Goal: Task Accomplishment & Management: Use online tool/utility

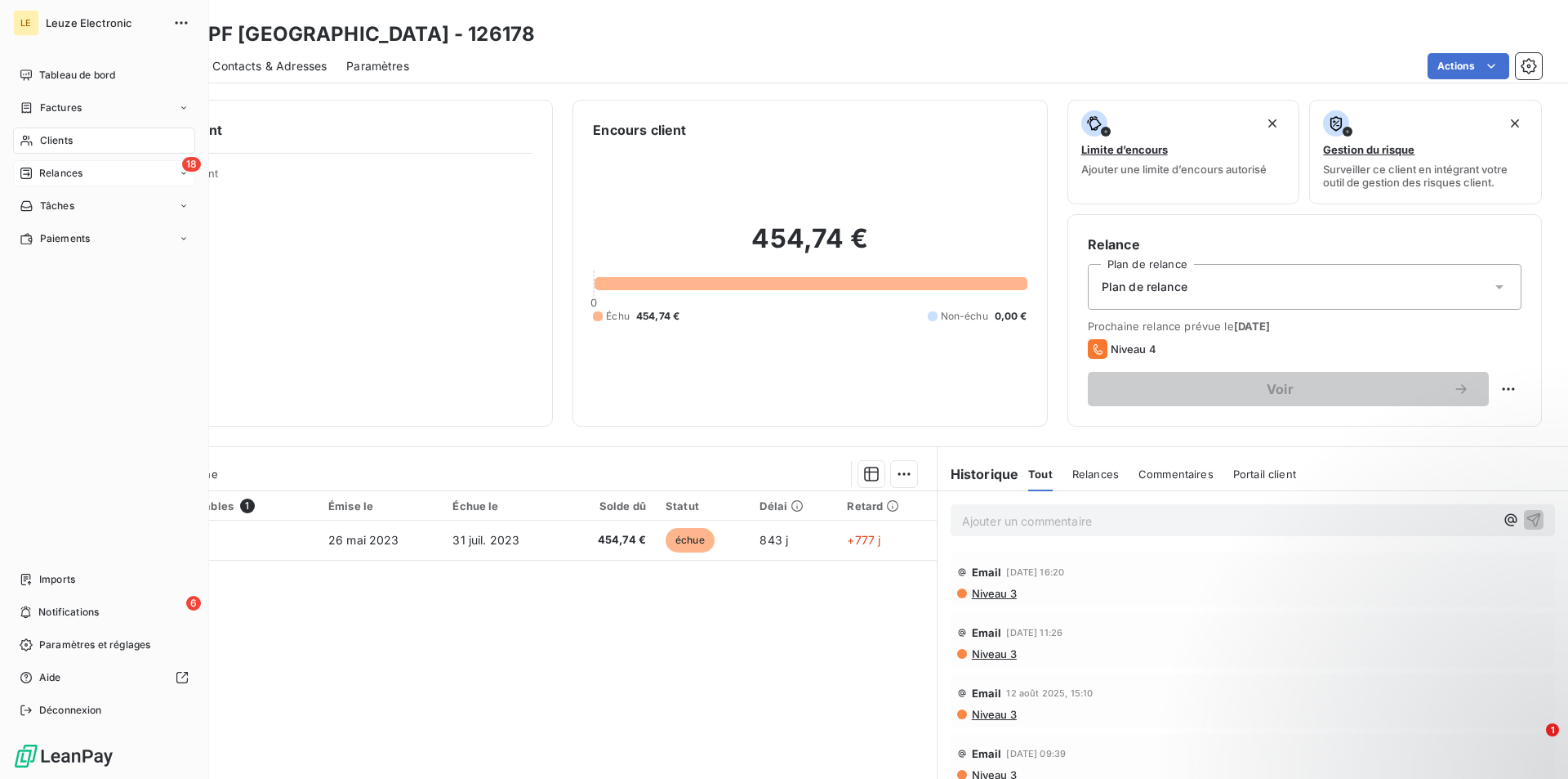
click at [57, 168] on span "Relances" at bounding box center [61, 173] width 43 height 15
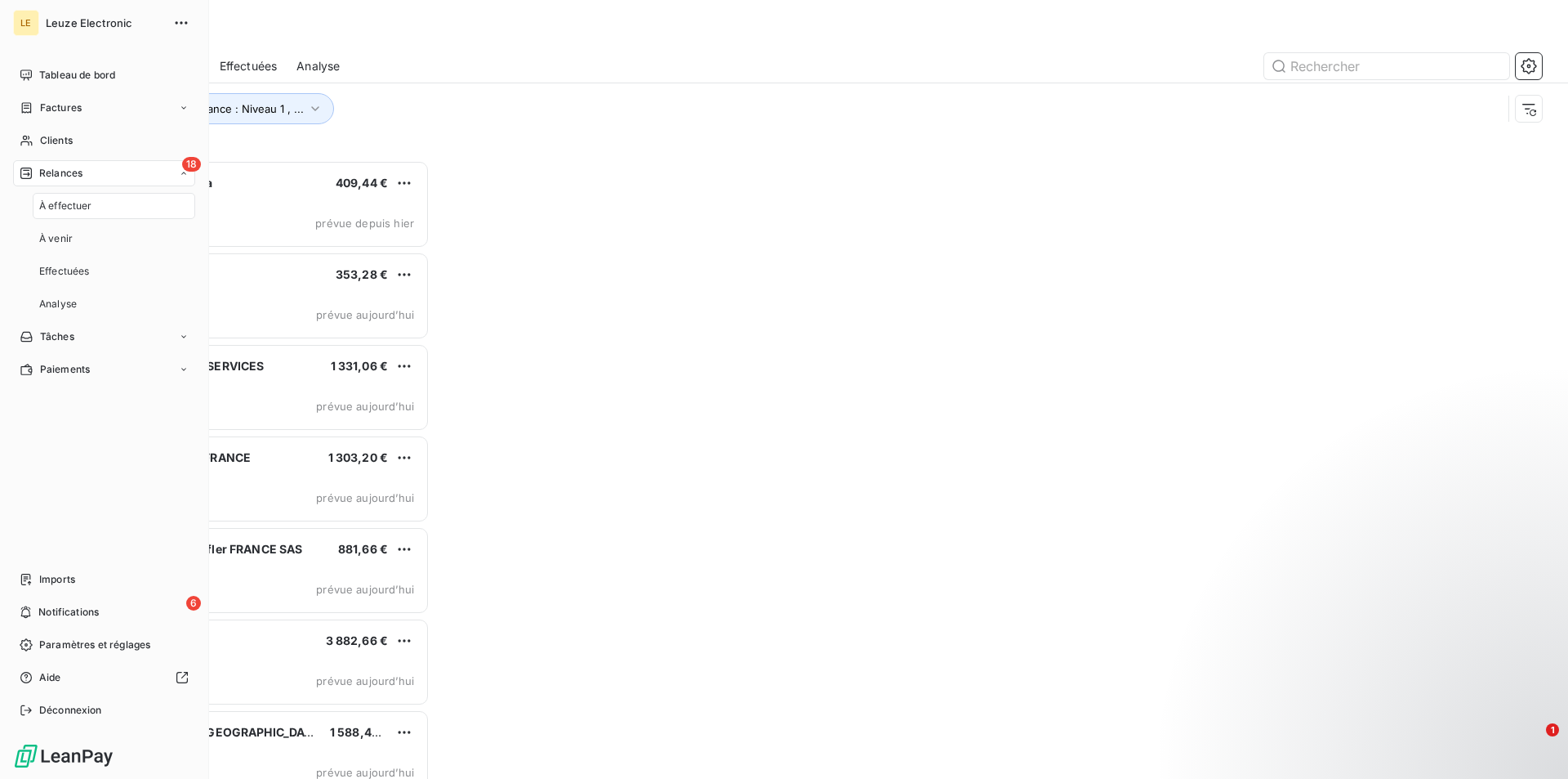
scroll to position [605, 337]
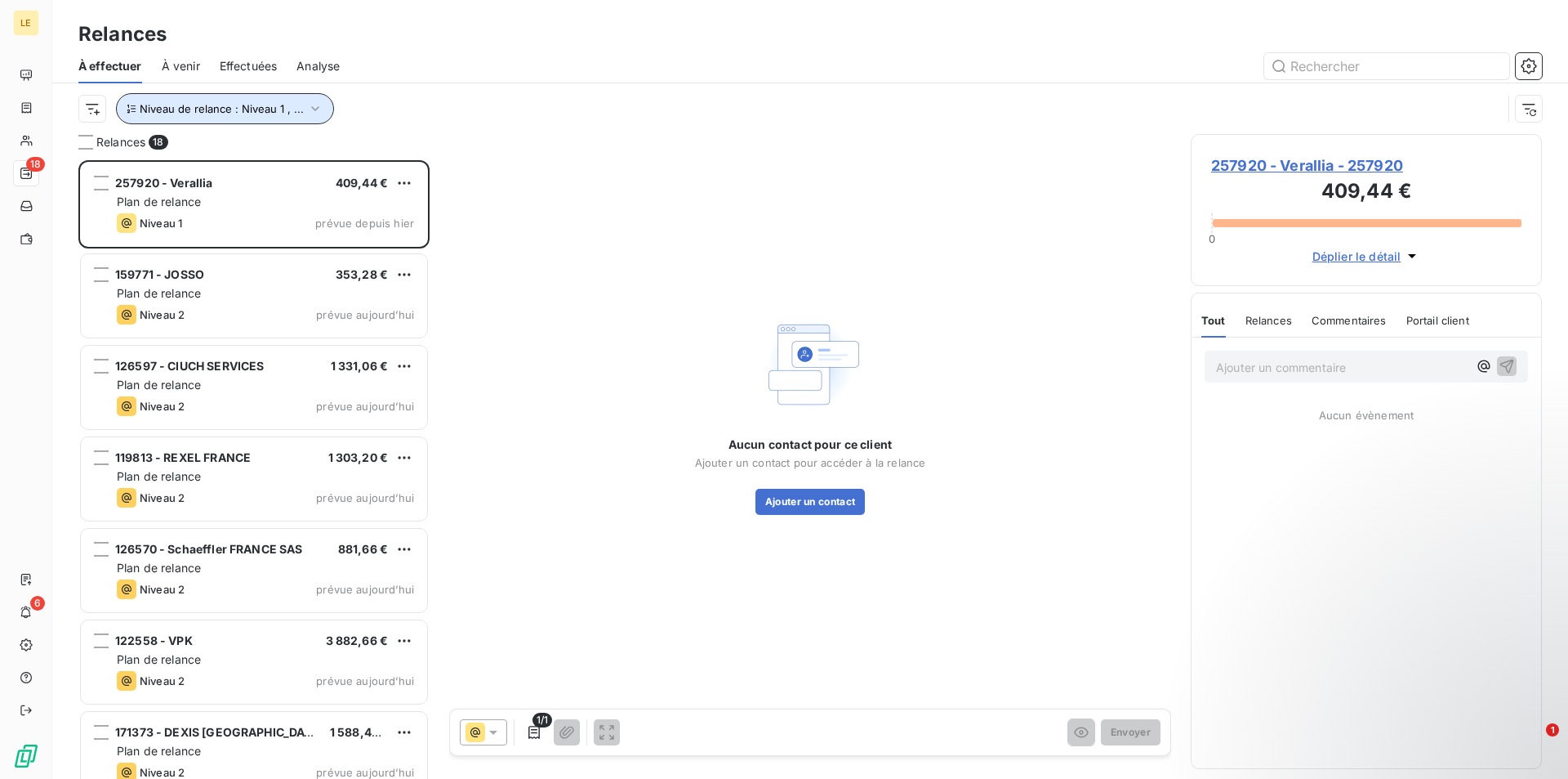
click at [316, 114] on icon "button" at bounding box center [315, 109] width 17 height 17
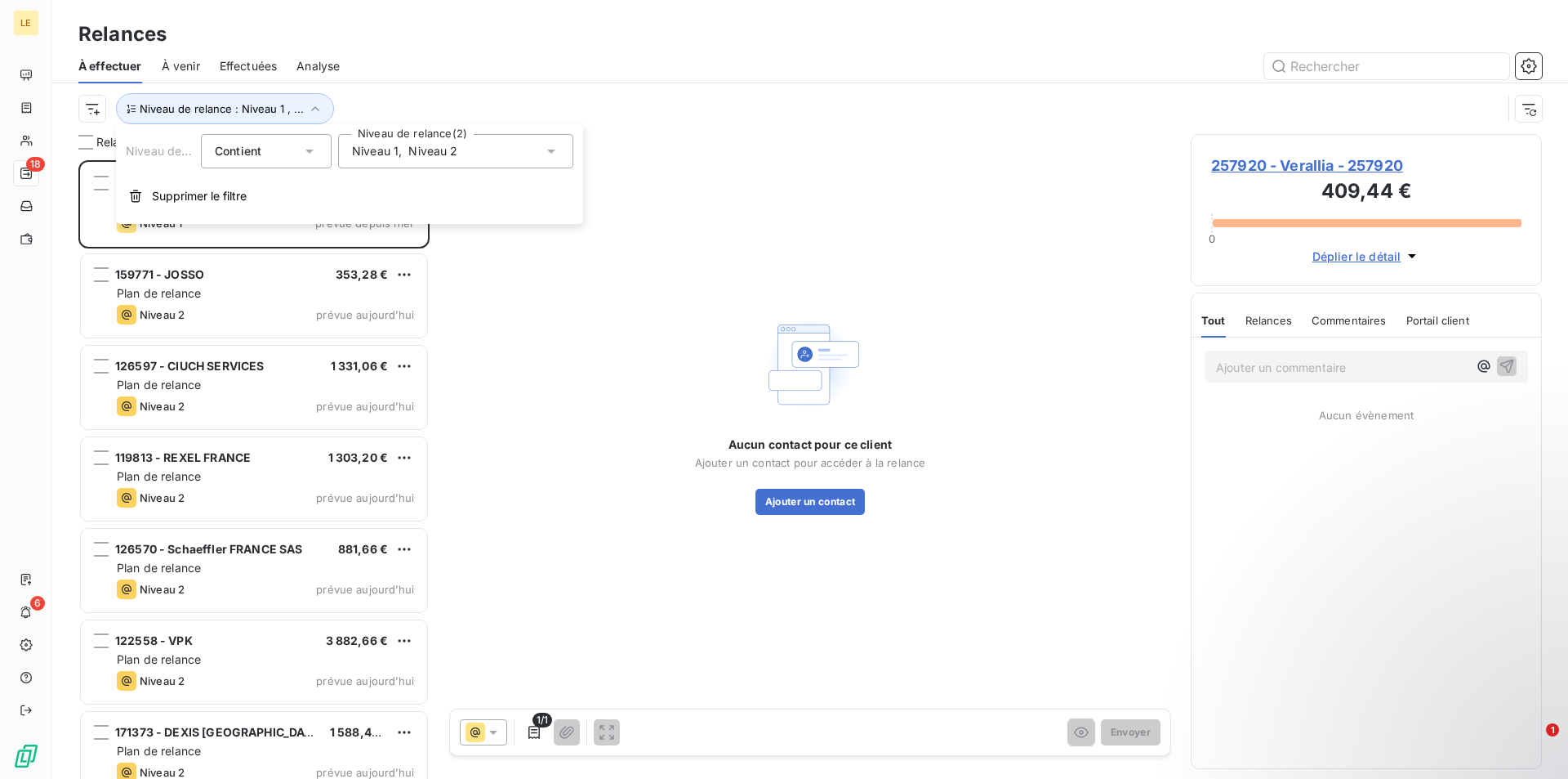
click at [461, 102] on div "Niveau de relance : Niveau 1 , ..." at bounding box center [789, 108] width 1424 height 31
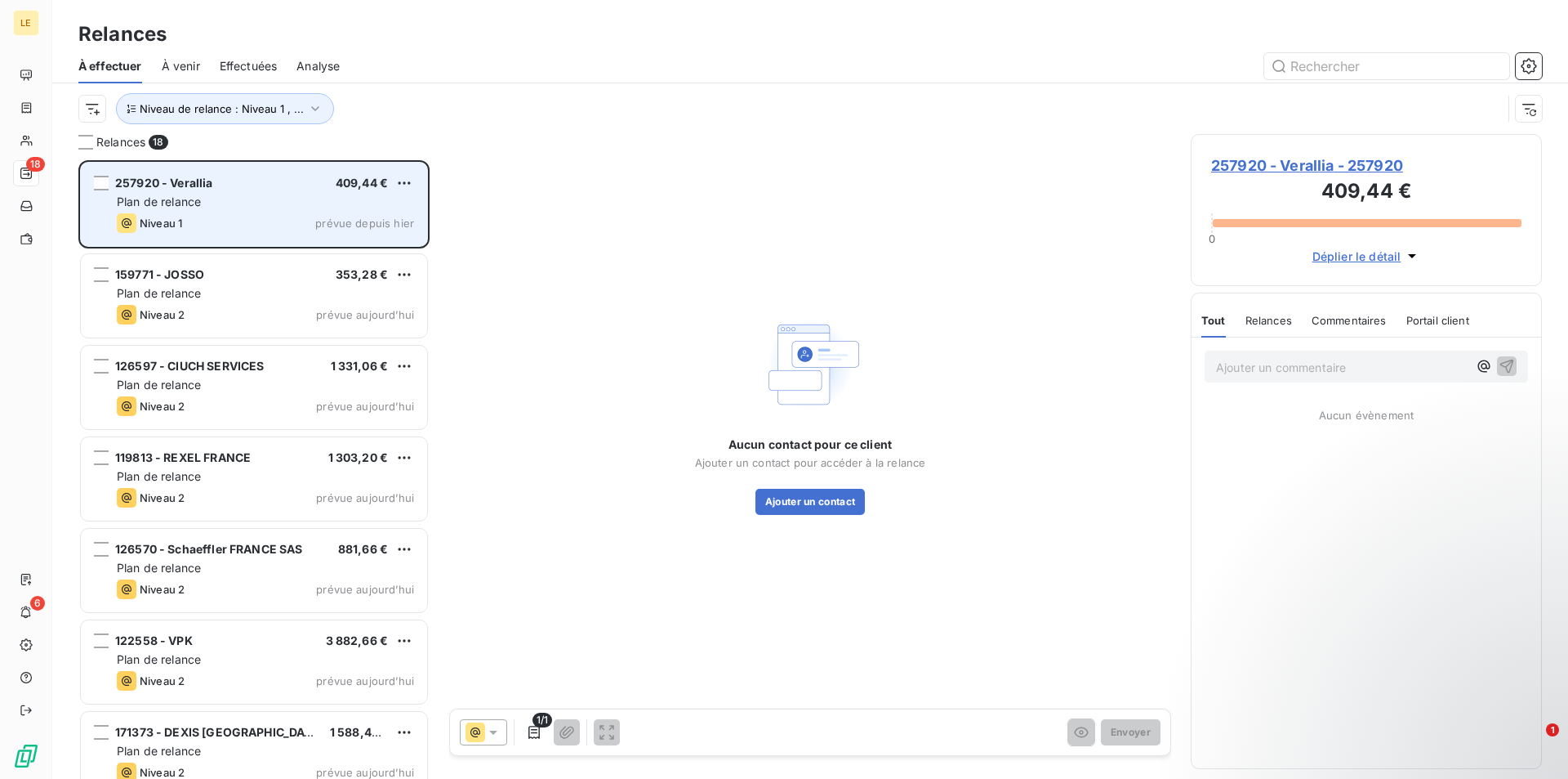
click at [210, 200] on div "Plan de relance" at bounding box center [265, 202] width 297 height 17
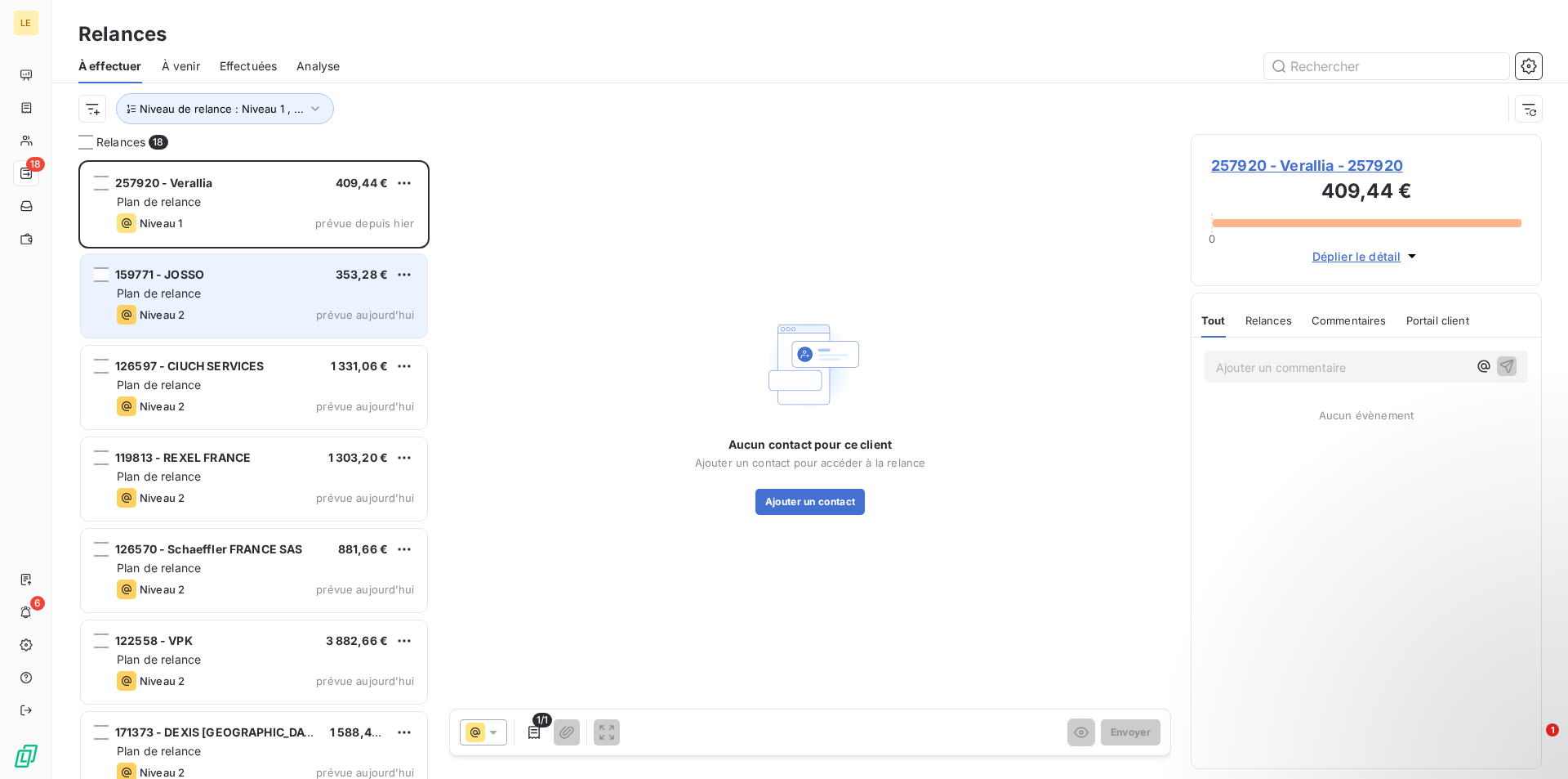
click at [288, 281] on div "159771 - JOSSO 353,28 €" at bounding box center [265, 274] width 297 height 15
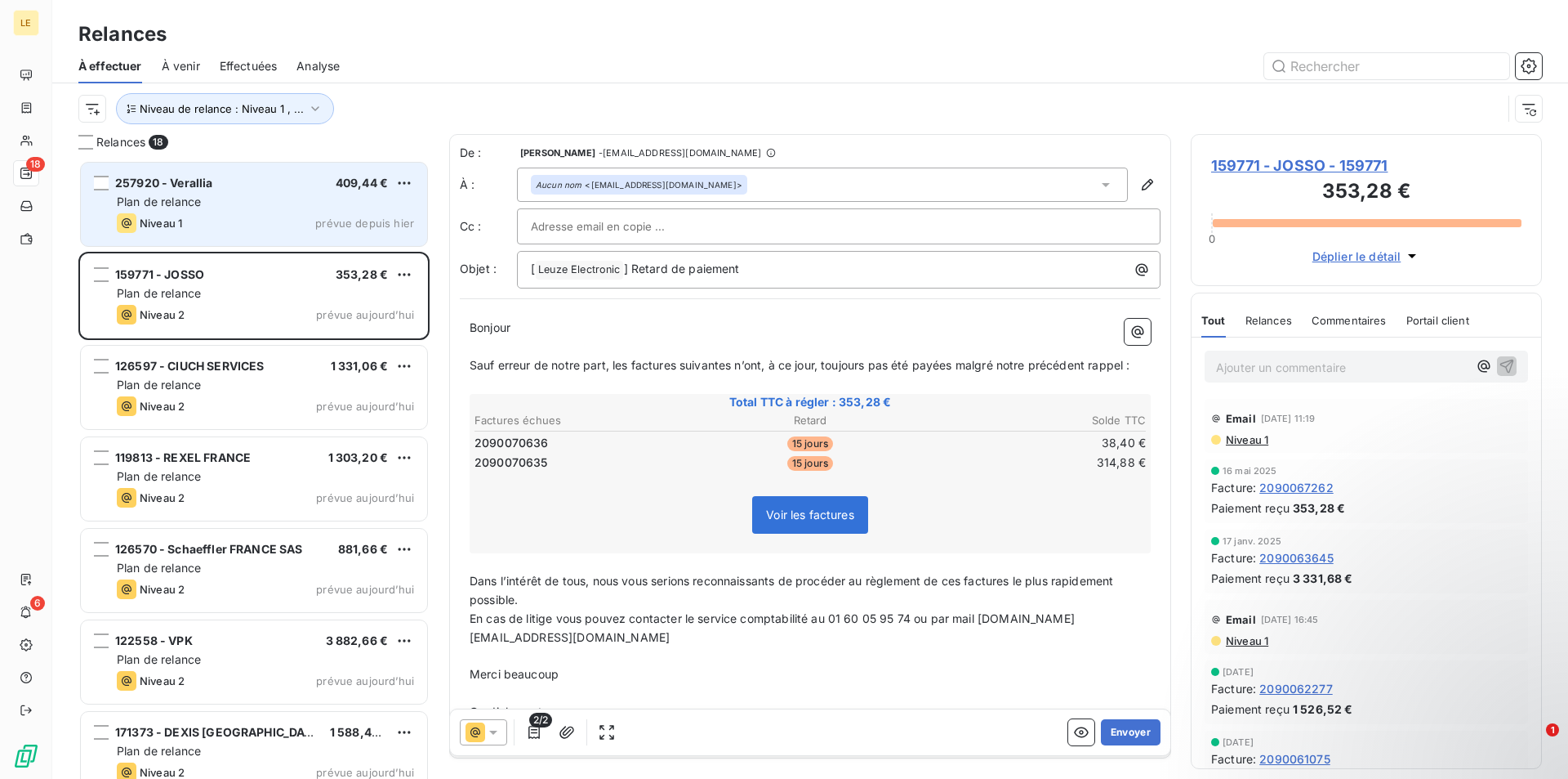
click at [286, 196] on div "Plan de relance" at bounding box center [265, 202] width 297 height 17
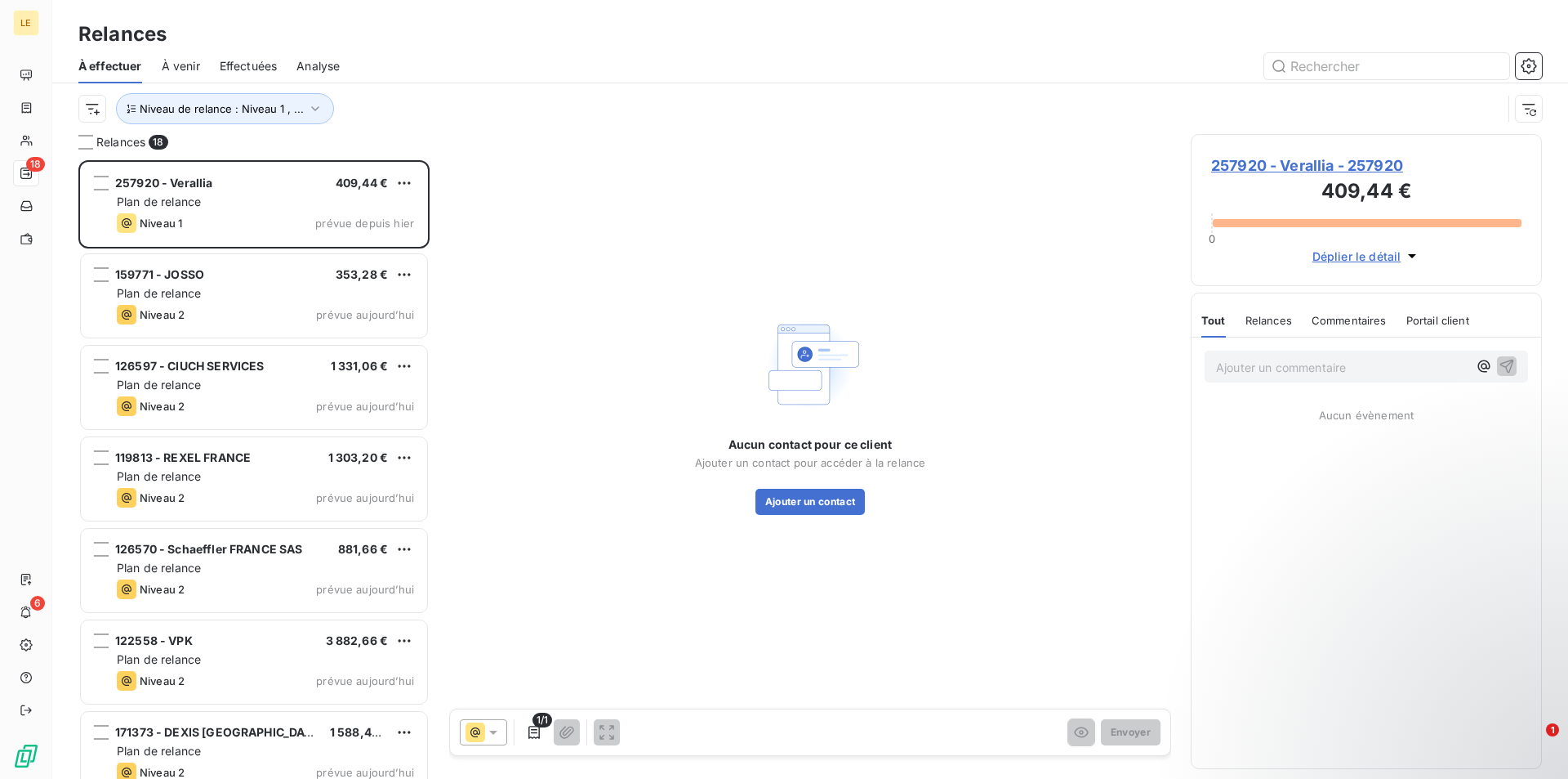
click at [1313, 165] on span "257920 - Verallia - 257920" at bounding box center [1366, 165] width 310 height 22
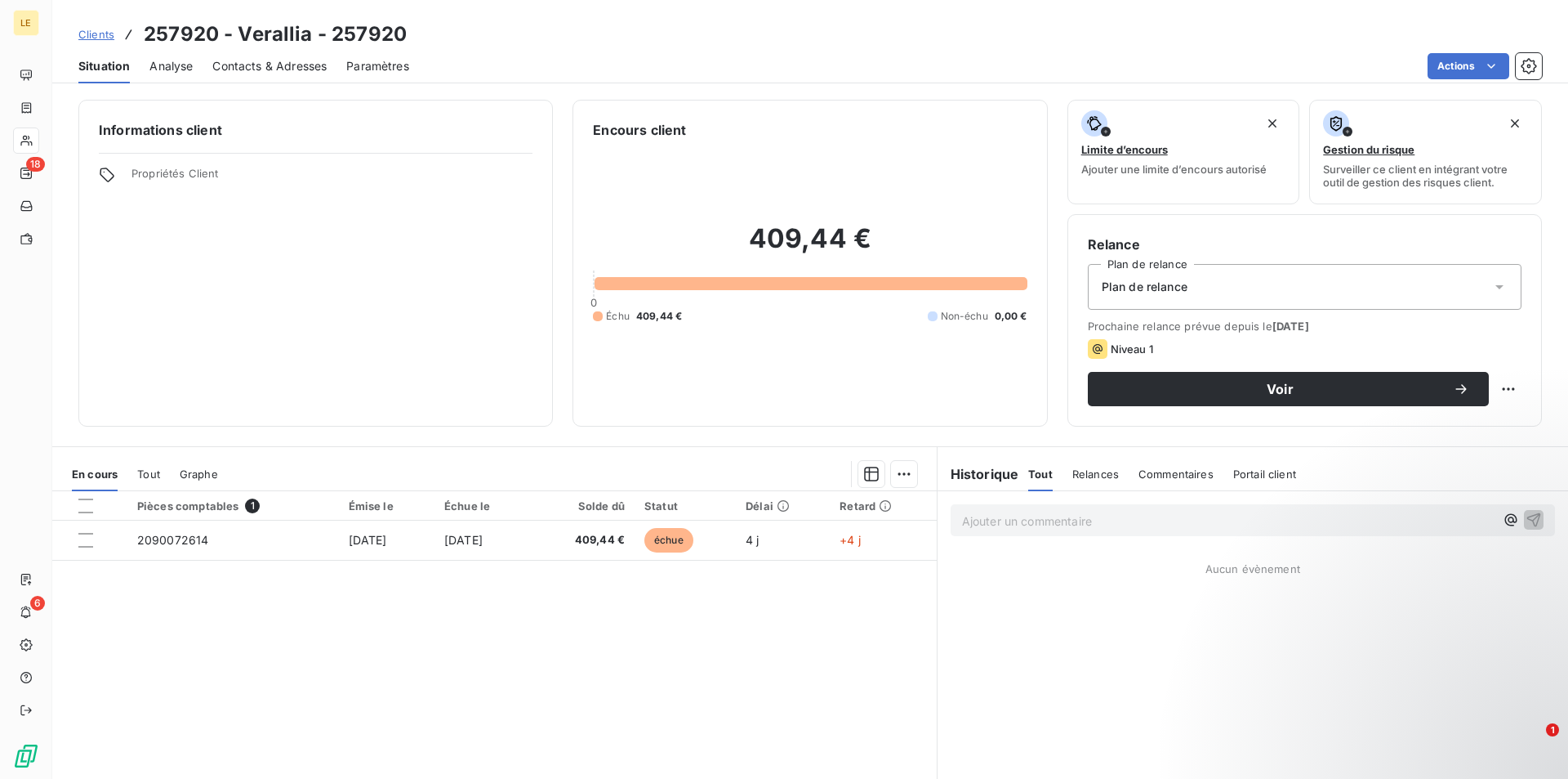
click at [233, 59] on span "Contacts & Adresses" at bounding box center [270, 66] width 115 height 17
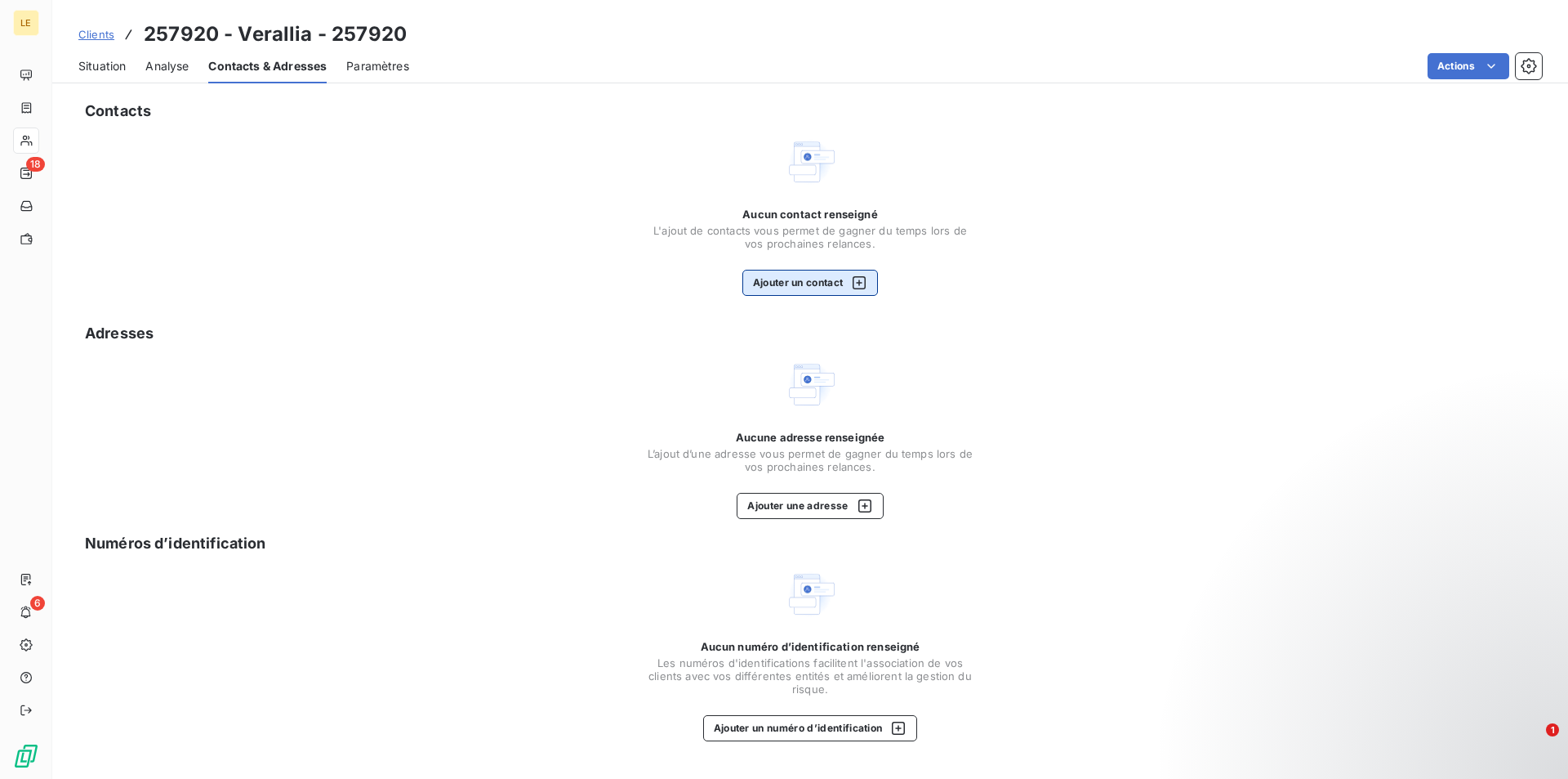
click at [846, 281] on div "button" at bounding box center [855, 283] width 25 height 17
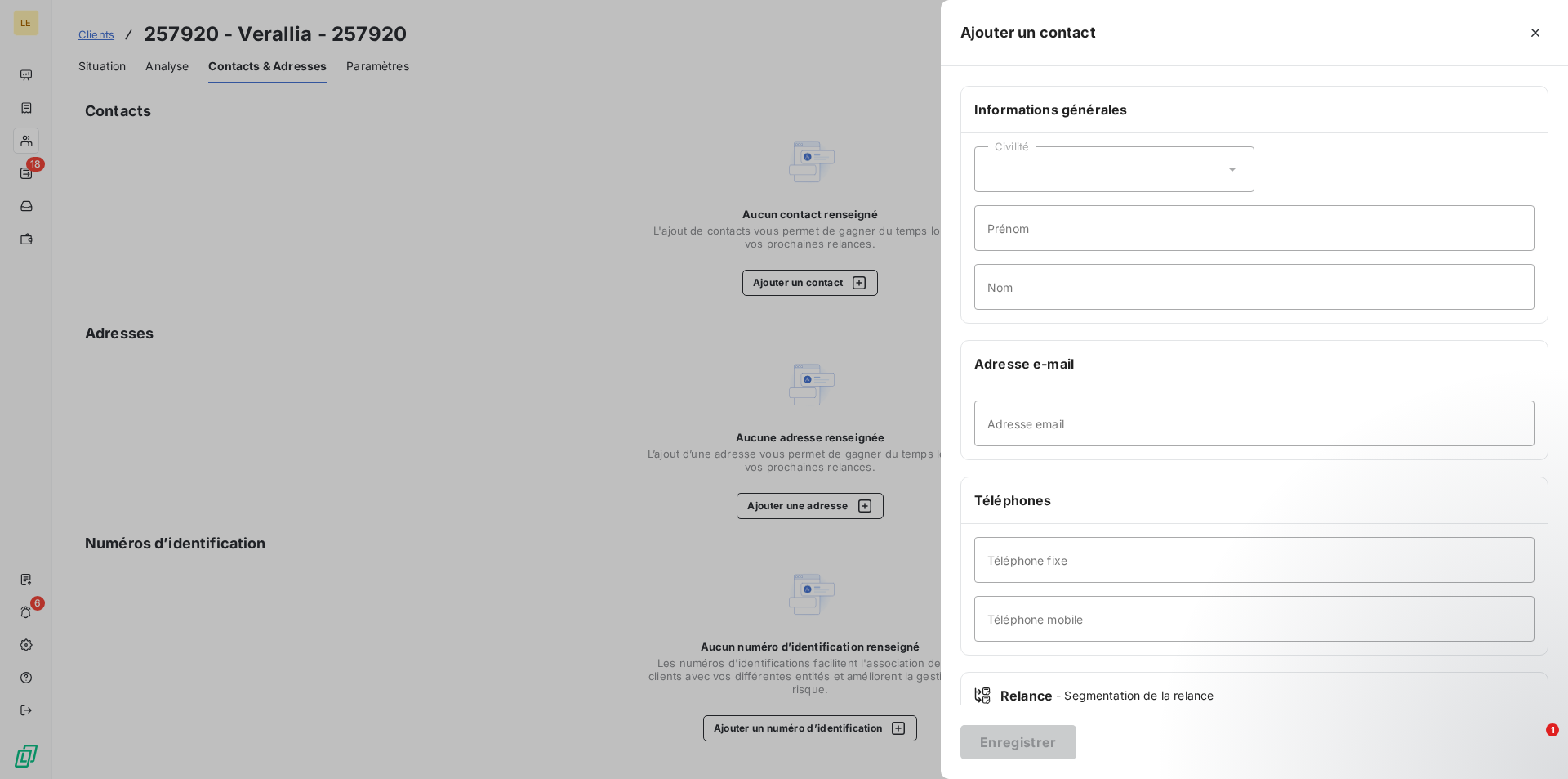
click at [624, 216] on div at bounding box center [784, 390] width 1568 height 779
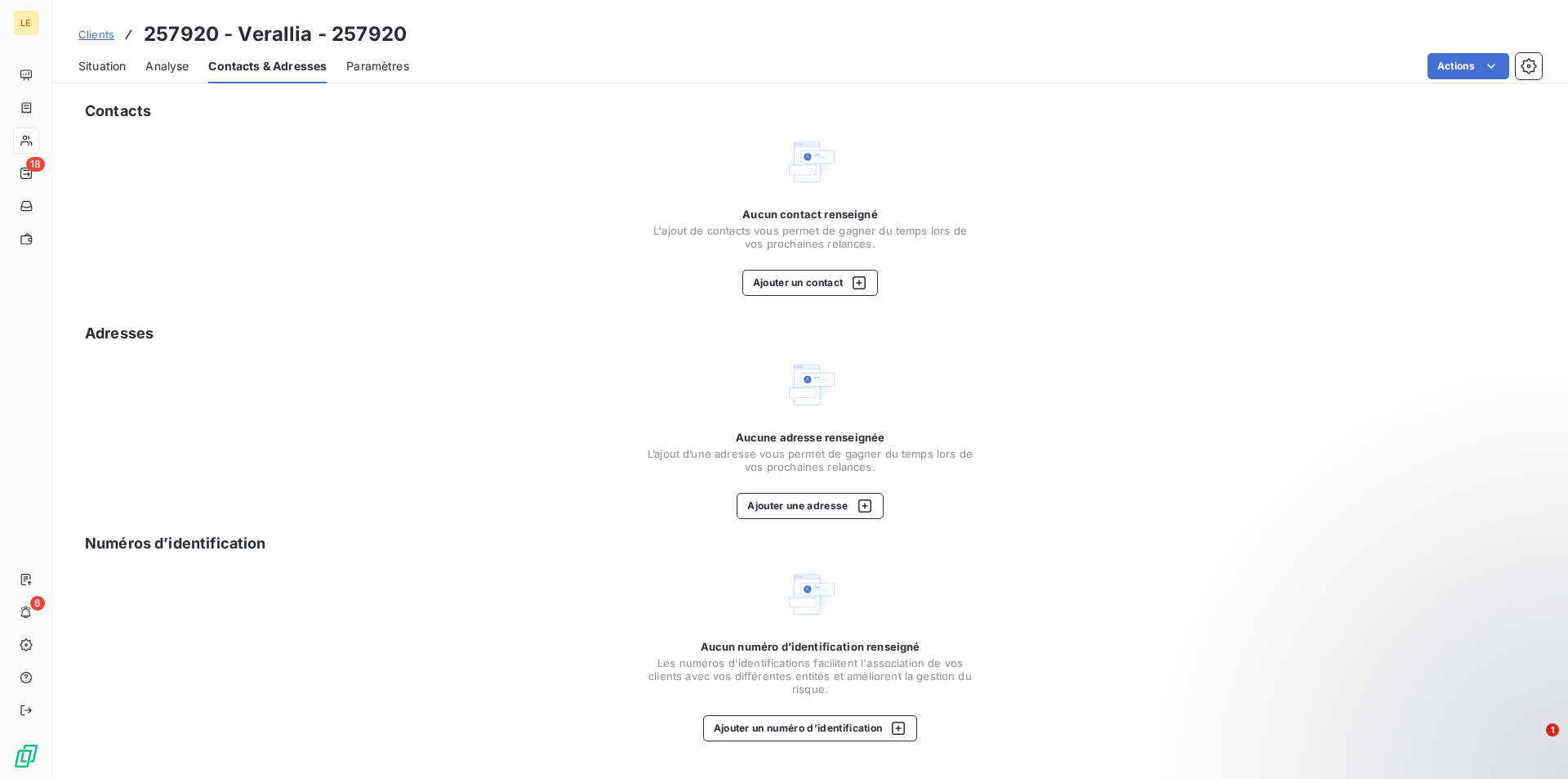
click at [114, 67] on span "Situation" at bounding box center [102, 66] width 47 height 17
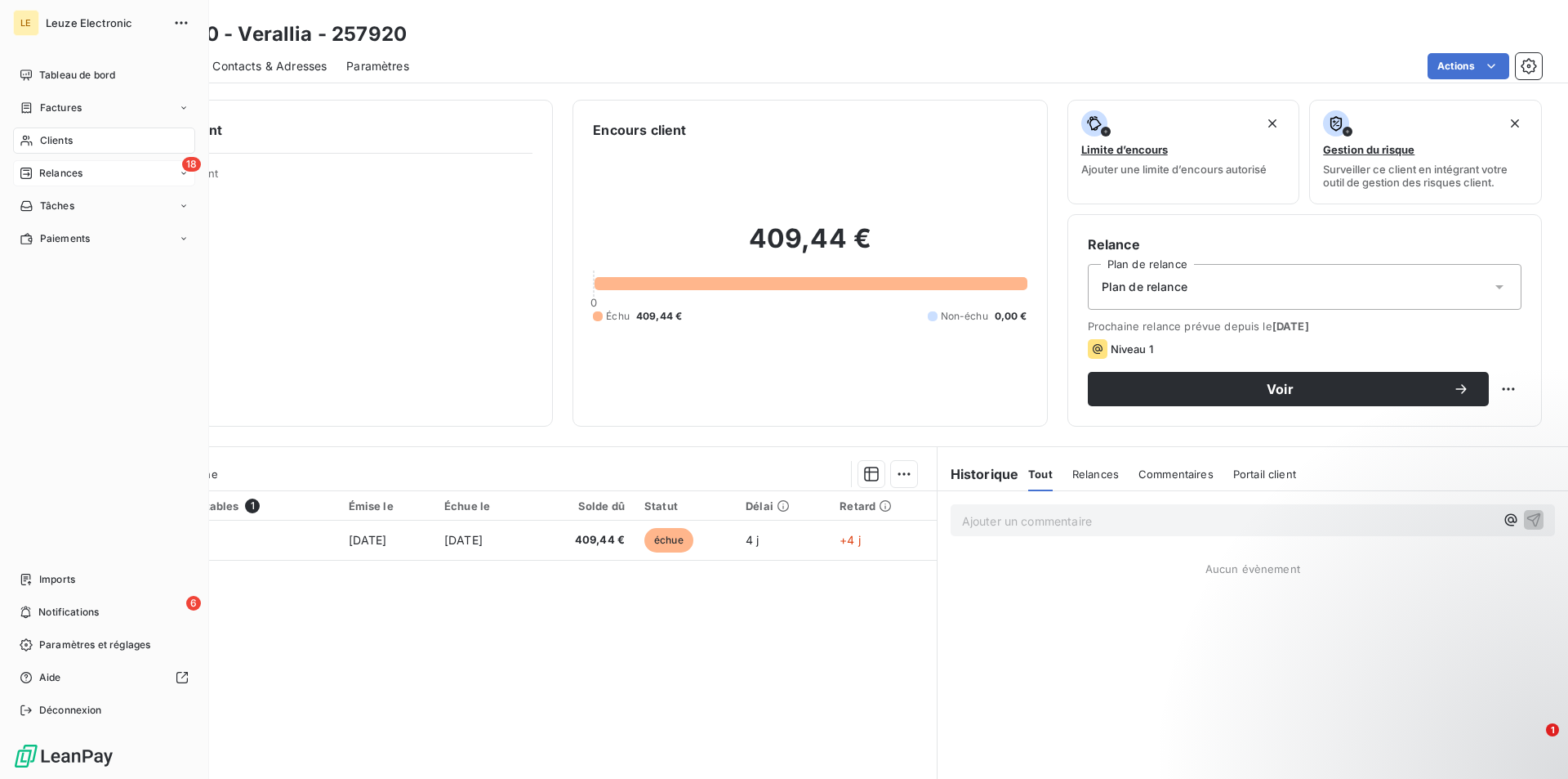
click at [55, 168] on span "Relances" at bounding box center [61, 173] width 43 height 15
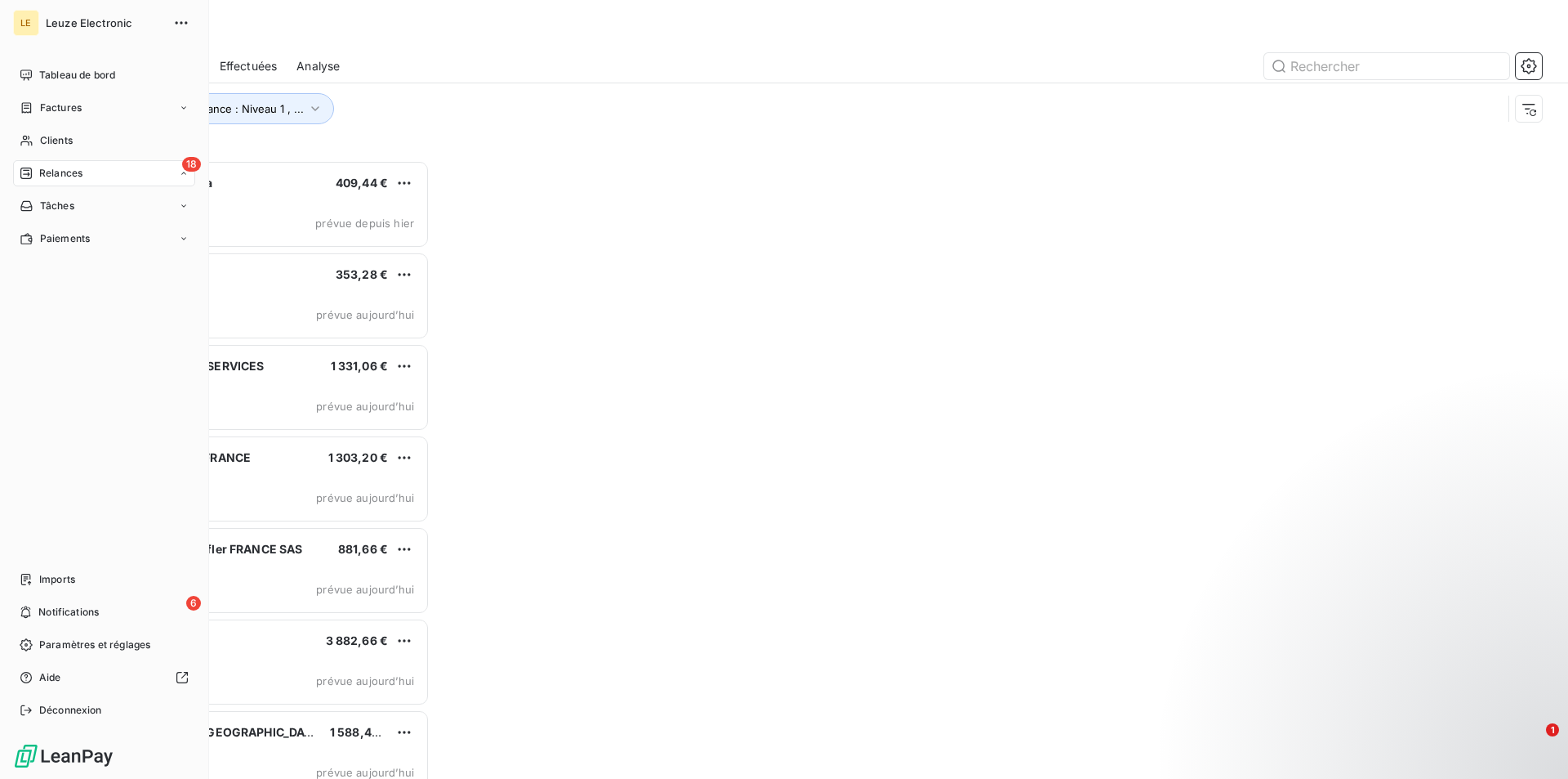
scroll to position [605, 337]
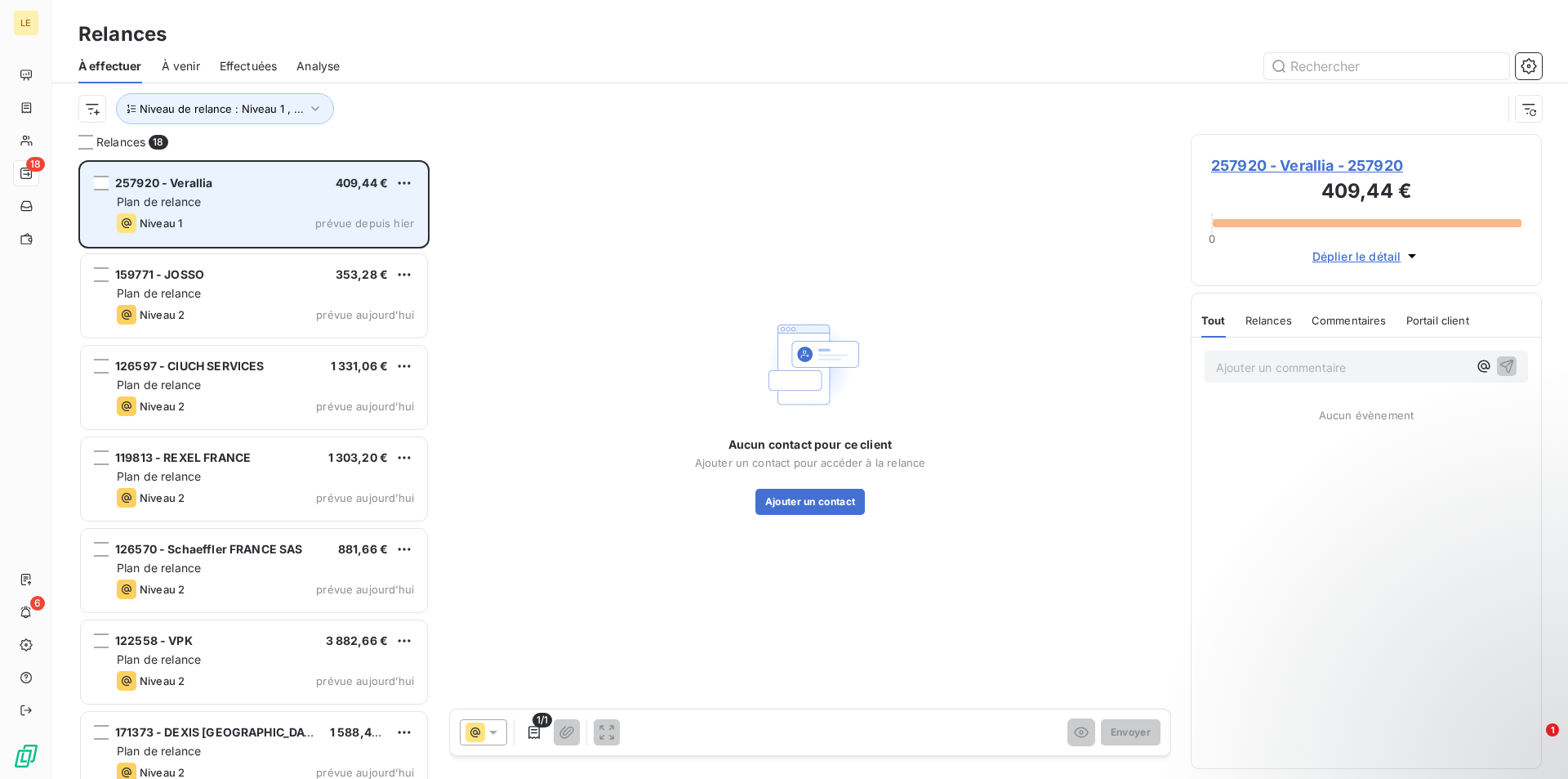
click at [289, 200] on div "Plan de relance" at bounding box center [265, 202] width 297 height 17
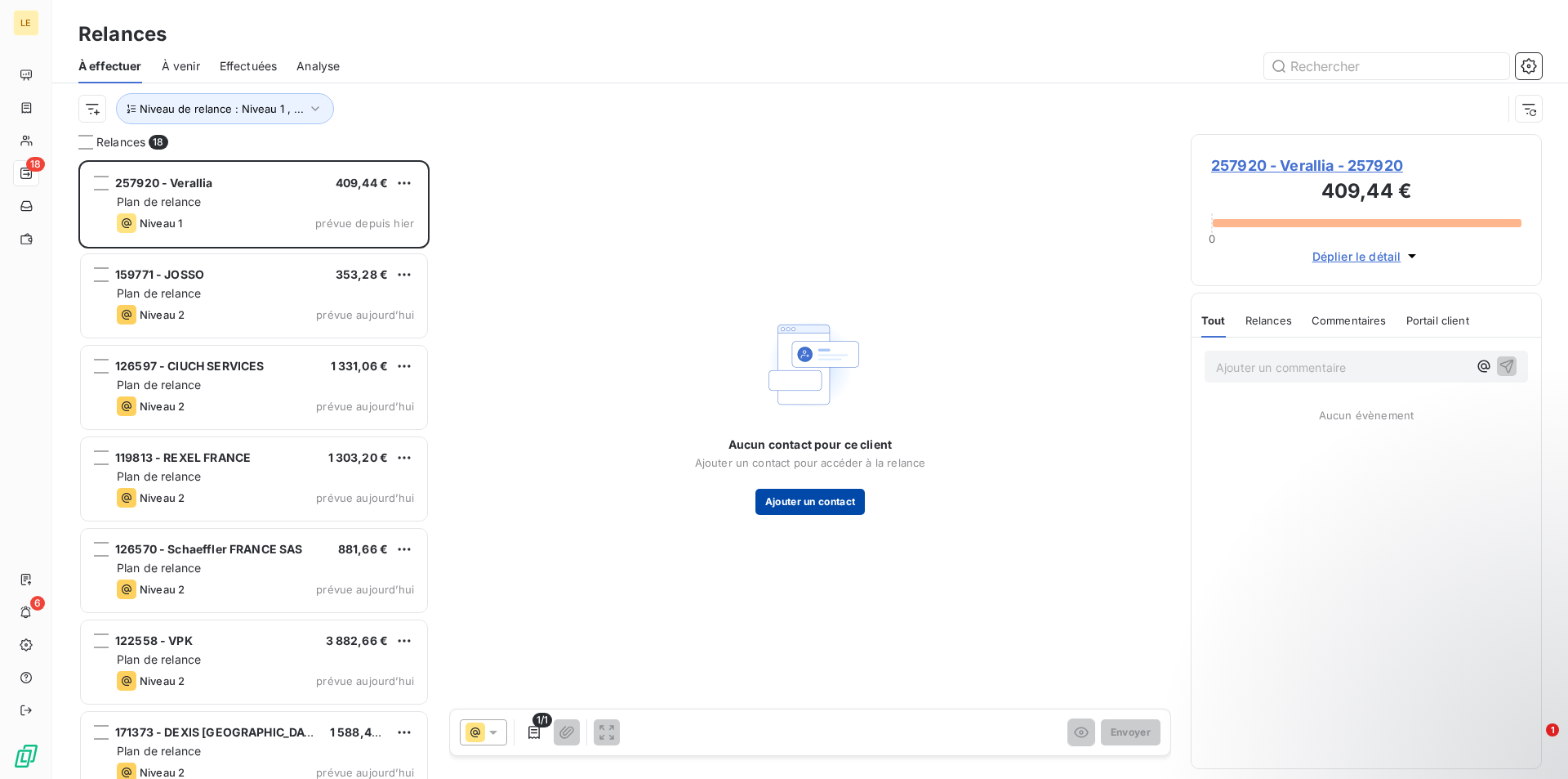
click at [828, 502] on button "Ajouter un contact" at bounding box center [811, 501] width 111 height 26
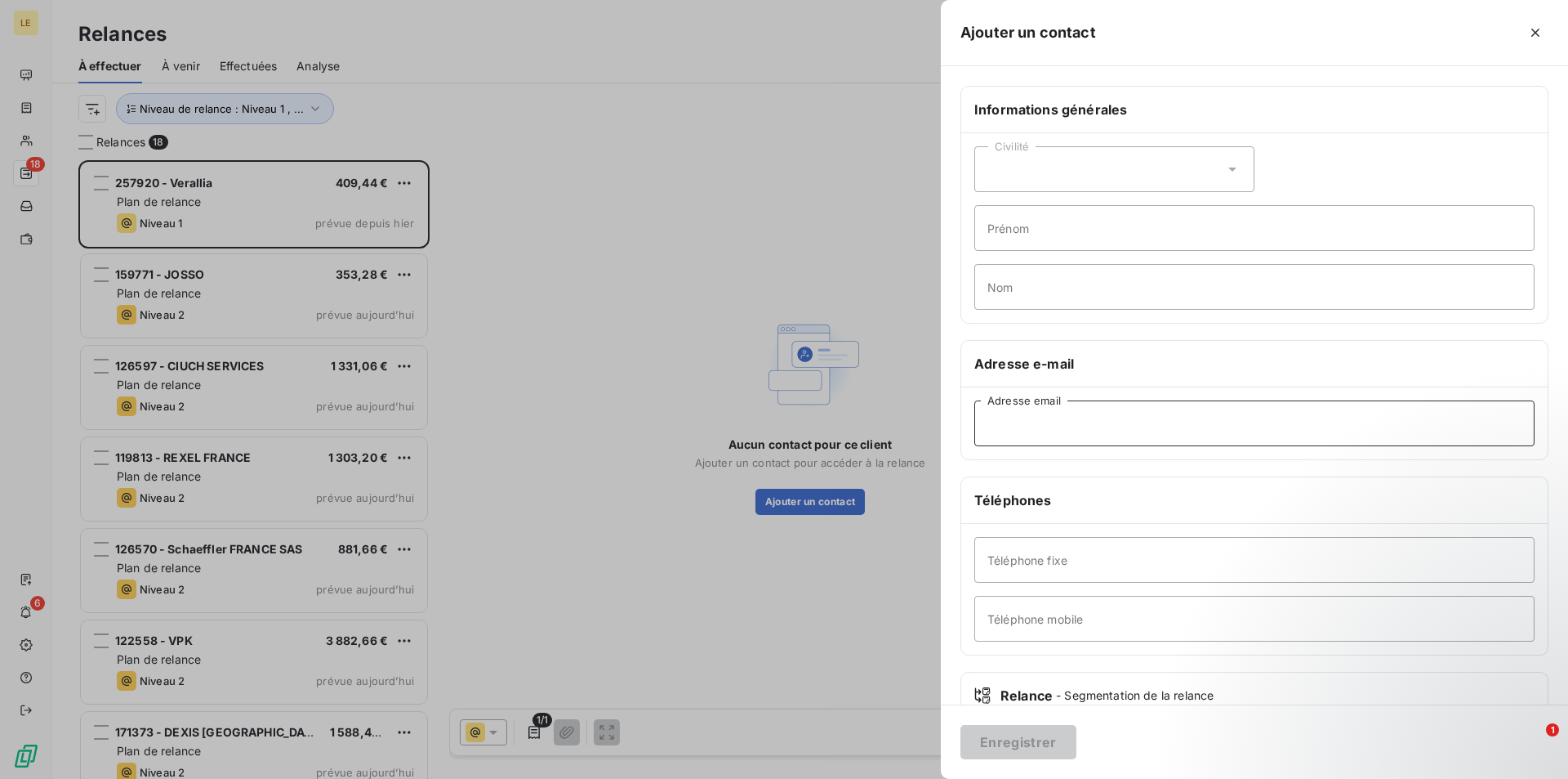
paste input "[EMAIL_ADDRESS][DOMAIN_NAME]"
type input "[EMAIL_ADDRESS][DOMAIN_NAME]"
click at [1028, 746] on button "Enregistrer" at bounding box center [1018, 741] width 116 height 35
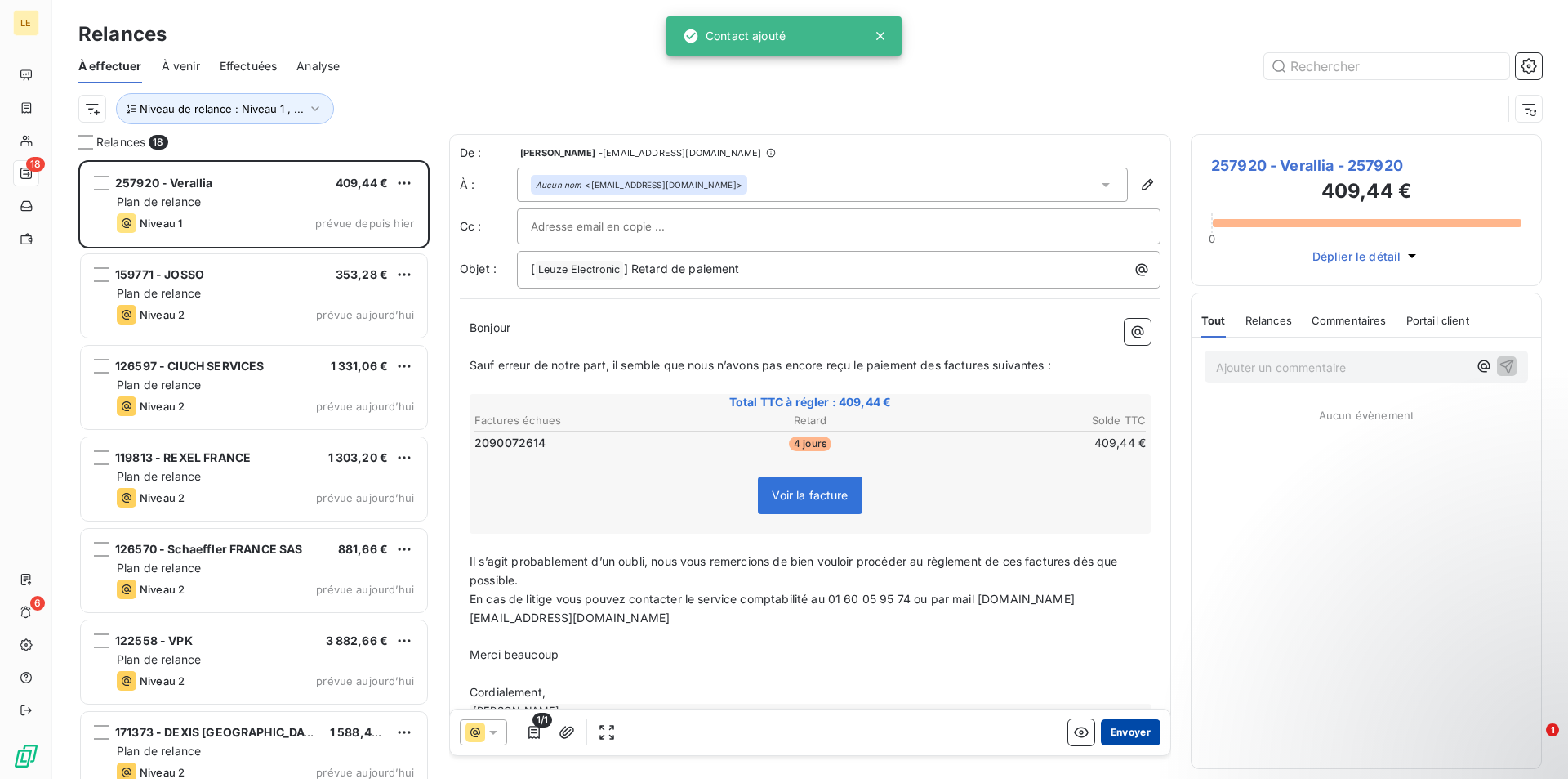
click at [1117, 734] on button "Envoyer" at bounding box center [1130, 732] width 59 height 26
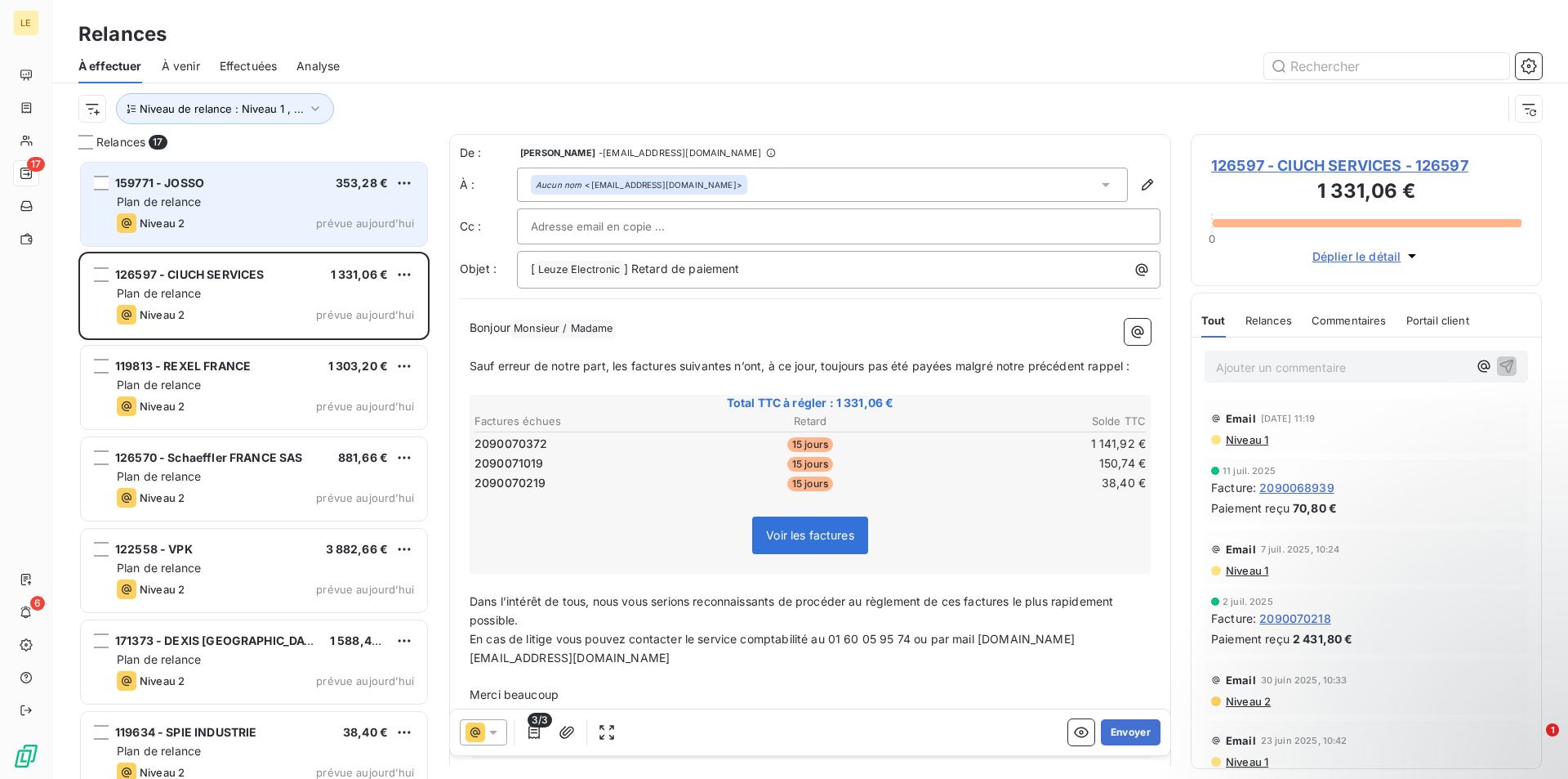
click at [337, 186] on span "353,28 €" at bounding box center [362, 183] width 52 height 14
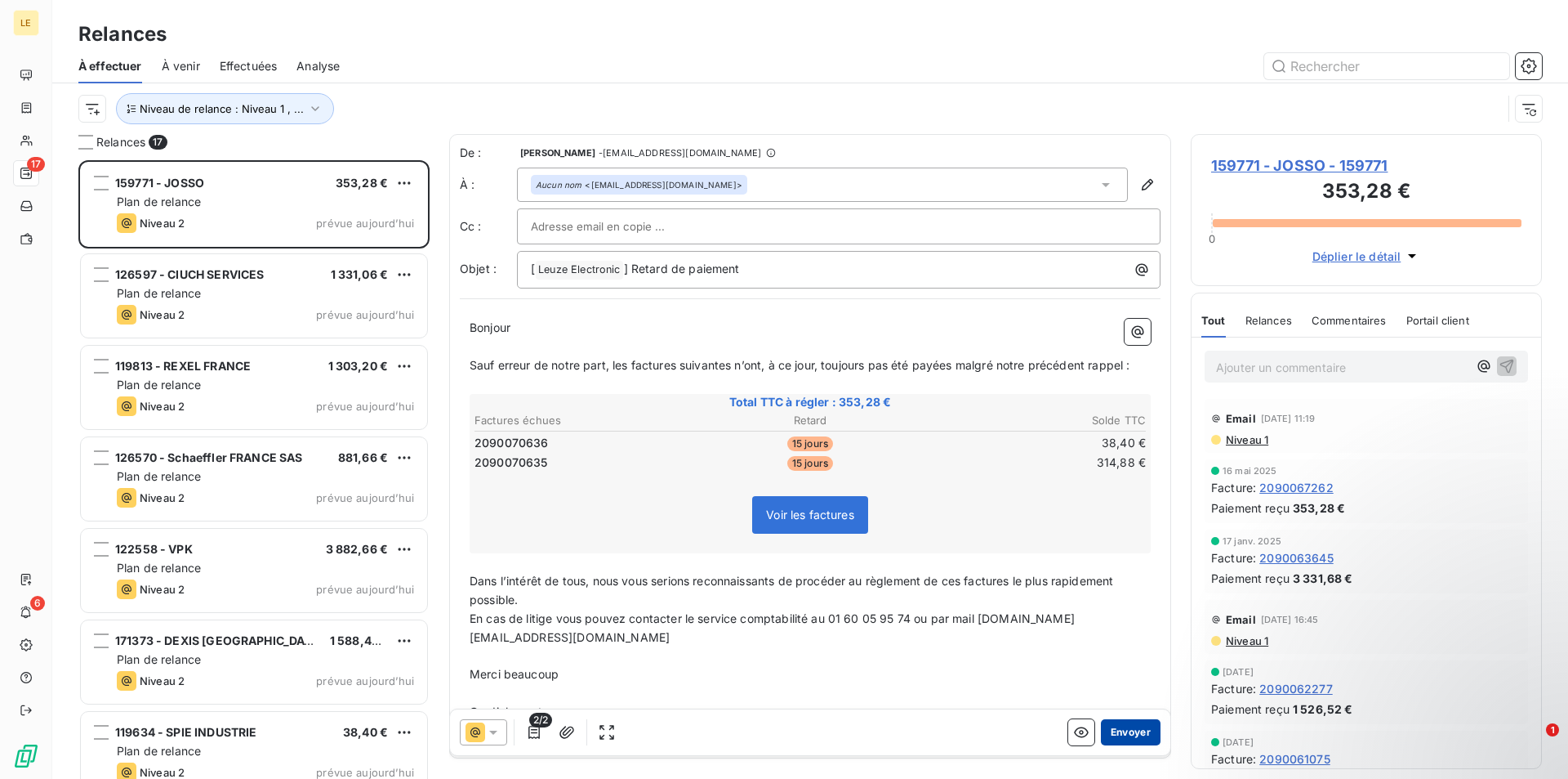
click at [1120, 731] on button "Envoyer" at bounding box center [1130, 732] width 59 height 26
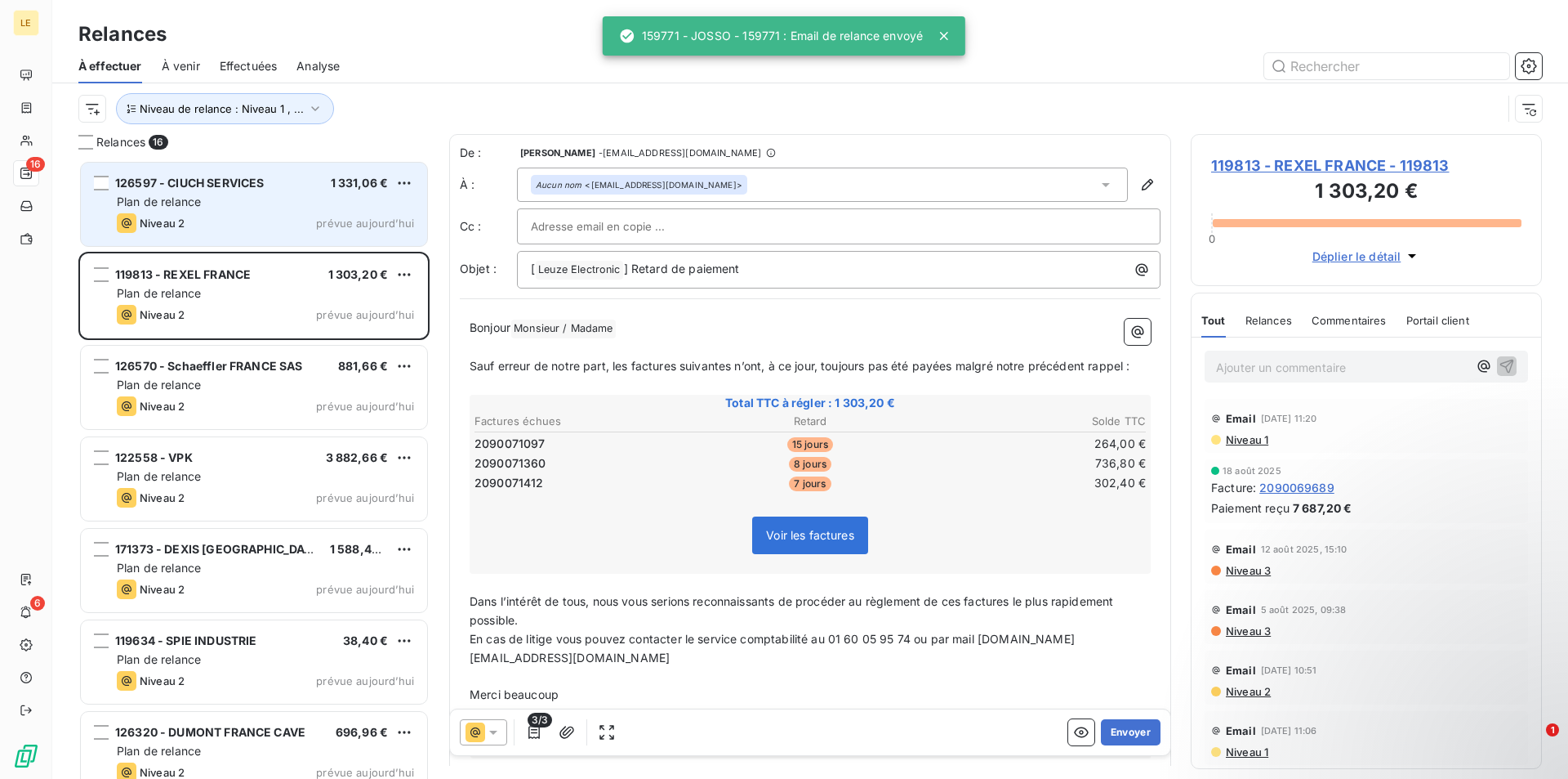
click at [304, 219] on div "Niveau 2 prévue aujourd’hui" at bounding box center [265, 223] width 297 height 20
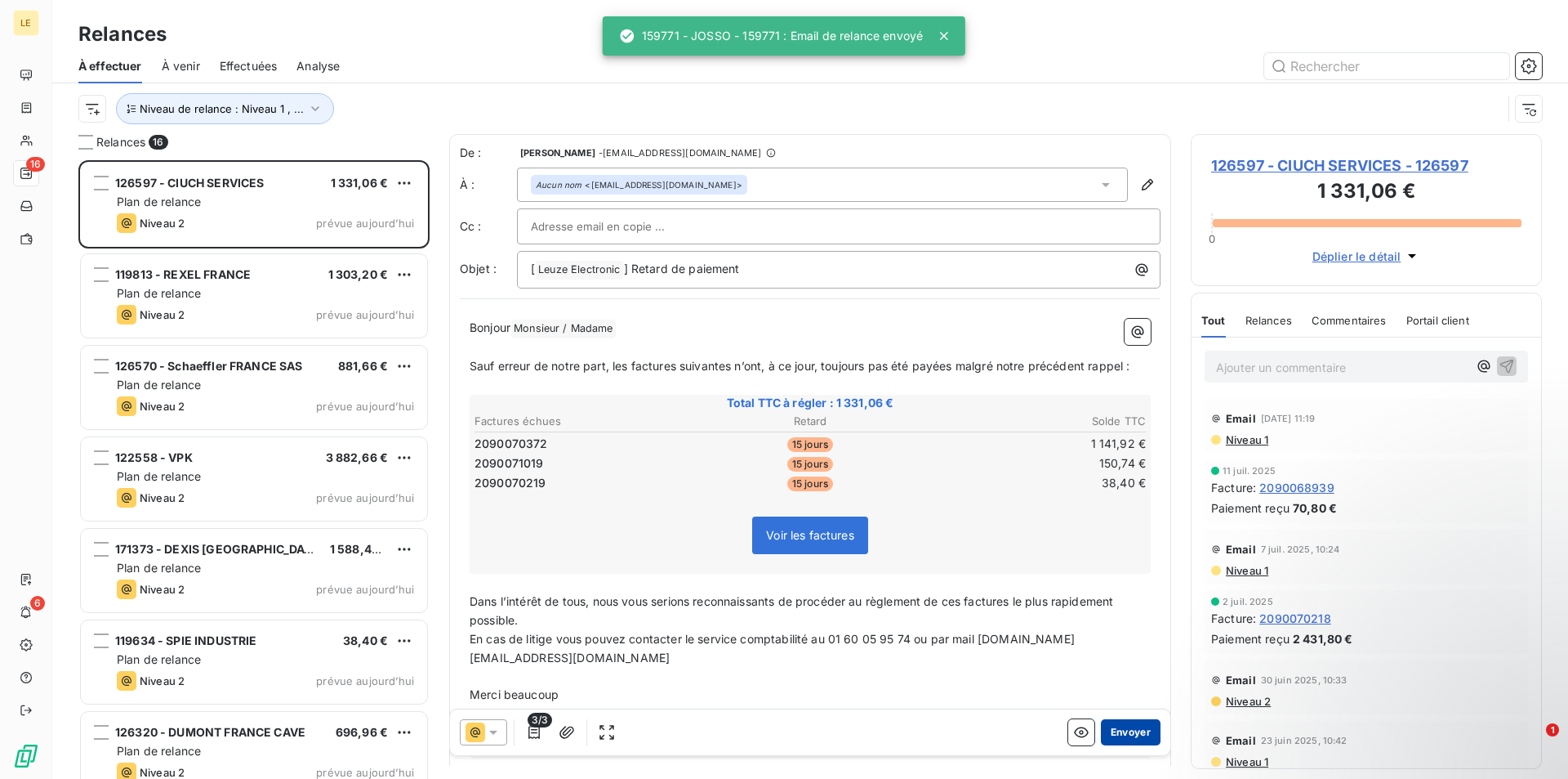
click at [1137, 732] on button "Envoyer" at bounding box center [1130, 732] width 59 height 26
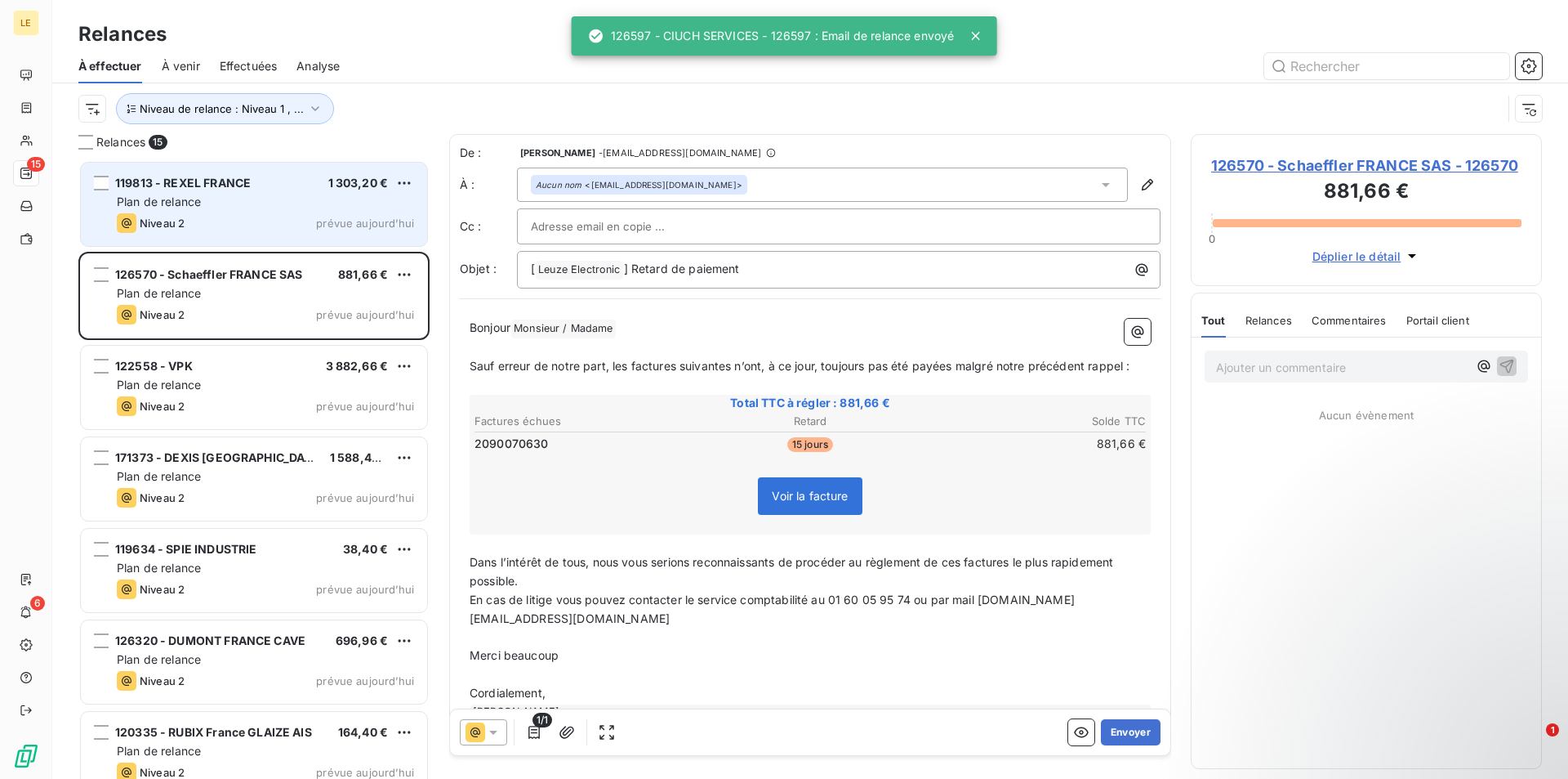
click at [294, 200] on div "Plan de relance" at bounding box center [265, 202] width 297 height 17
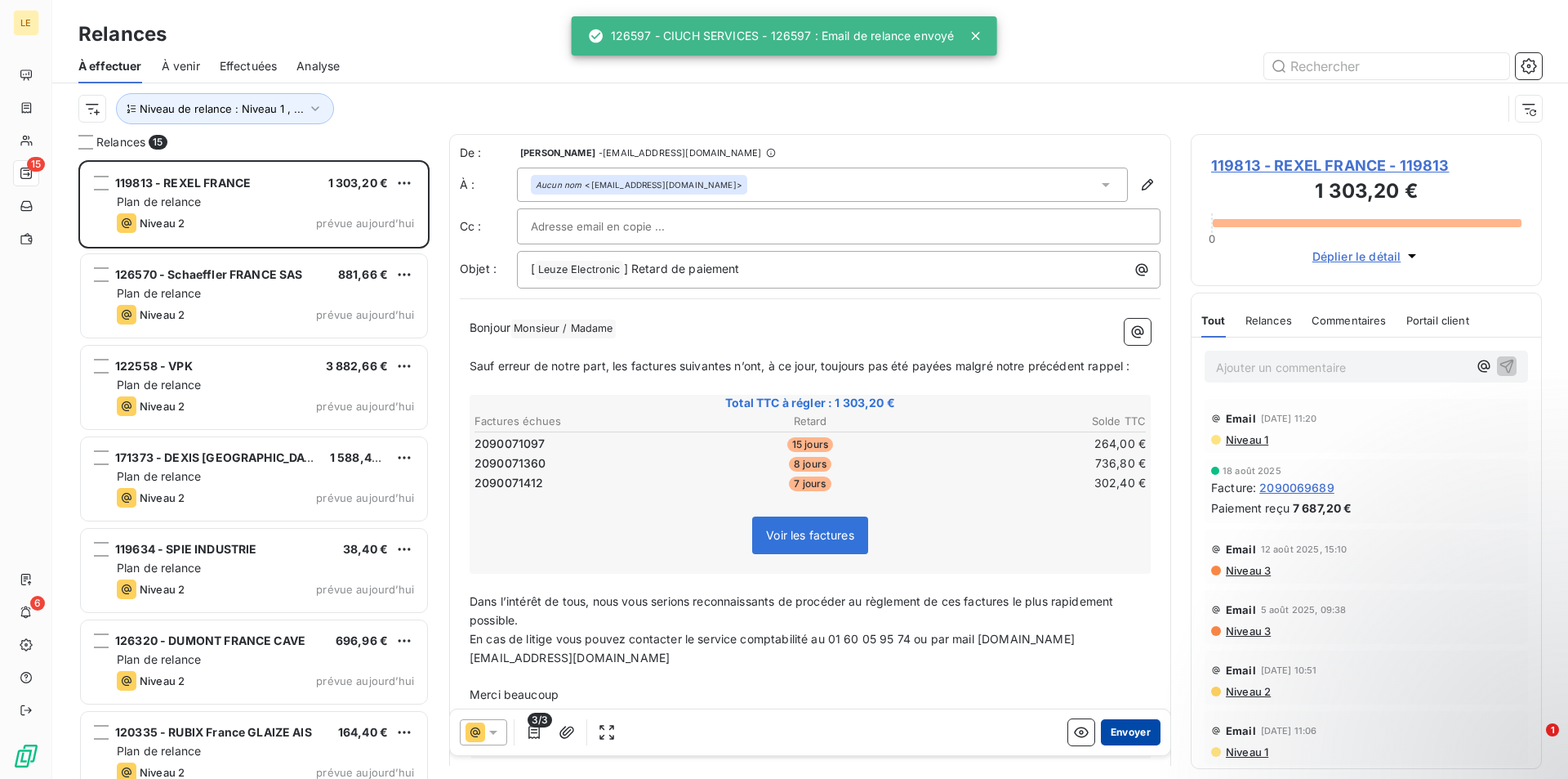
click at [1123, 736] on button "Envoyer" at bounding box center [1130, 732] width 59 height 26
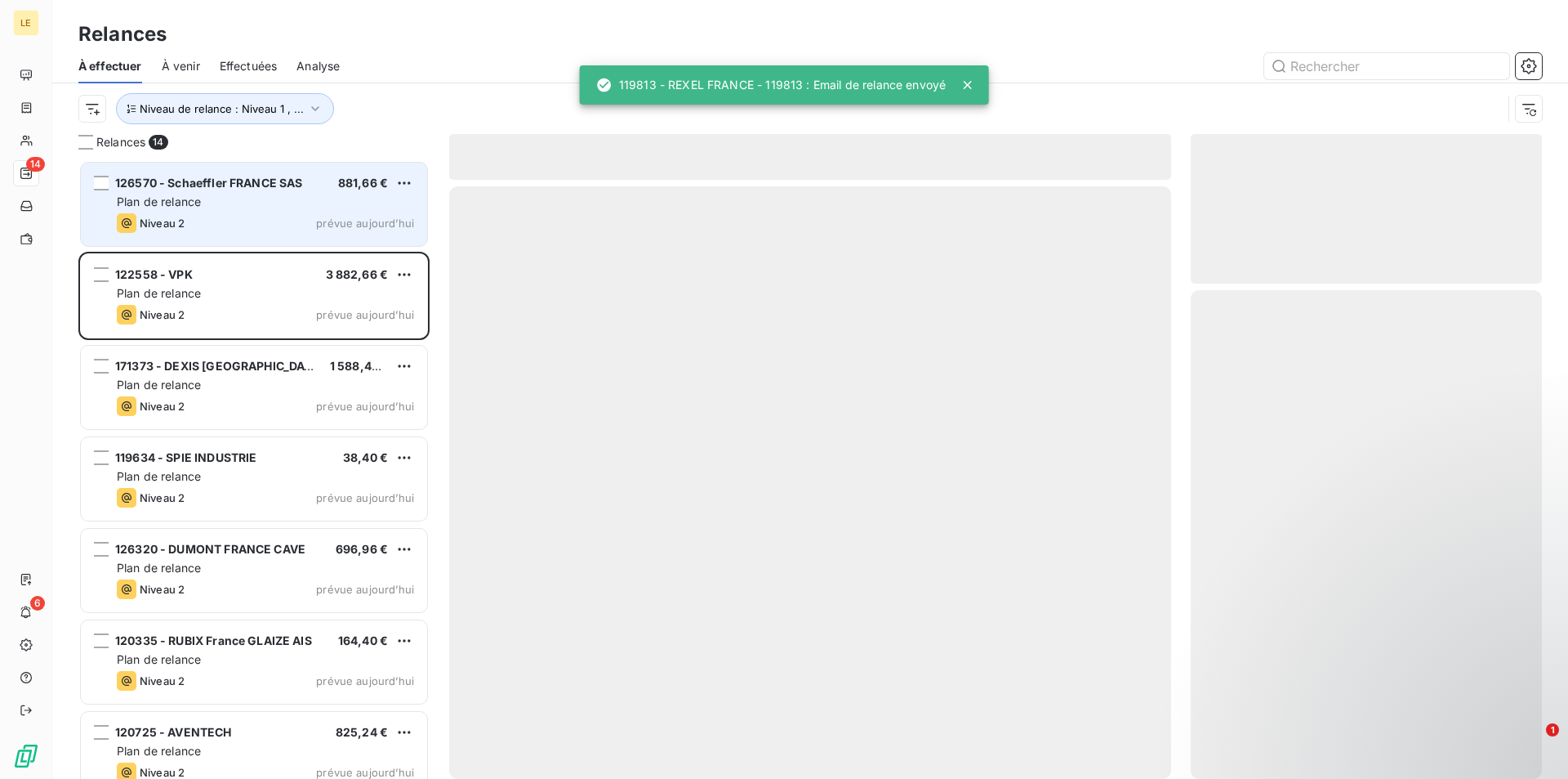
click at [311, 203] on div "Plan de relance" at bounding box center [265, 202] width 297 height 17
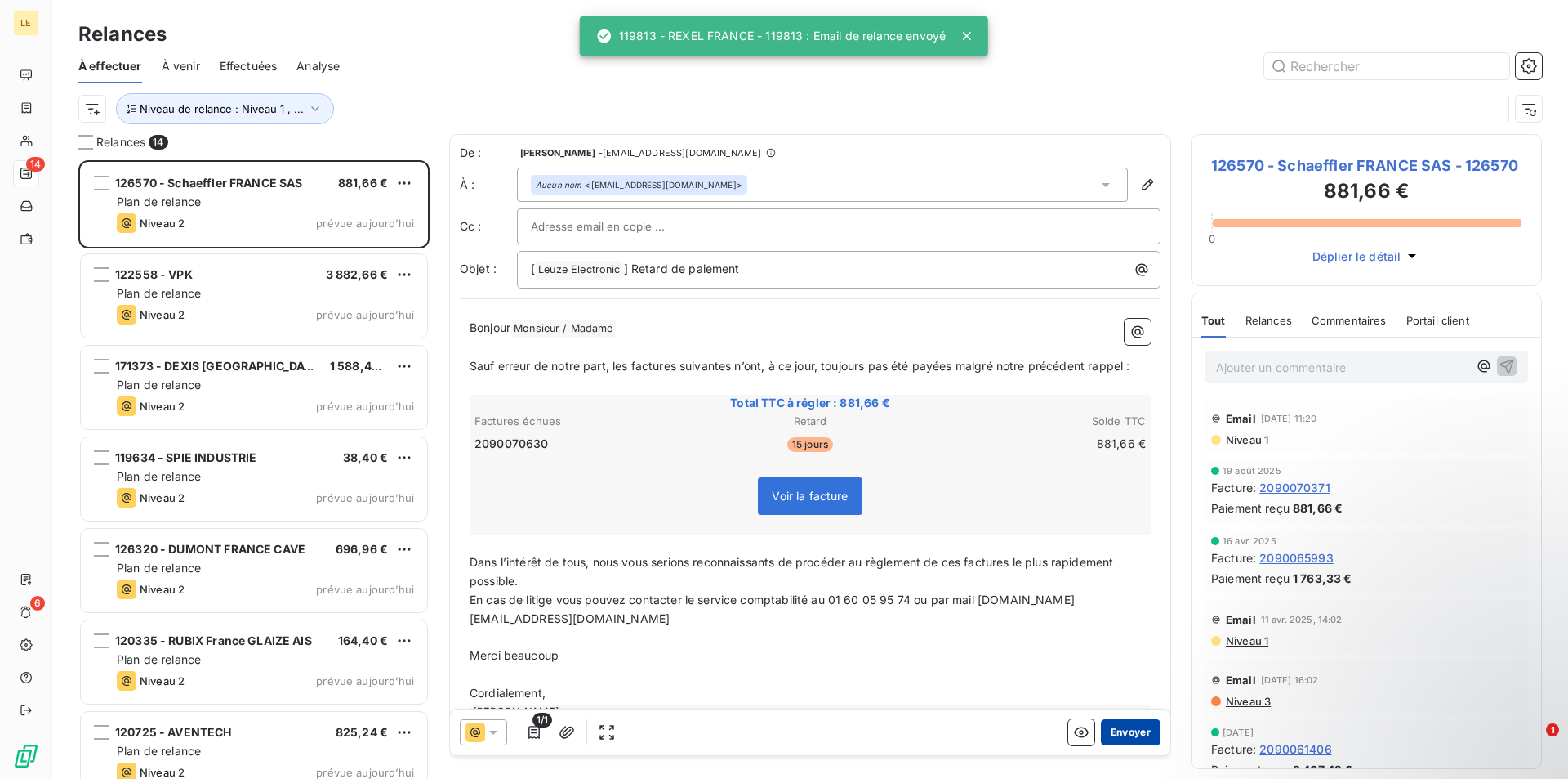
click at [1115, 728] on button "Envoyer" at bounding box center [1130, 732] width 59 height 26
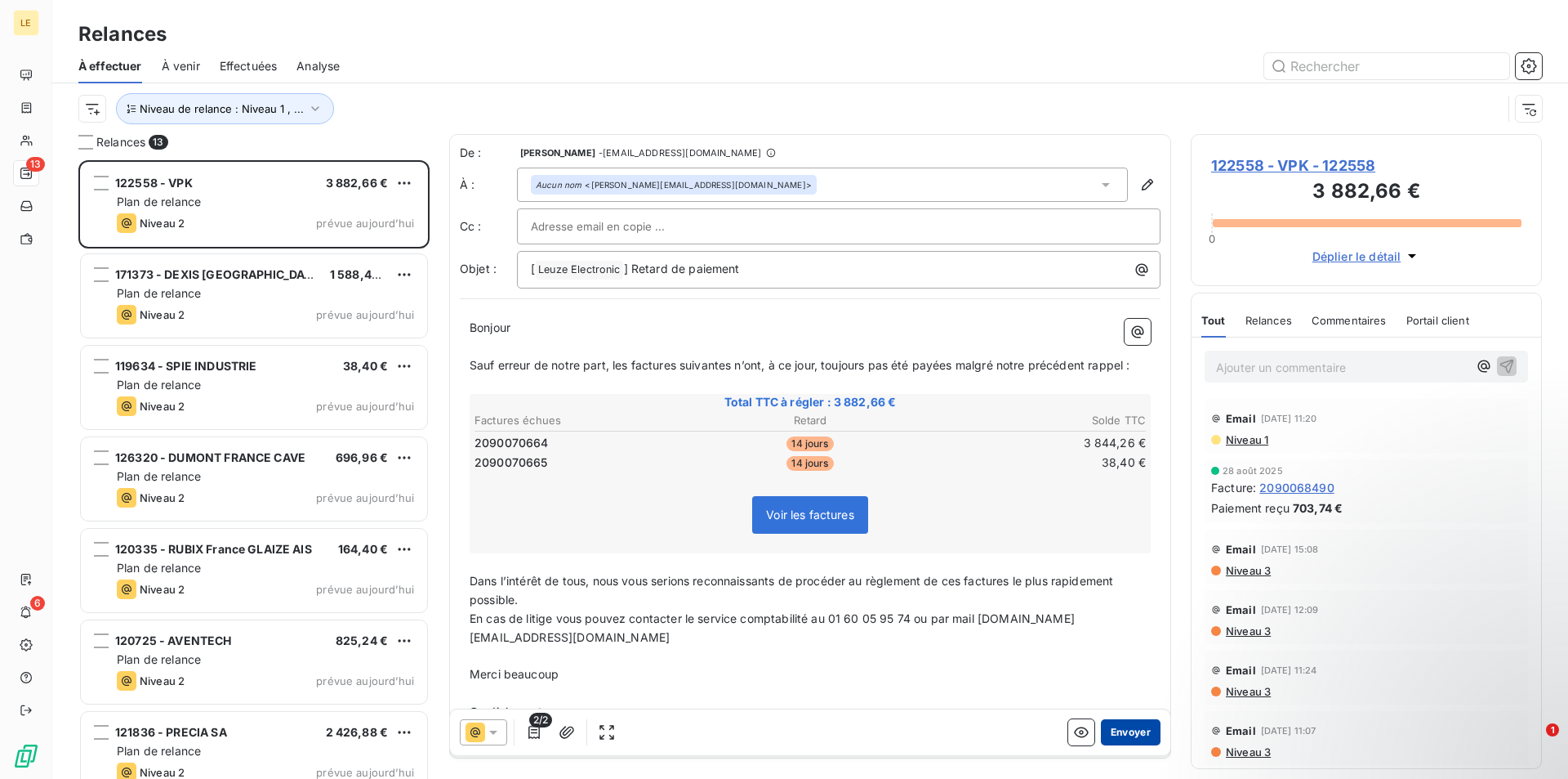
click at [1127, 736] on button "Envoyer" at bounding box center [1130, 732] width 59 height 26
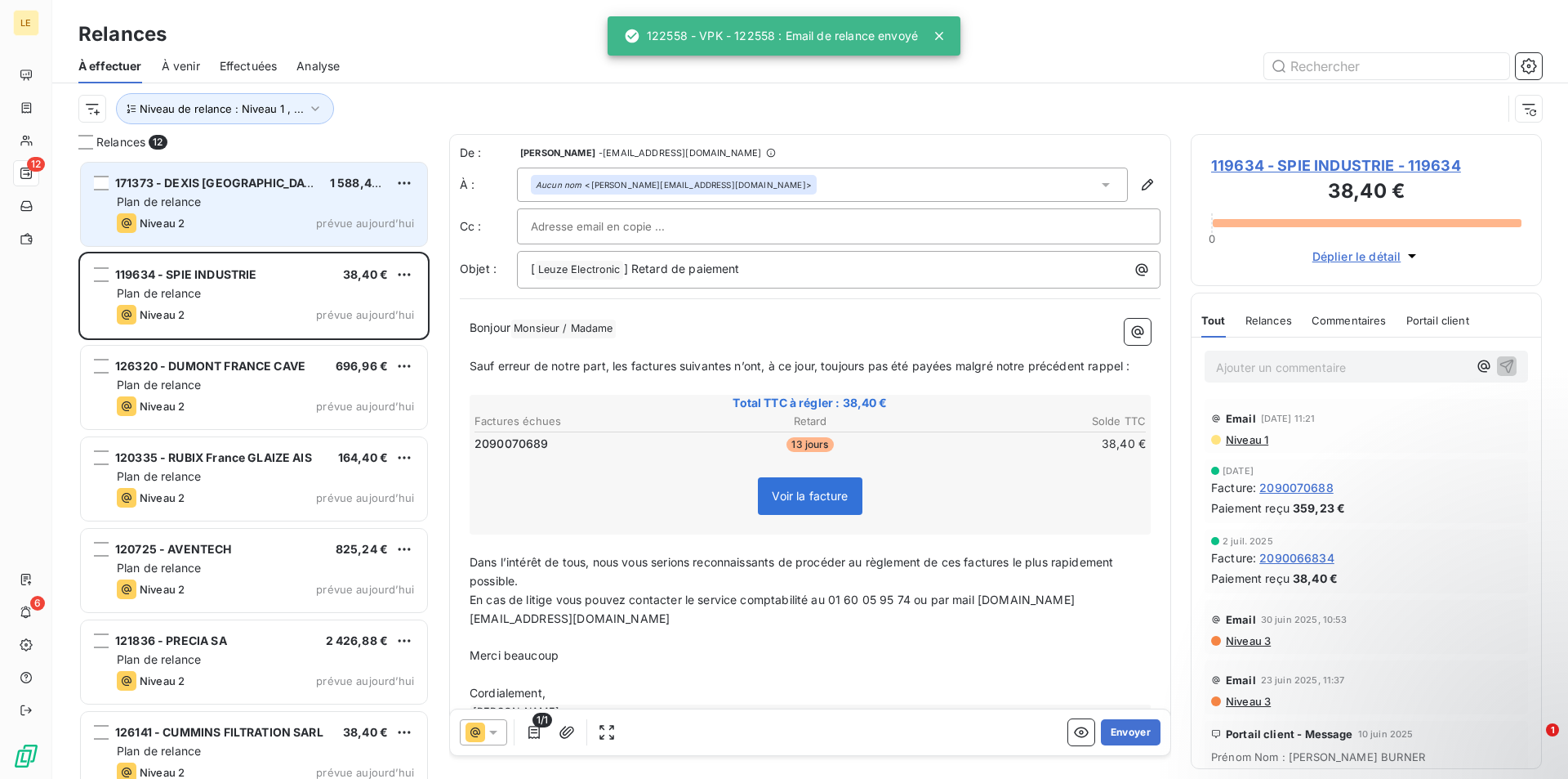
click at [252, 192] on div "171373 - DEXIS [GEOGRAPHIC_DATA] 1 588,44 € Plan de relance Niveau 2 prévue [DA…" at bounding box center [254, 205] width 347 height 83
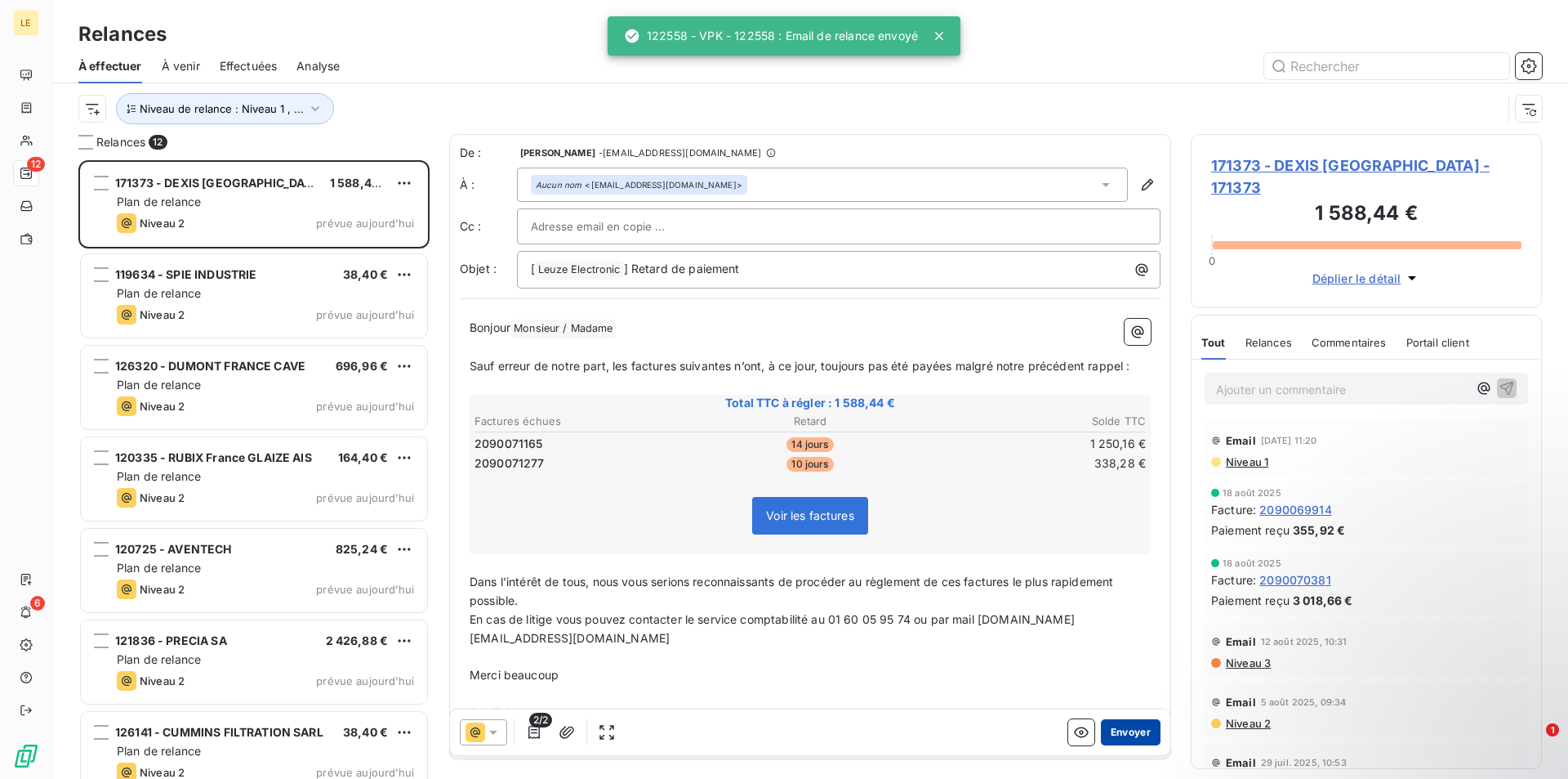
click at [1129, 736] on button "Envoyer" at bounding box center [1130, 732] width 59 height 26
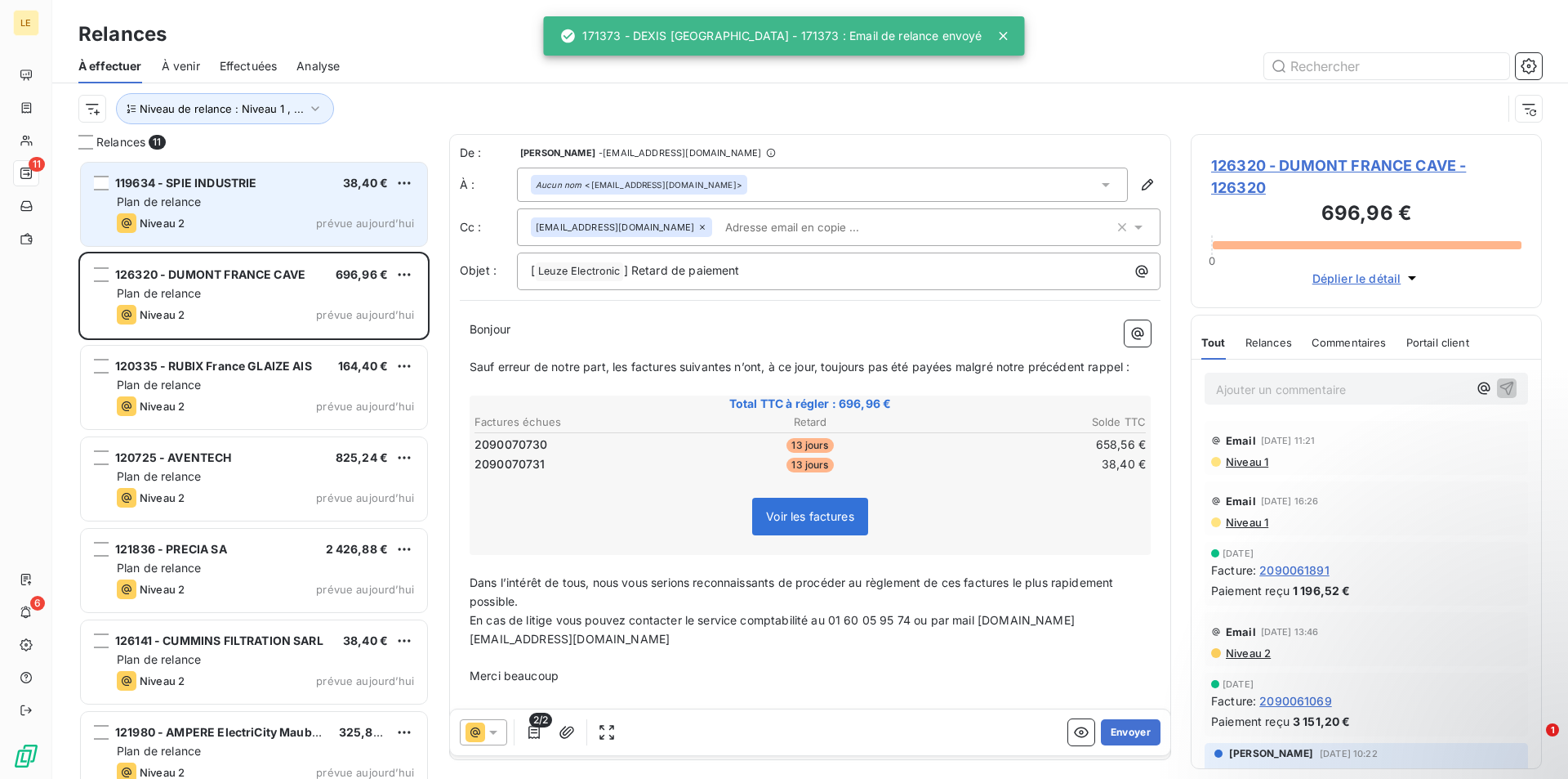
click at [309, 200] on div "Plan de relance" at bounding box center [265, 202] width 297 height 17
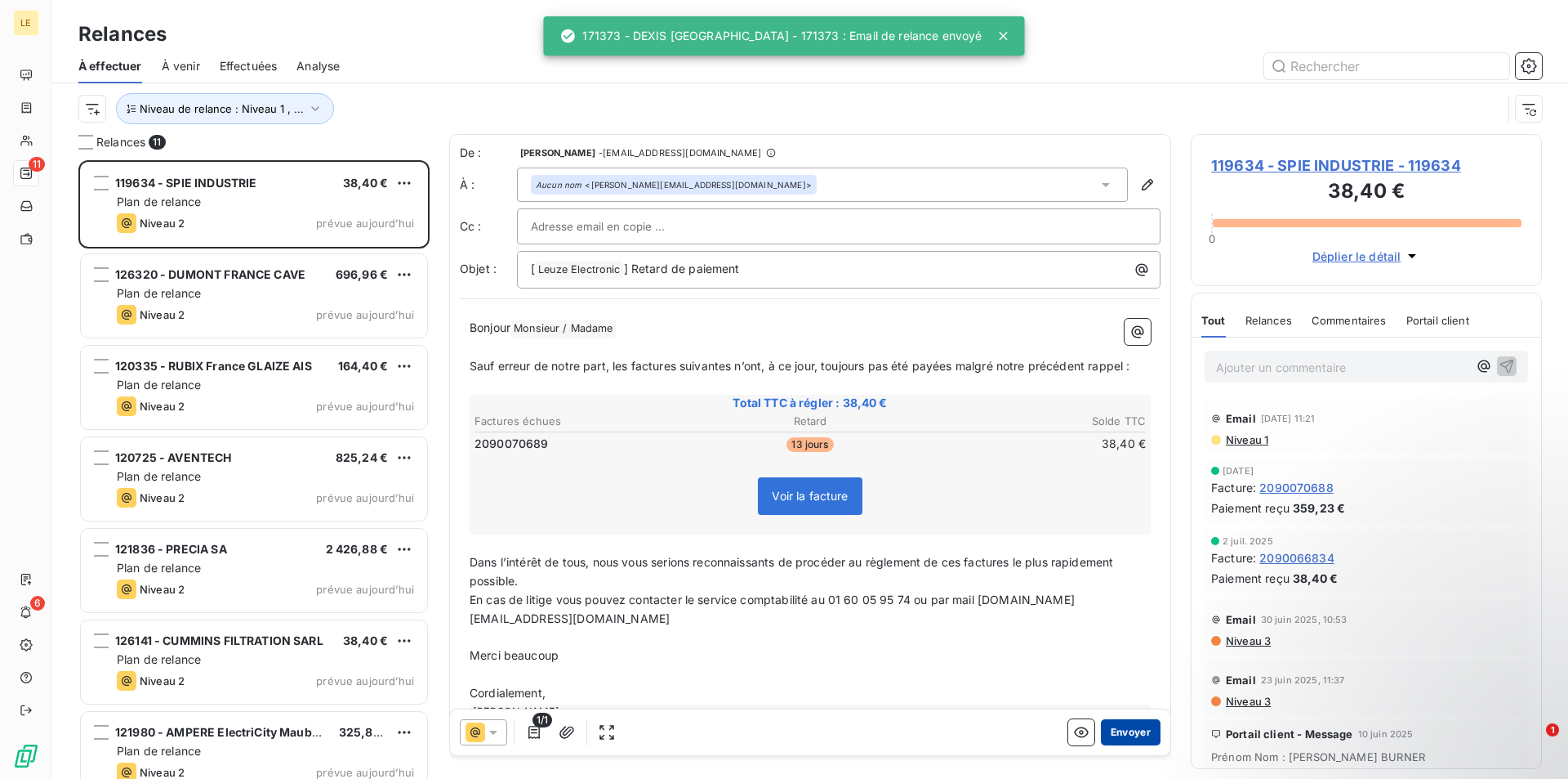
click at [1110, 724] on button "Envoyer" at bounding box center [1130, 732] width 59 height 26
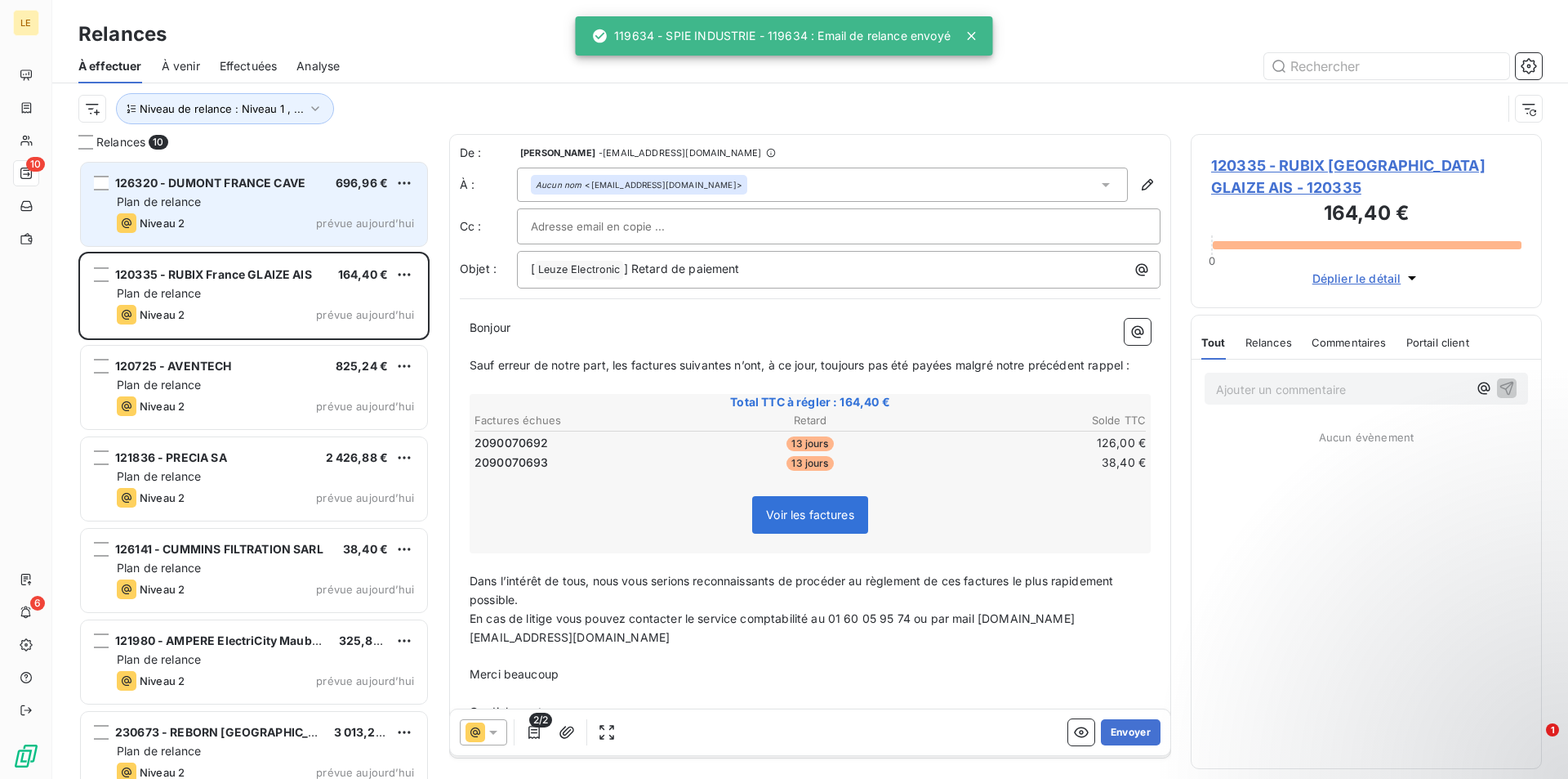
click at [299, 206] on div "Plan de relance" at bounding box center [265, 202] width 297 height 17
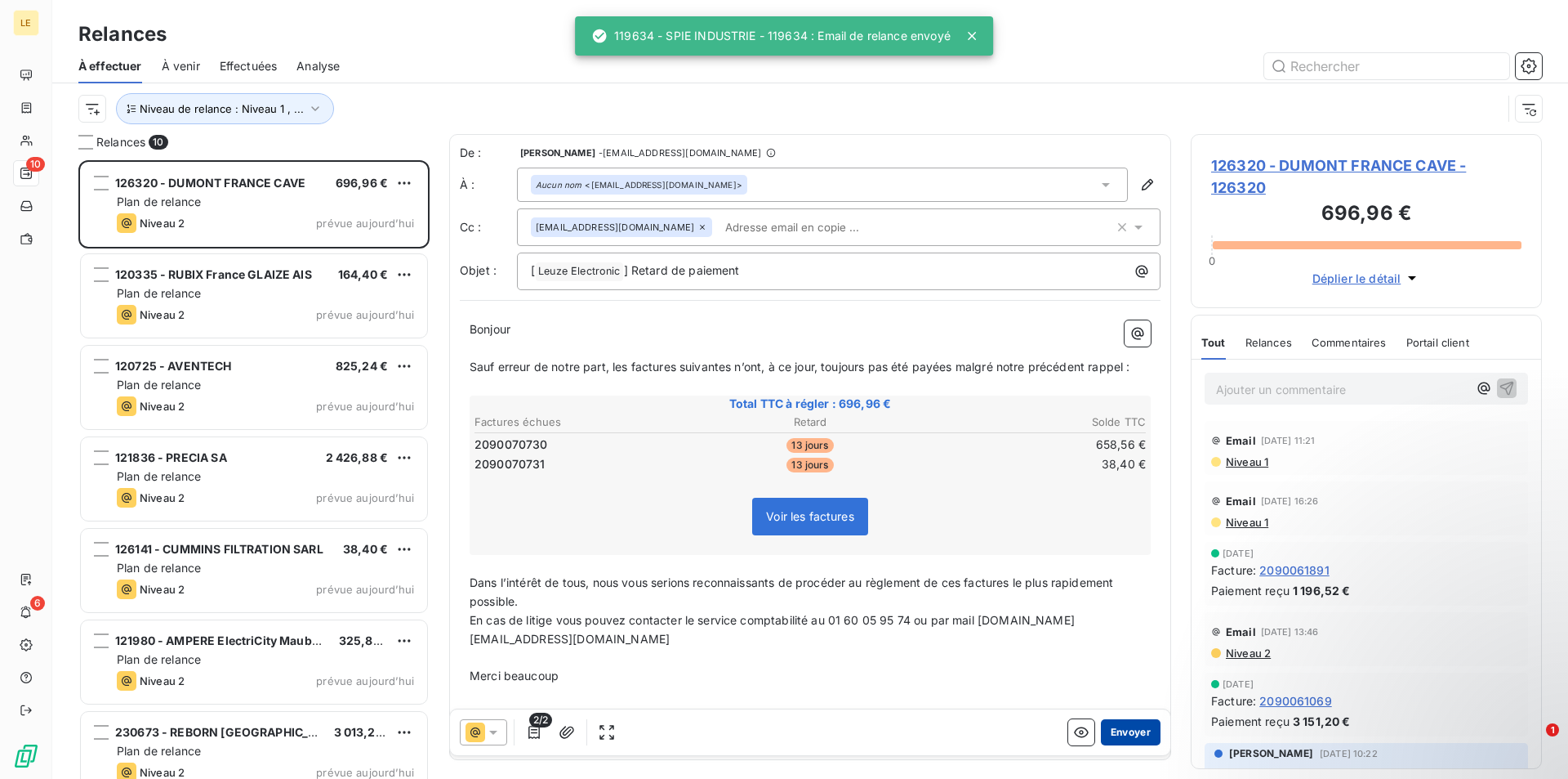
click at [1135, 729] on button "Envoyer" at bounding box center [1130, 732] width 59 height 26
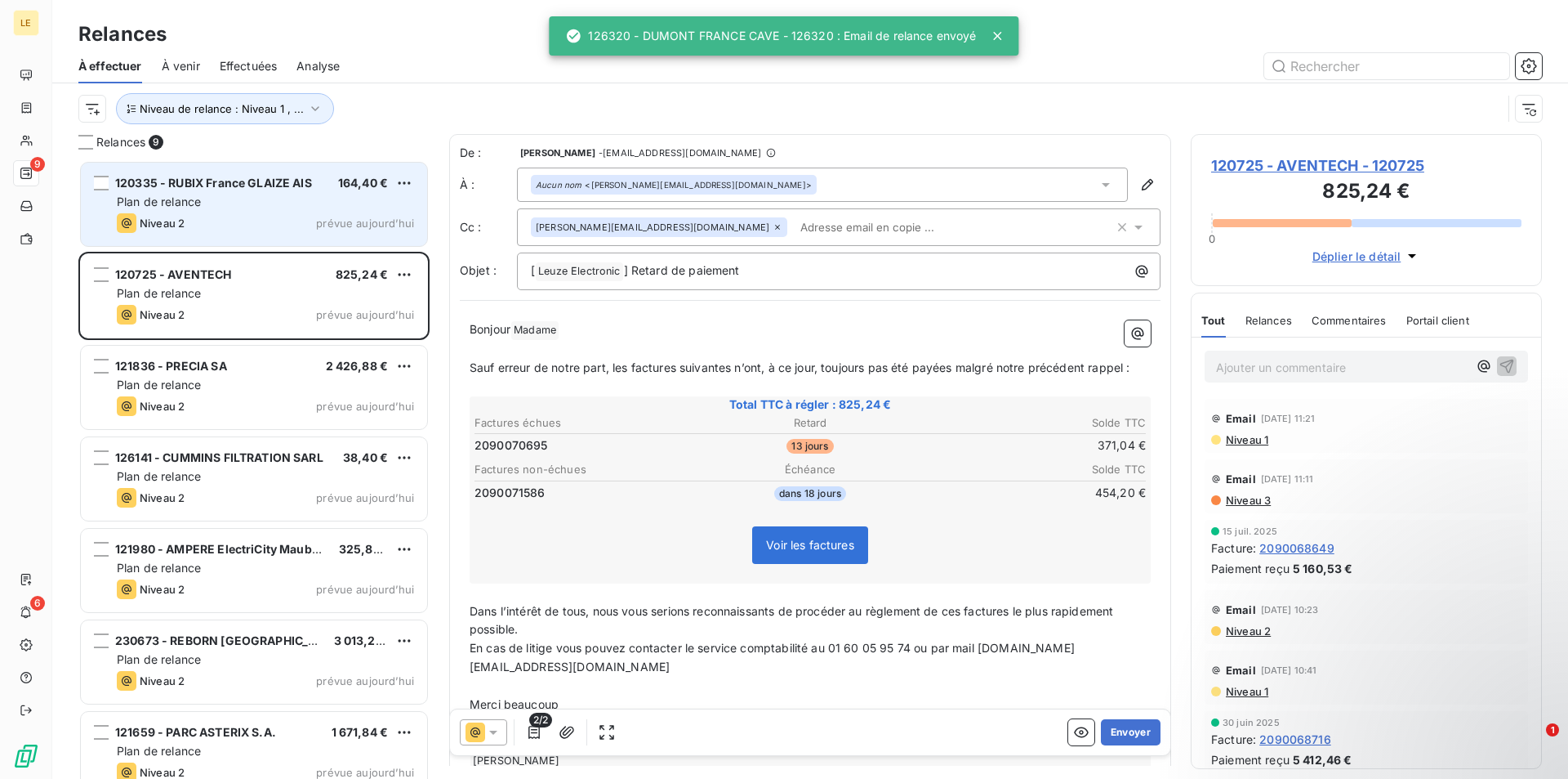
click at [335, 198] on div "Plan de relance" at bounding box center [265, 202] width 297 height 17
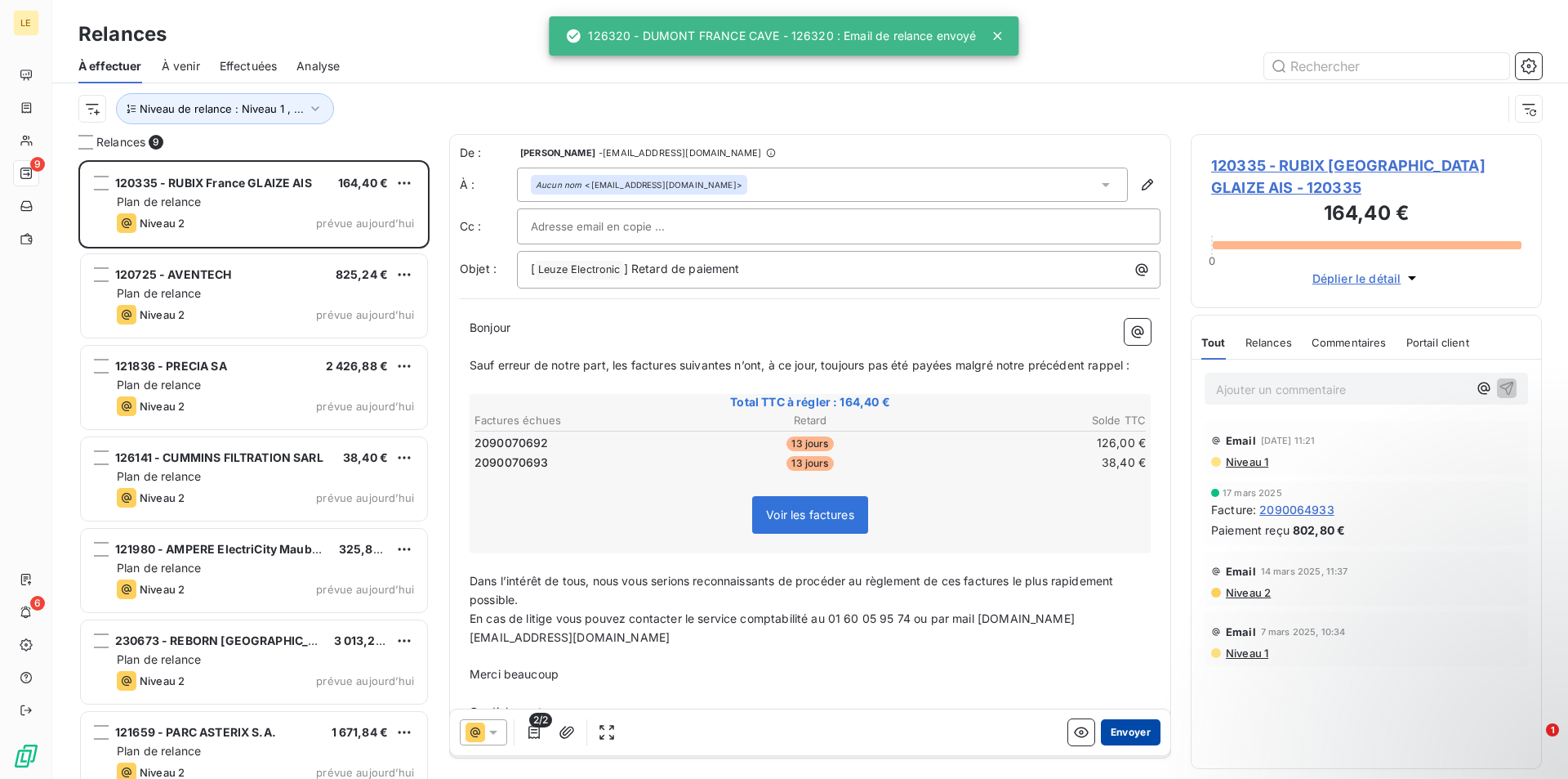
click at [1115, 732] on button "Envoyer" at bounding box center [1130, 732] width 59 height 26
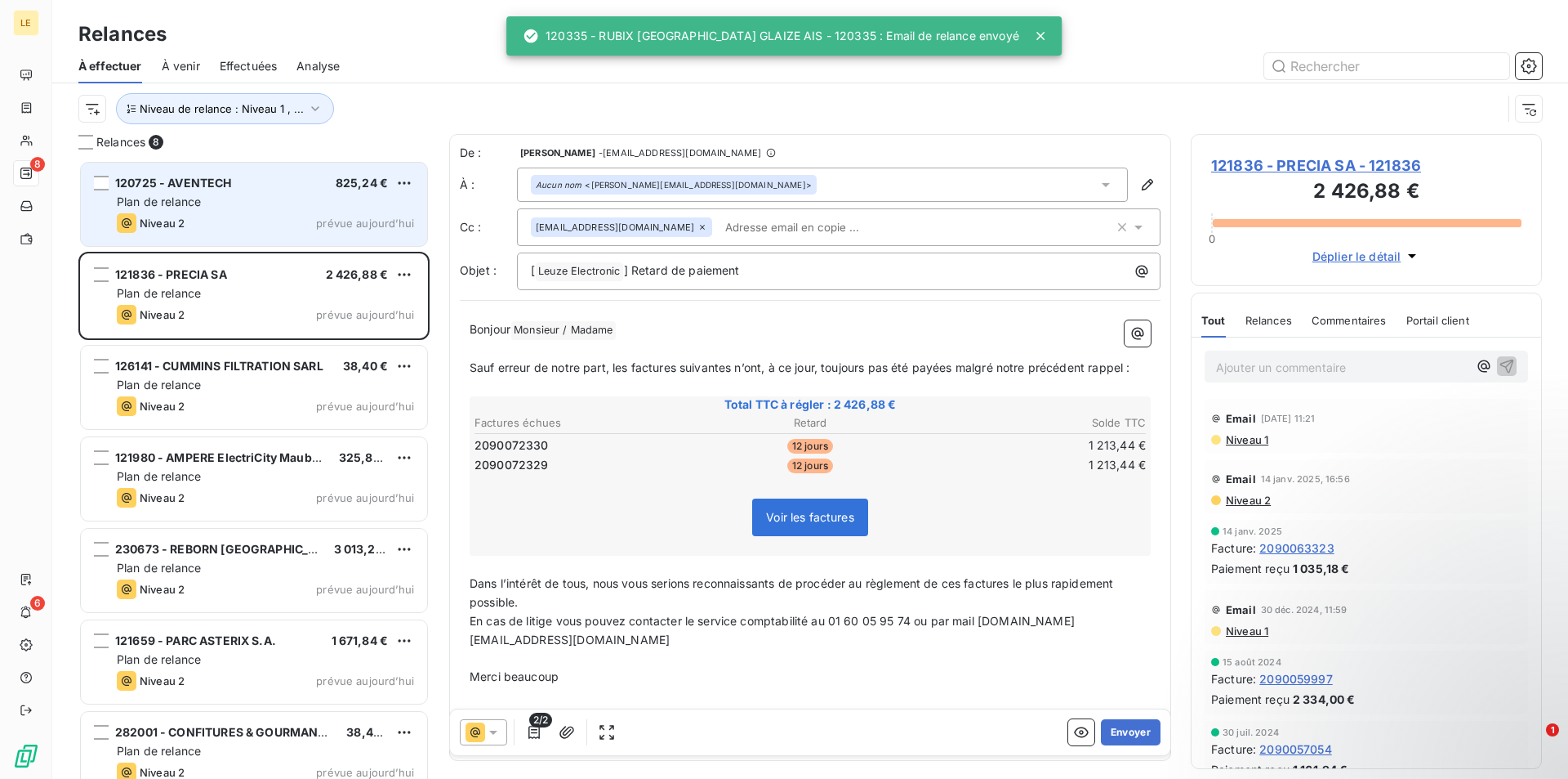
click at [282, 216] on div "Niveau 2 prévue aujourd’hui" at bounding box center [265, 223] width 297 height 20
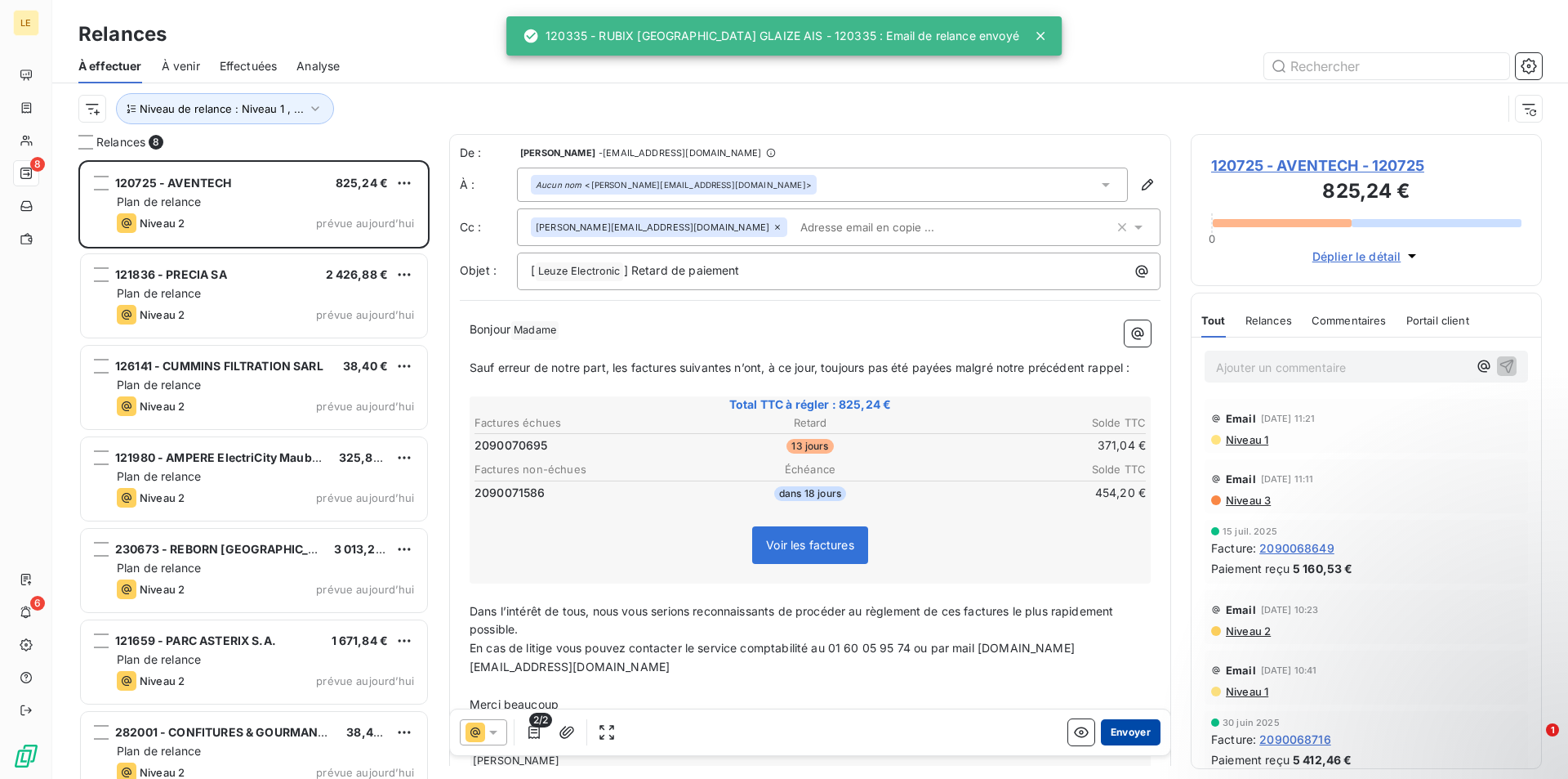
click at [1123, 727] on button "Envoyer" at bounding box center [1130, 732] width 59 height 26
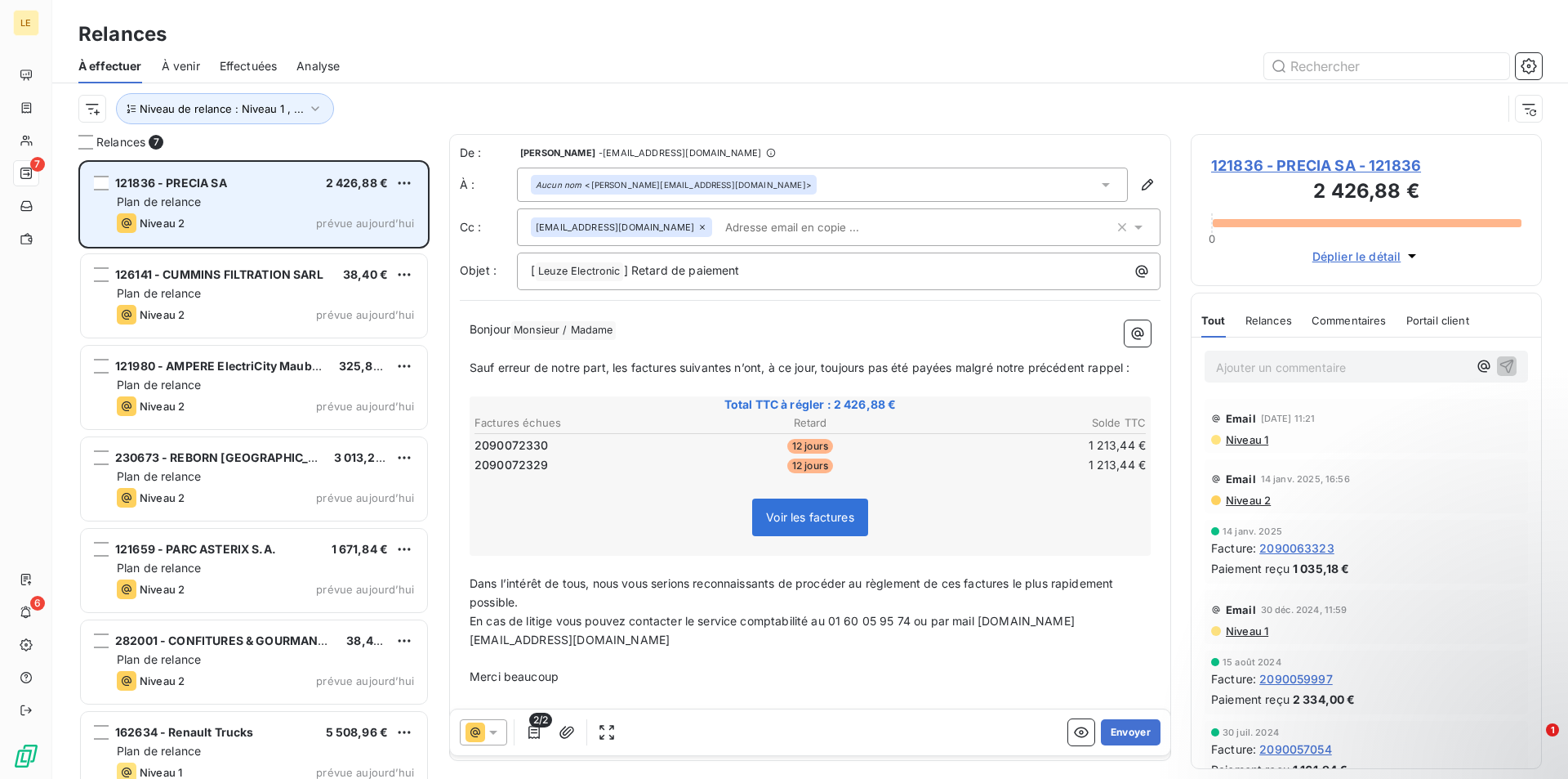
click at [283, 196] on div "Plan de relance" at bounding box center [265, 202] width 297 height 17
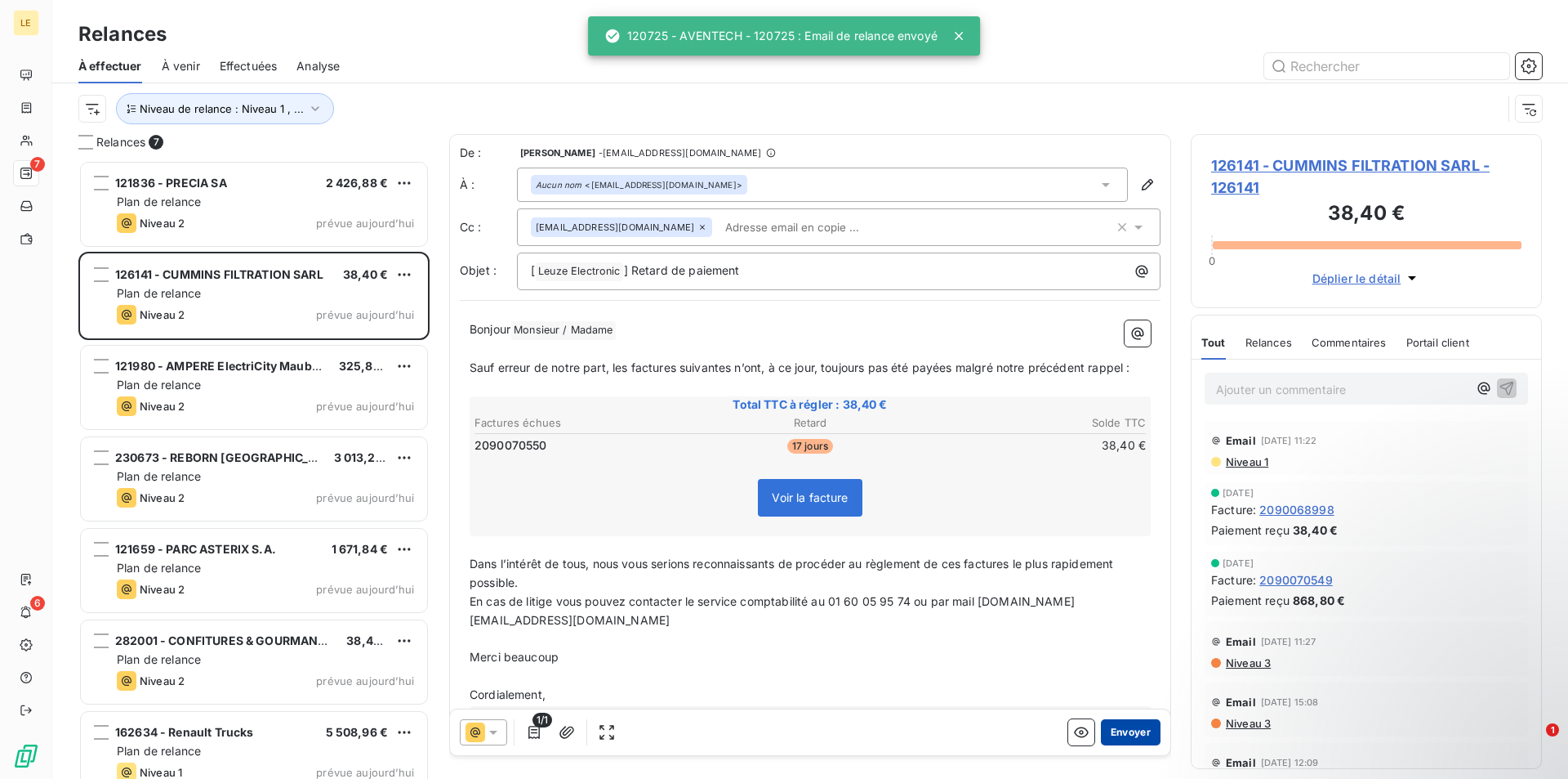
click at [1119, 733] on button "Envoyer" at bounding box center [1130, 732] width 59 height 26
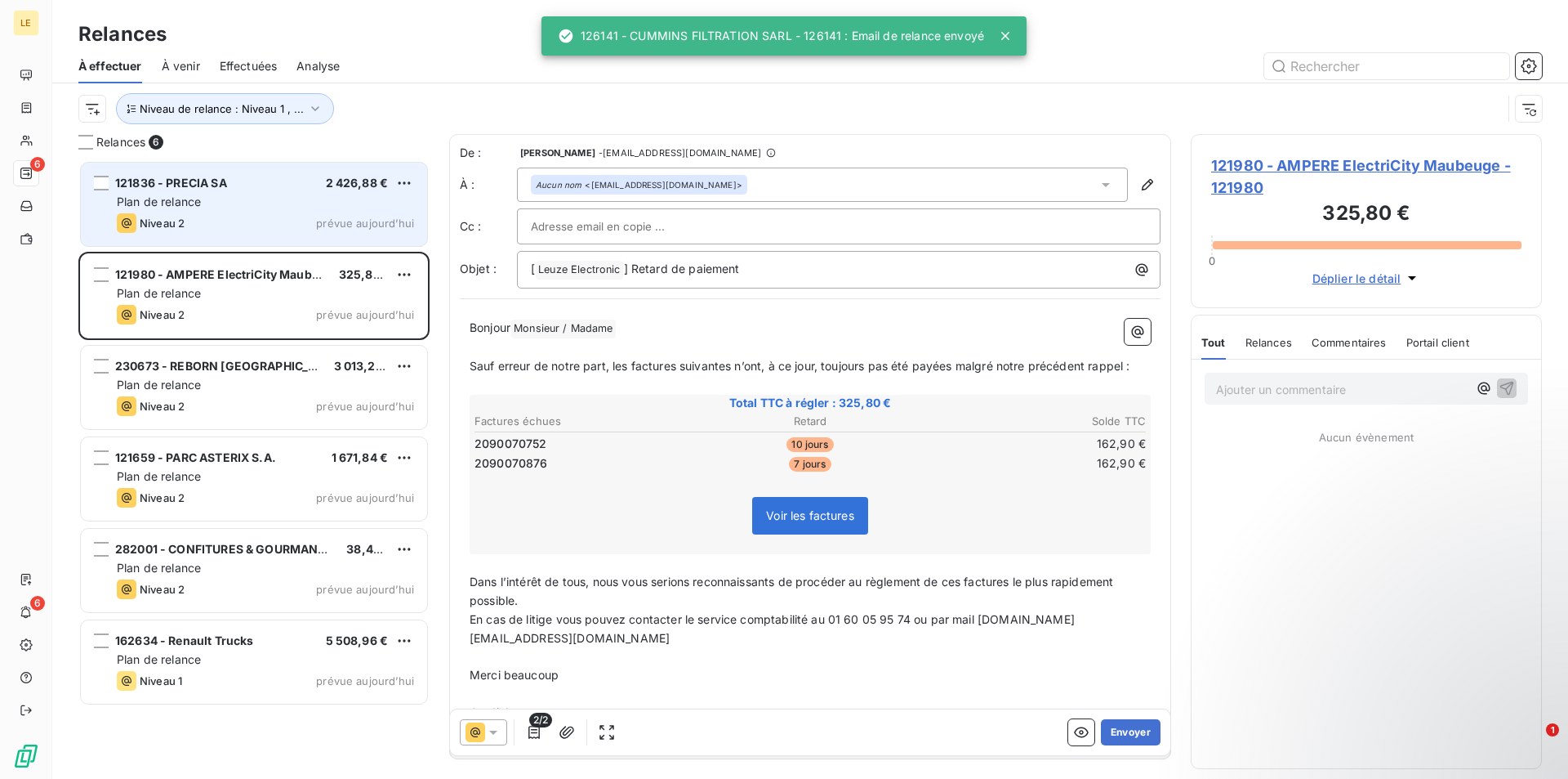
click at [349, 215] on div "Niveau 2 prévue aujourd’hui" at bounding box center [265, 223] width 297 height 20
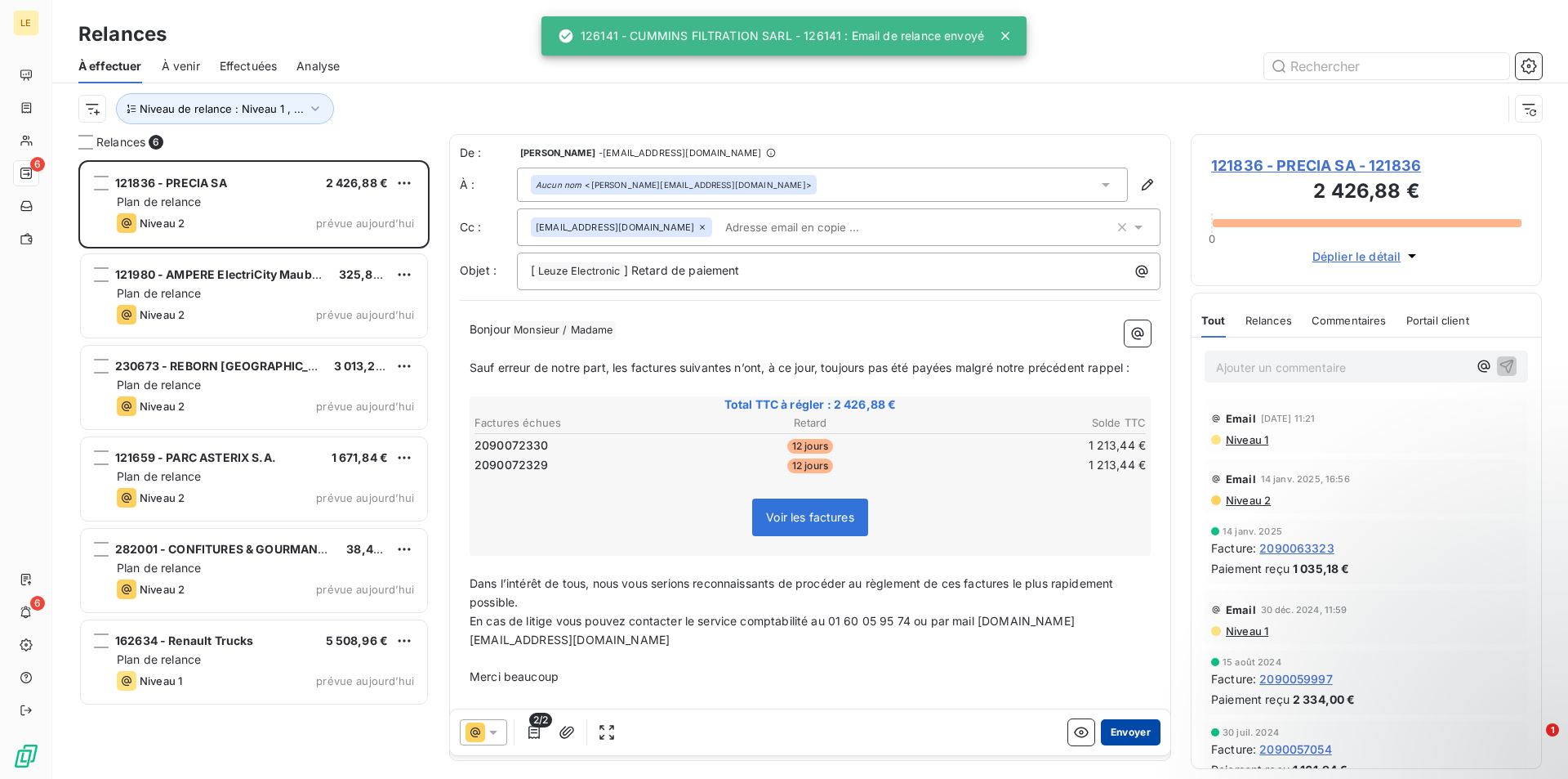
click at [1128, 733] on button "Envoyer" at bounding box center [1130, 732] width 59 height 26
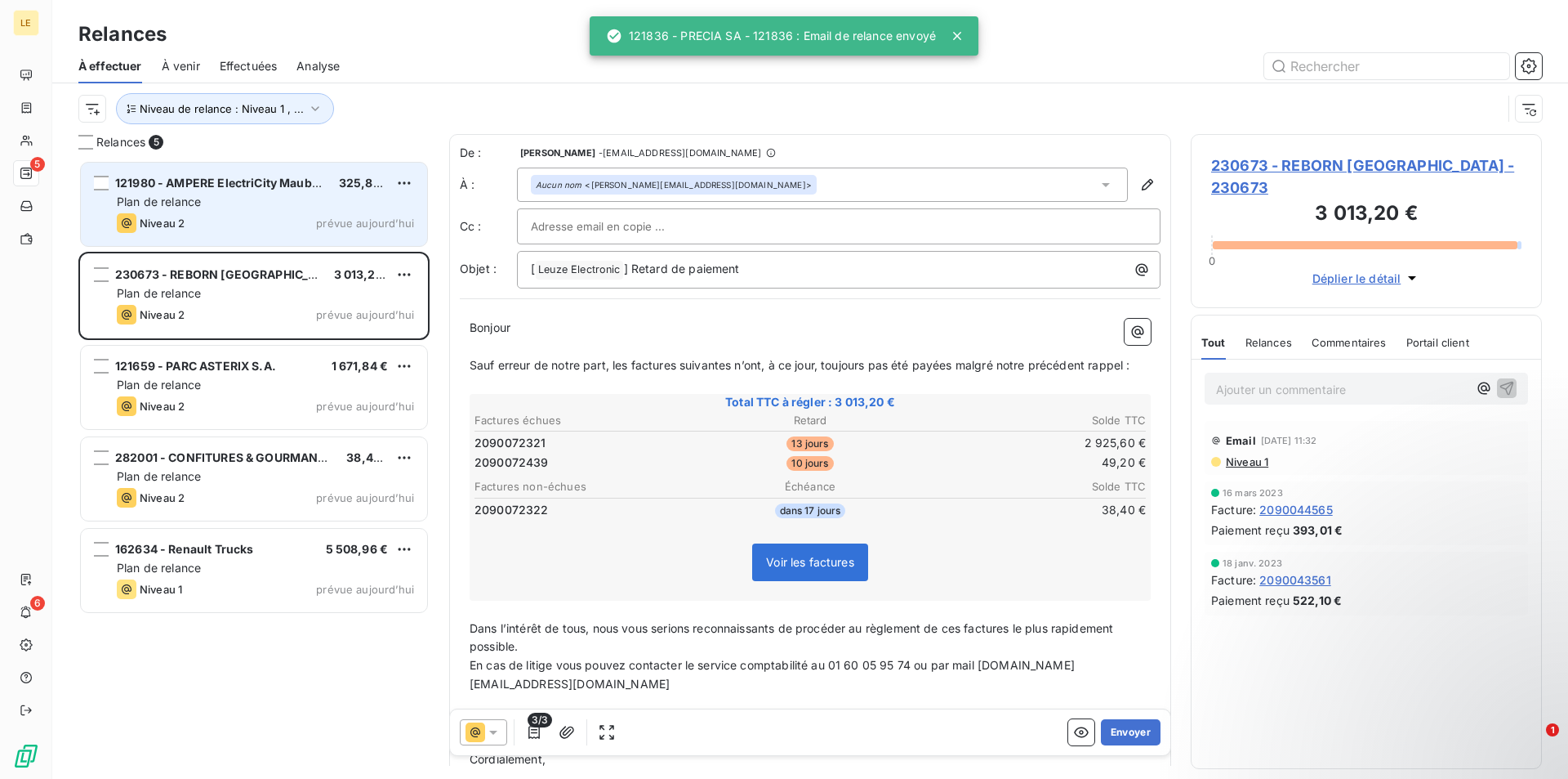
click at [281, 224] on div "Niveau 2 prévue aujourd’hui" at bounding box center [265, 223] width 297 height 20
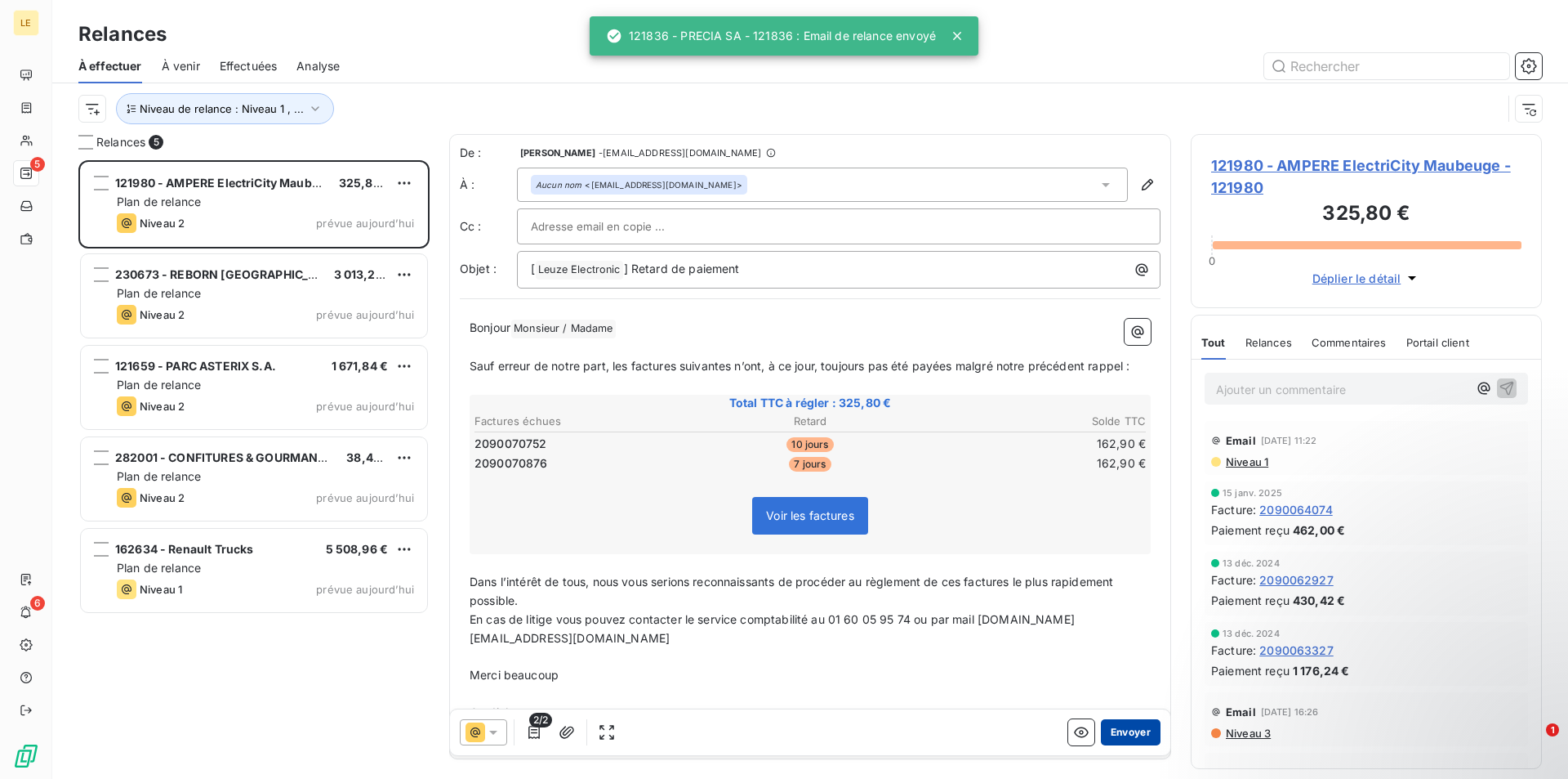
click at [1101, 735] on button "Envoyer" at bounding box center [1130, 732] width 59 height 26
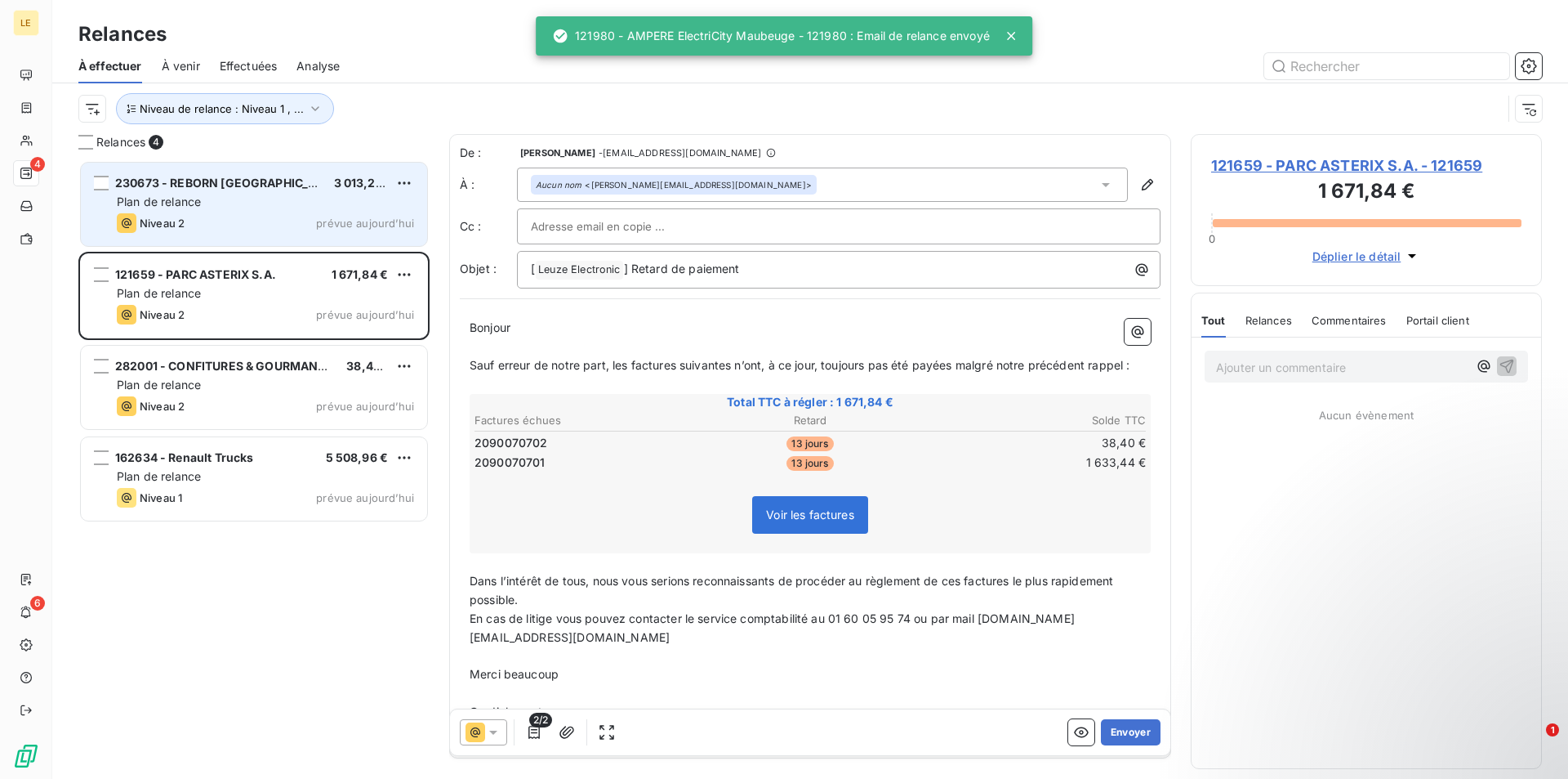
click at [323, 203] on div "Plan de relance" at bounding box center [265, 202] width 297 height 17
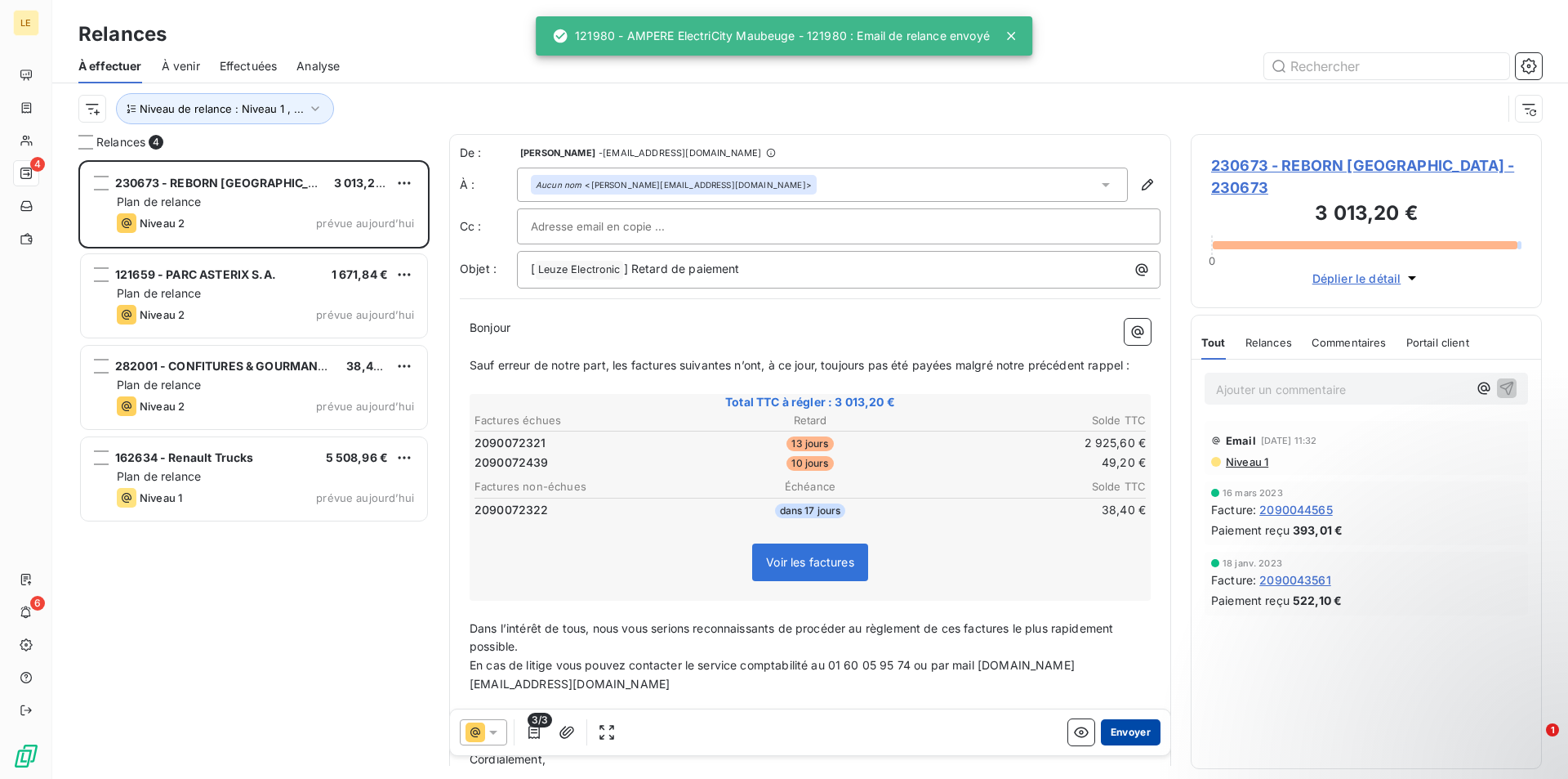
click at [1109, 728] on button "Envoyer" at bounding box center [1130, 732] width 59 height 26
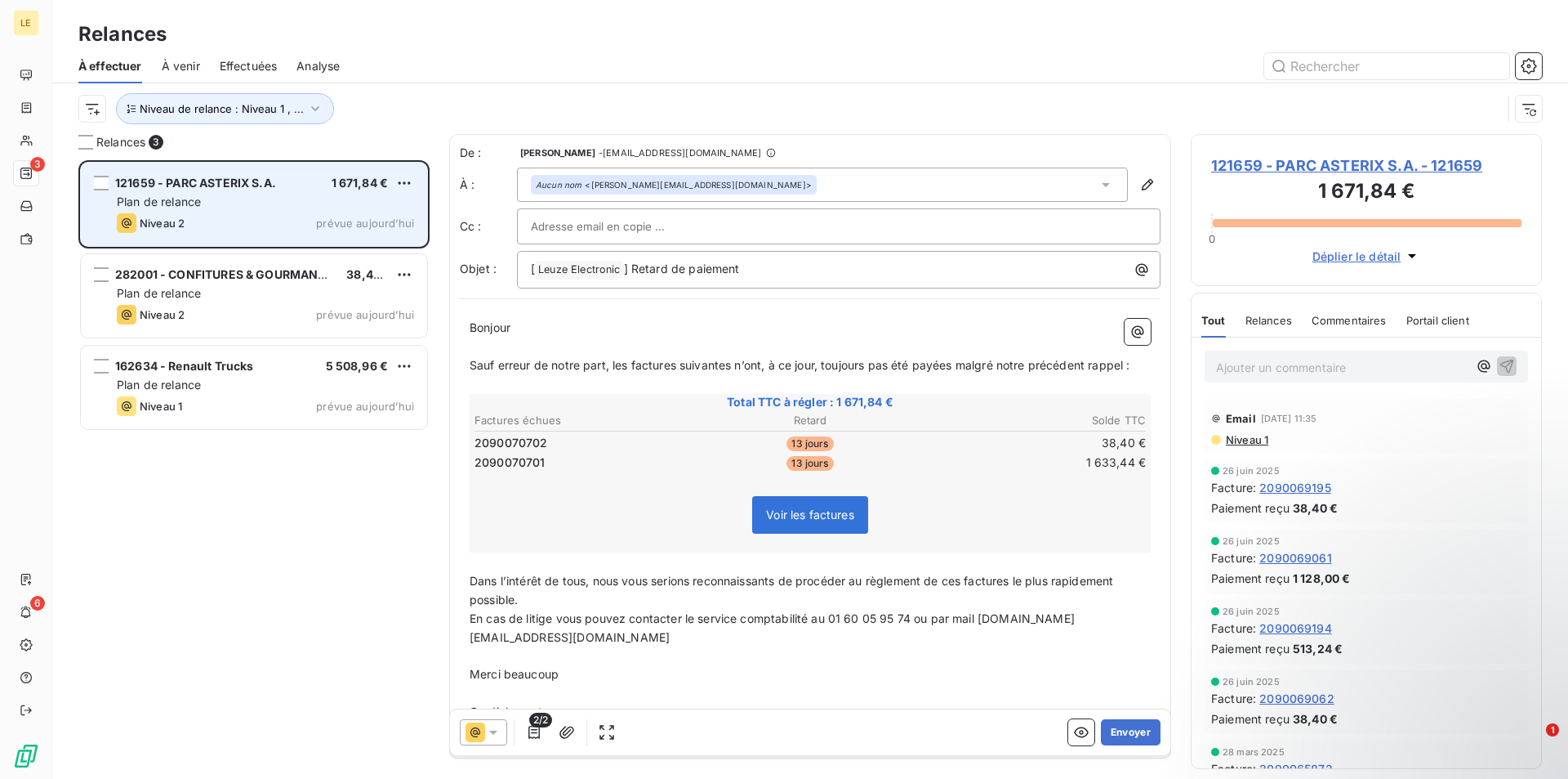
click at [245, 196] on div "Plan de relance" at bounding box center [265, 202] width 297 height 17
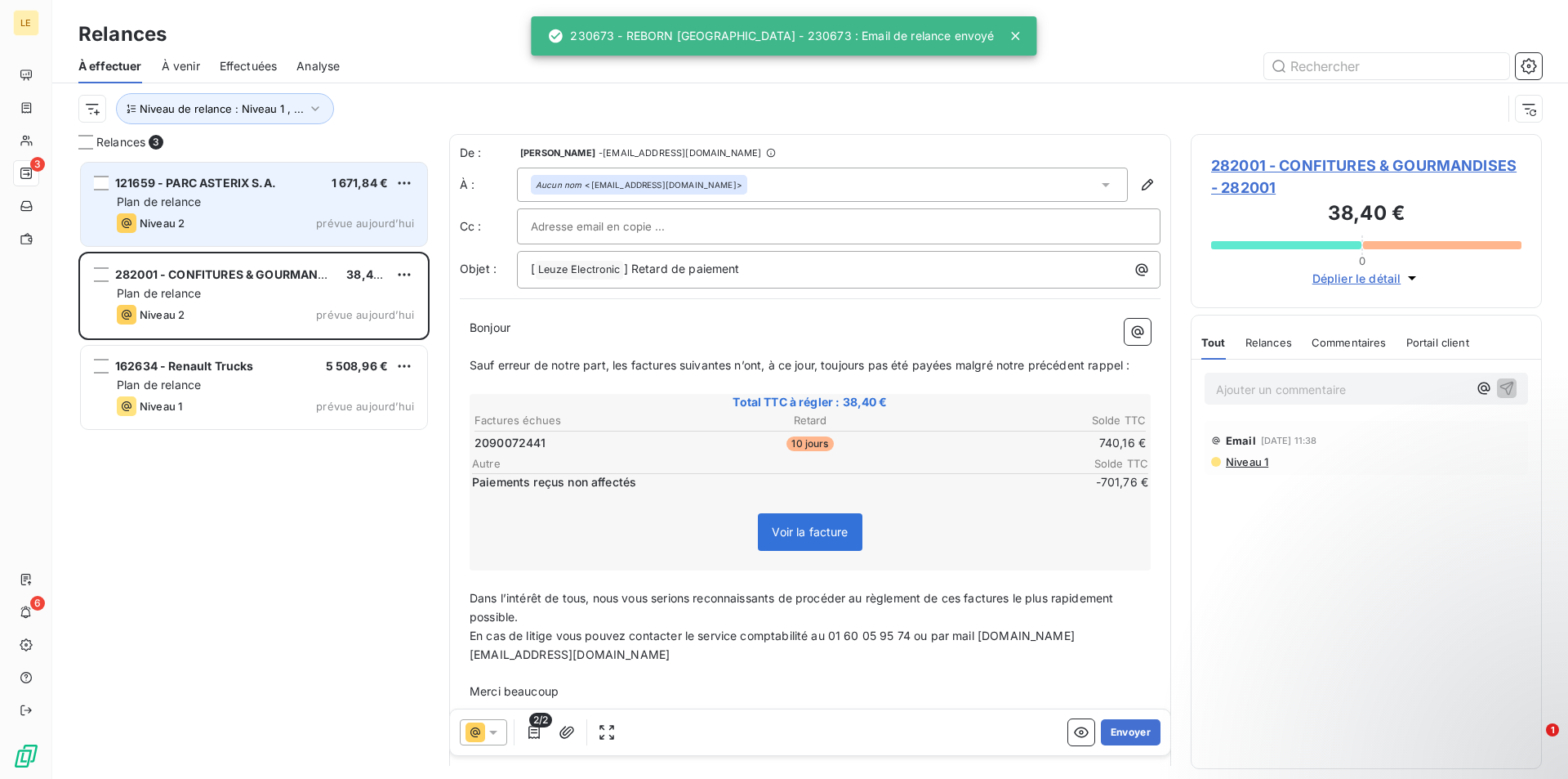
click at [245, 196] on div "Plan de relance" at bounding box center [265, 202] width 297 height 17
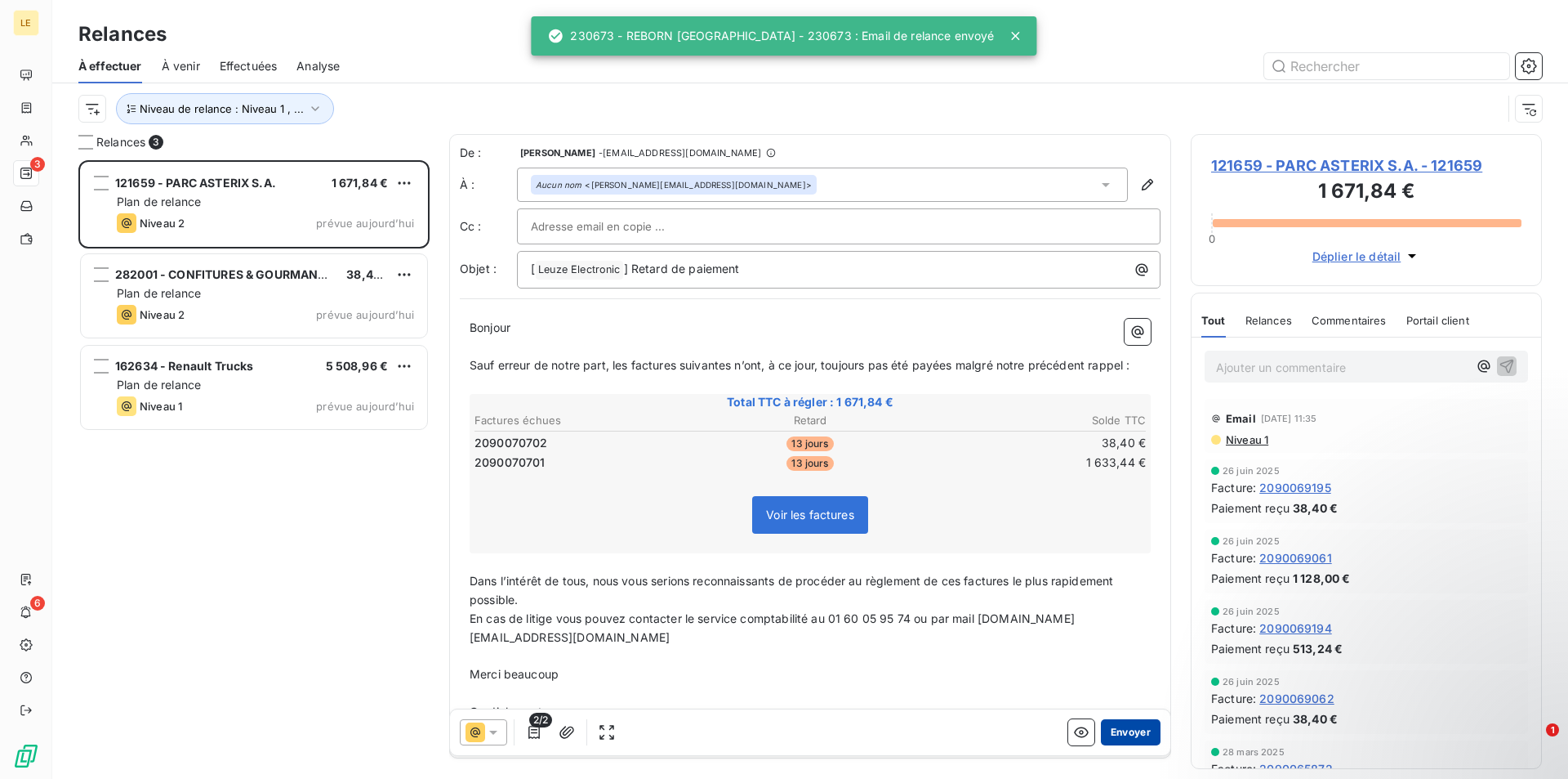
click at [1102, 731] on button "Envoyer" at bounding box center [1130, 732] width 59 height 26
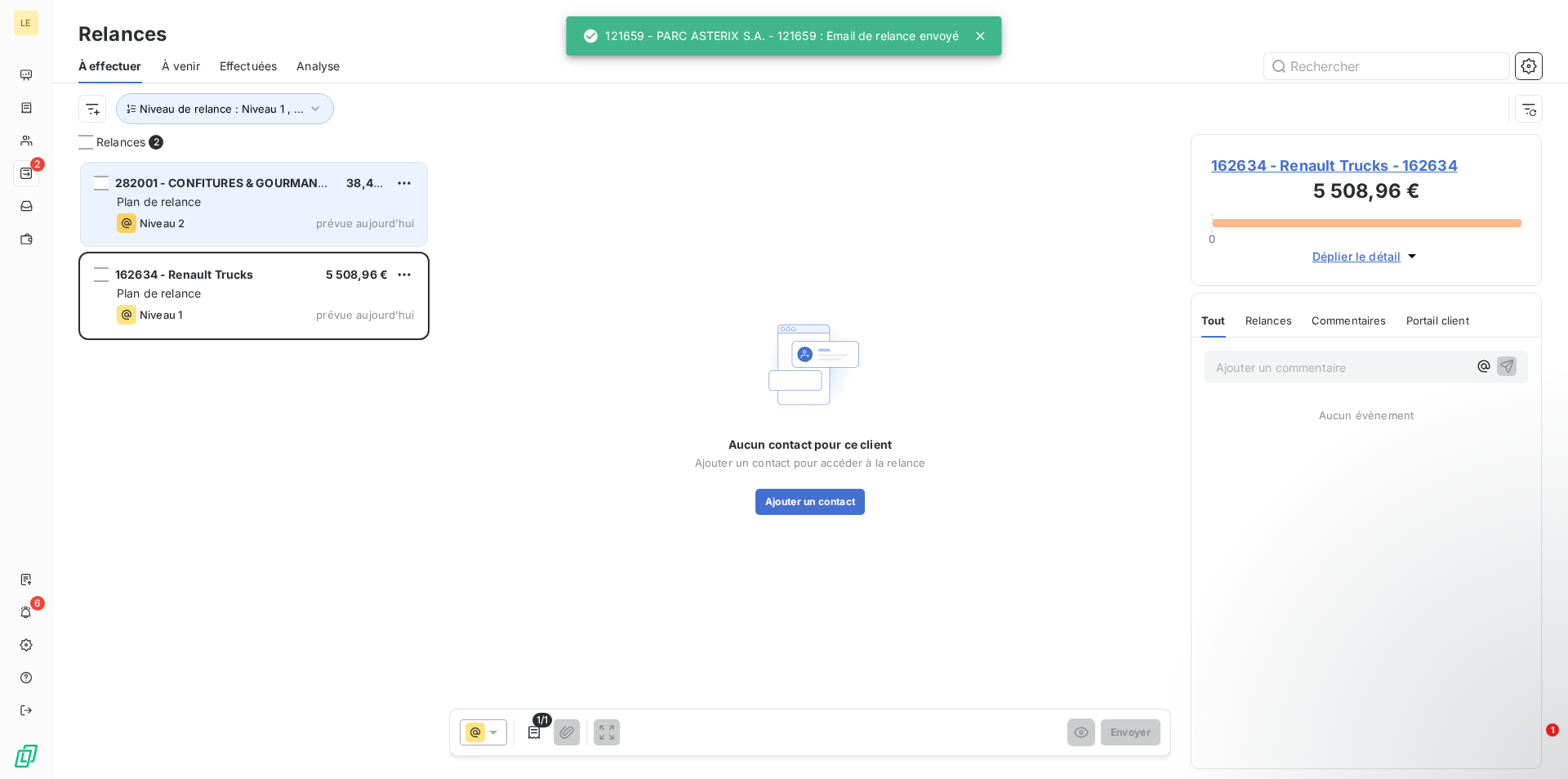
click at [270, 202] on div "Plan de relance" at bounding box center [265, 202] width 297 height 17
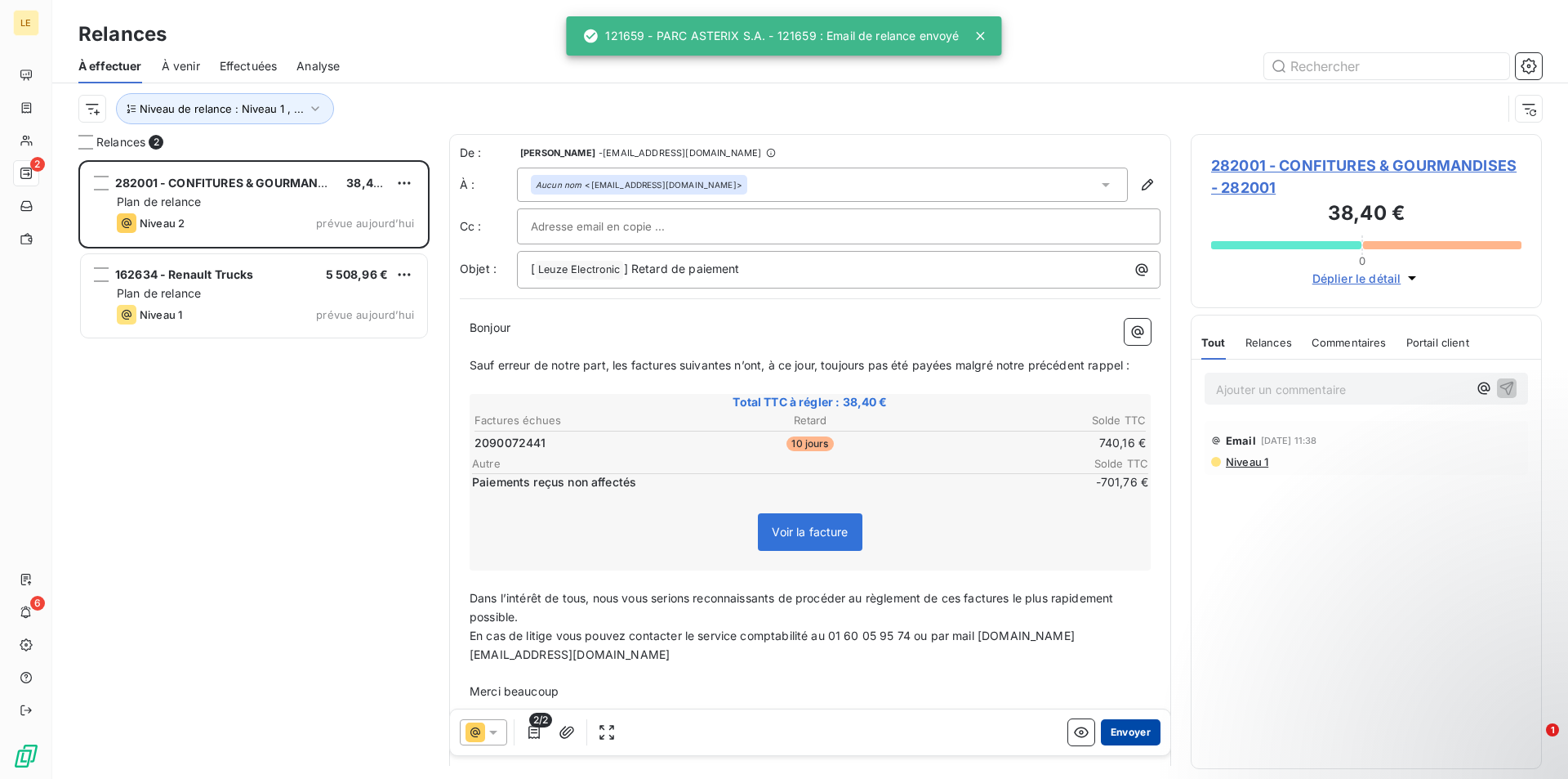
click at [1128, 726] on button "Envoyer" at bounding box center [1130, 732] width 59 height 26
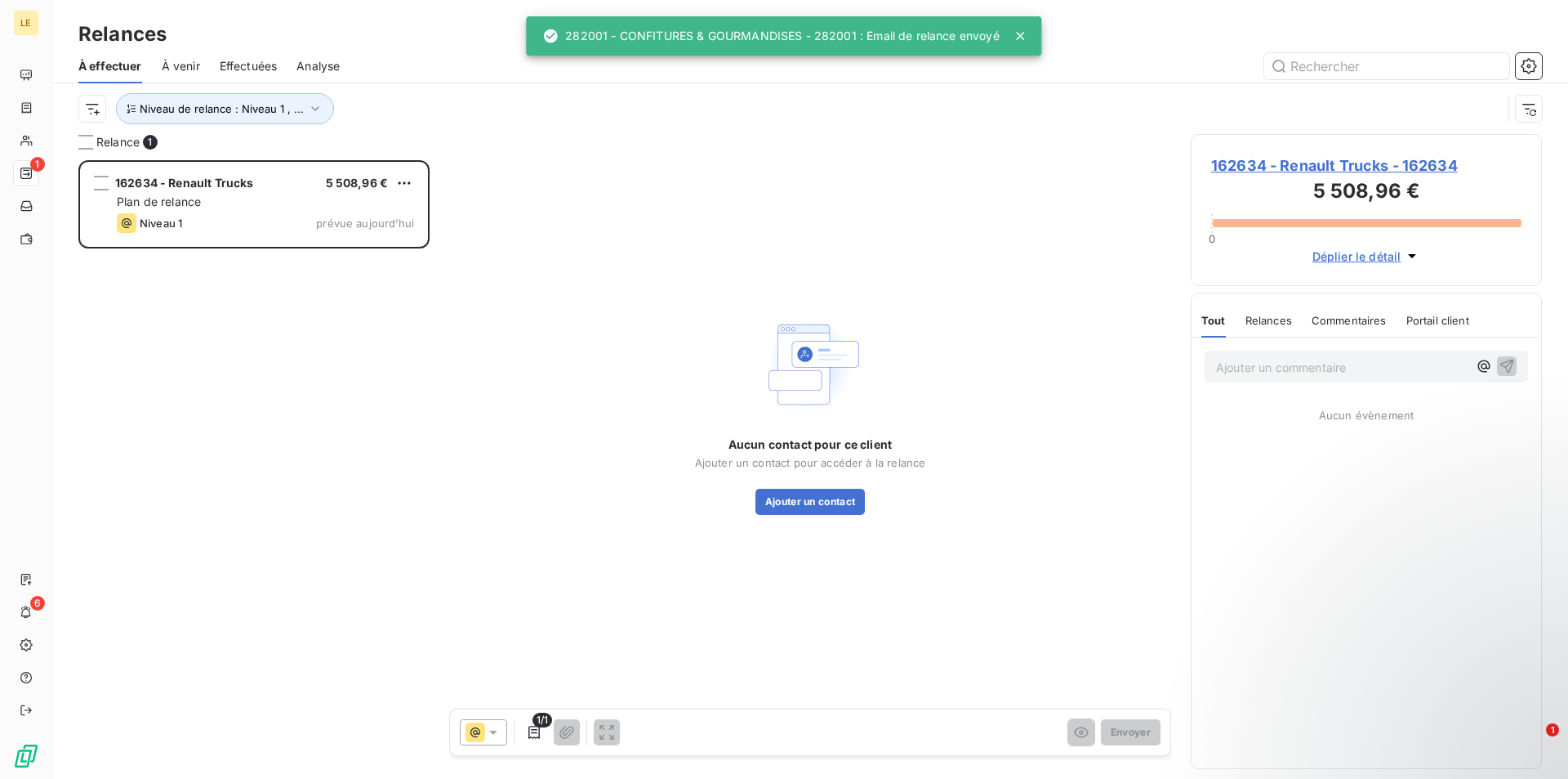
click at [255, 342] on div "162634 - Renault Trucks 5 508,96 € Plan de relance Niveau 1 prévue aujourd’hui" at bounding box center [253, 470] width 351 height 619
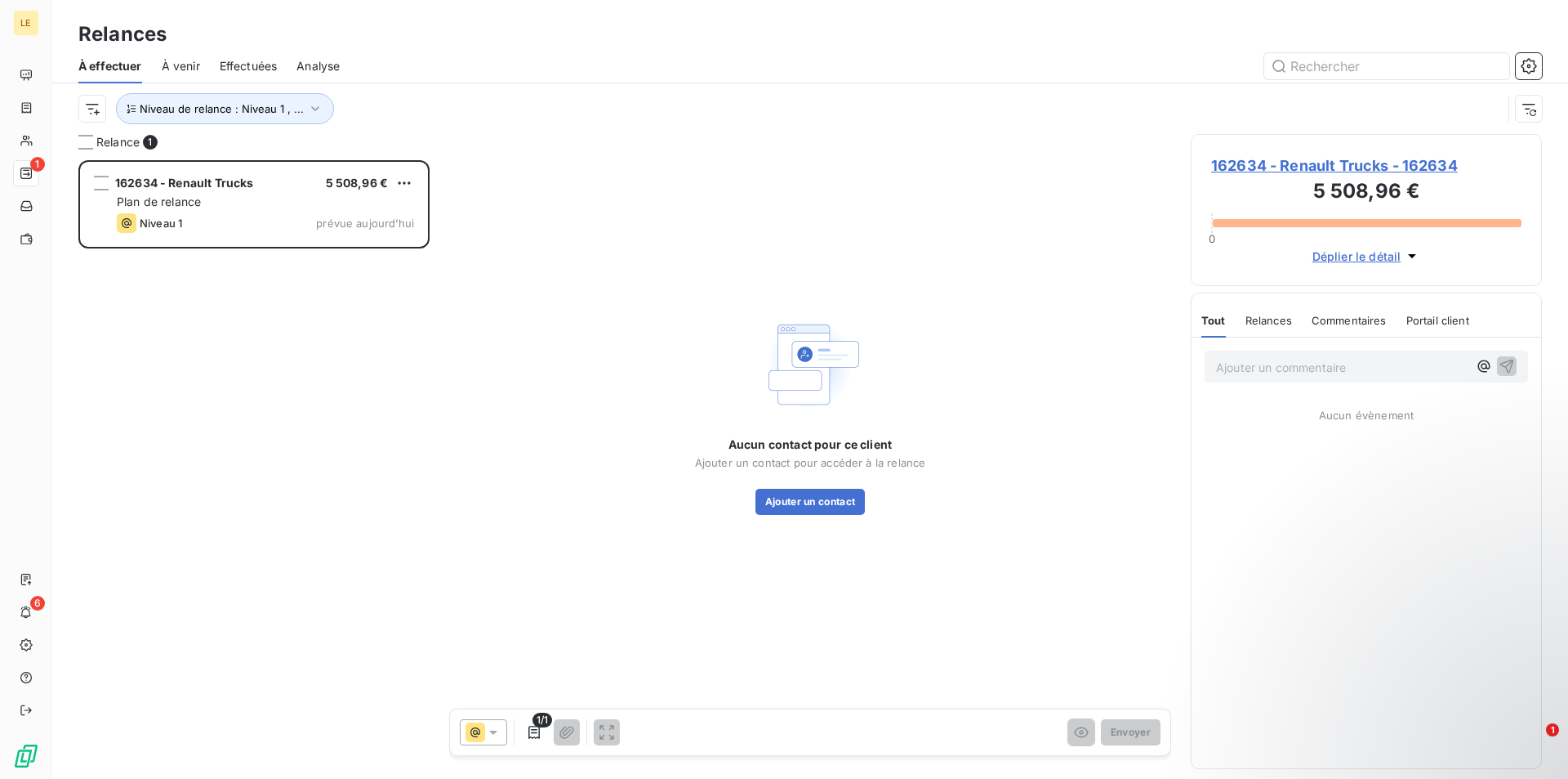
click at [1289, 163] on span "162634 - Renault Trucks - 162634" at bounding box center [1366, 165] width 310 height 22
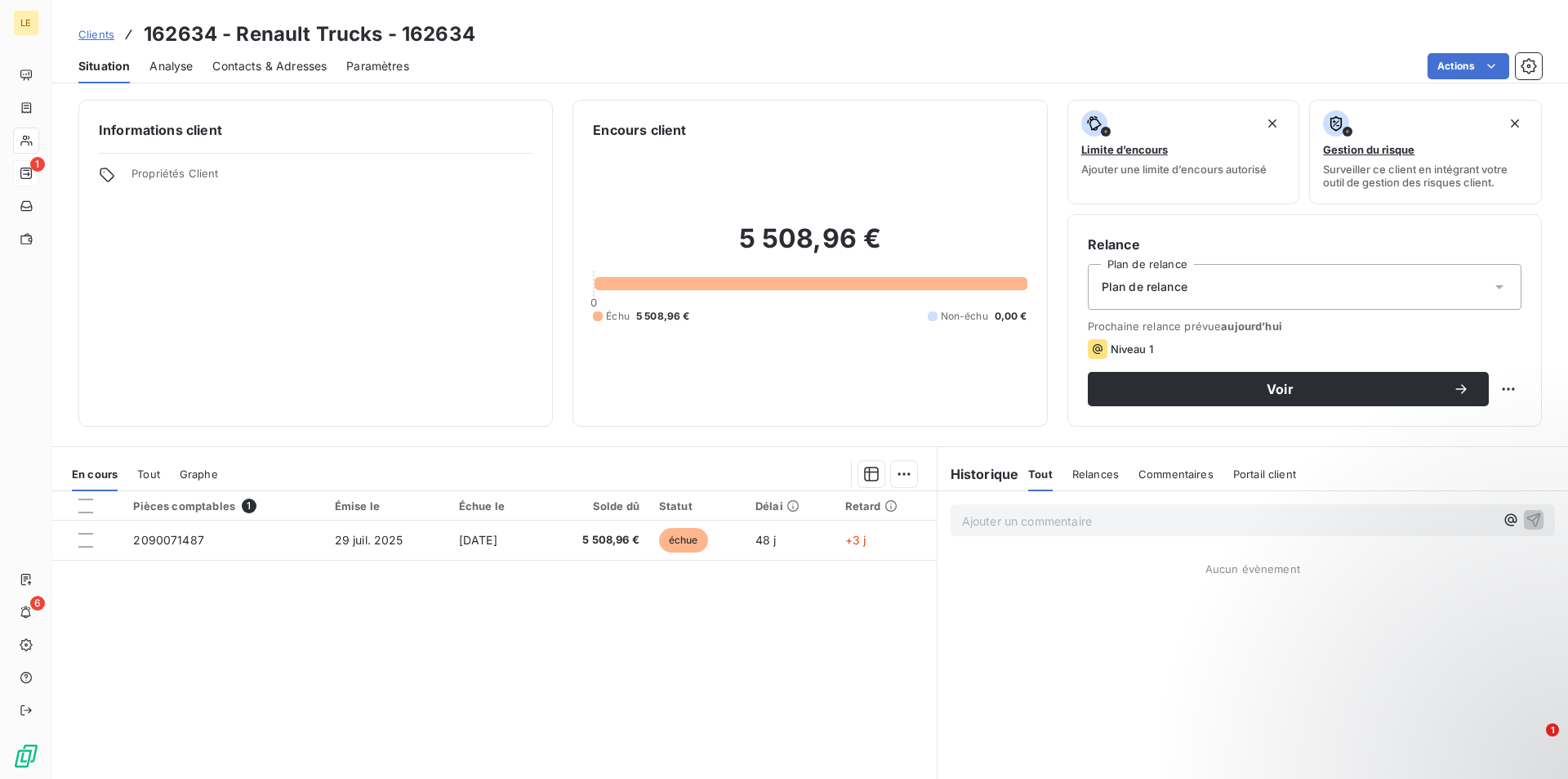
click at [308, 65] on span "Contacts & Adresses" at bounding box center [270, 66] width 115 height 17
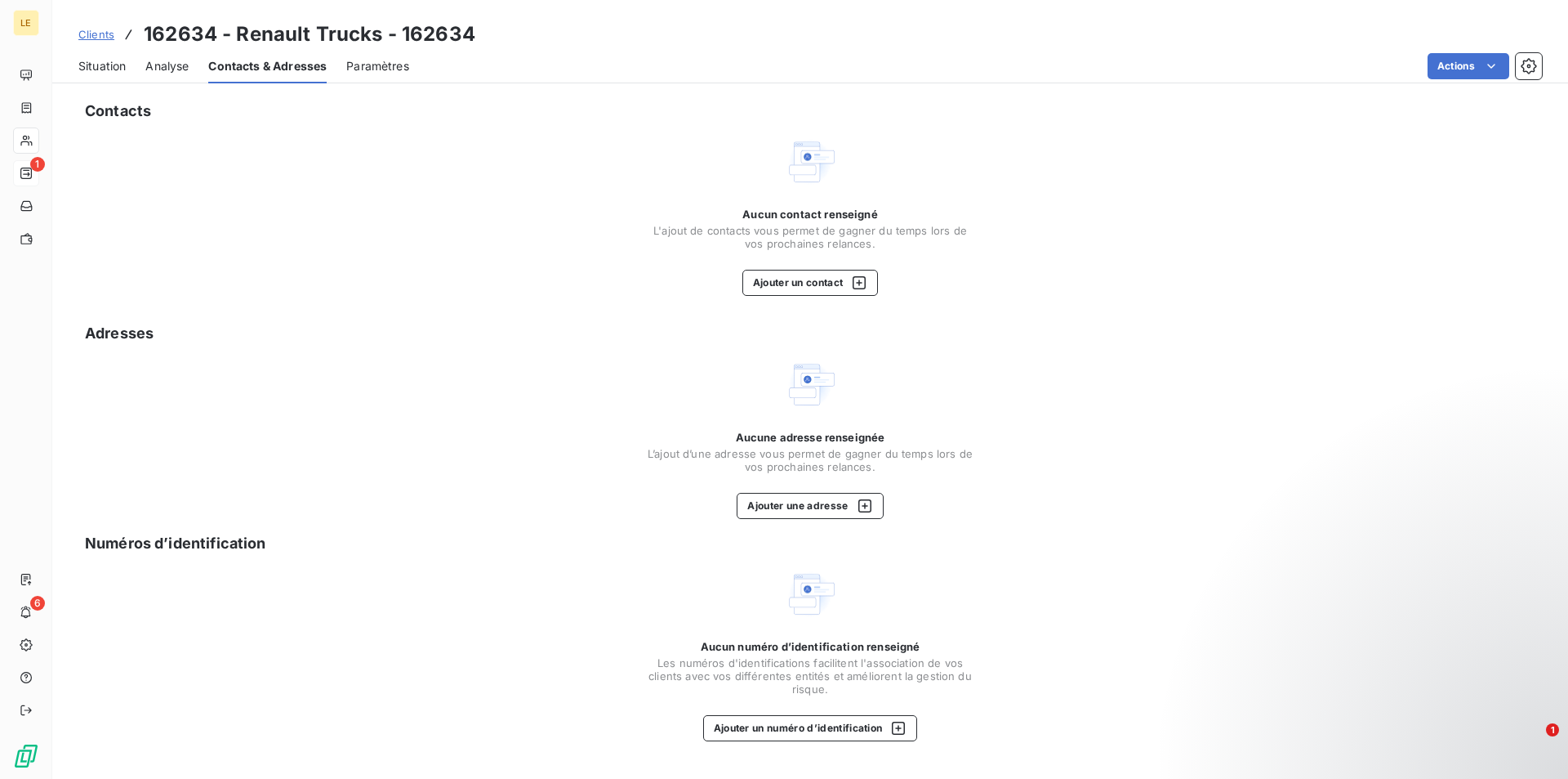
click at [97, 58] on span "Situation" at bounding box center [102, 66] width 47 height 17
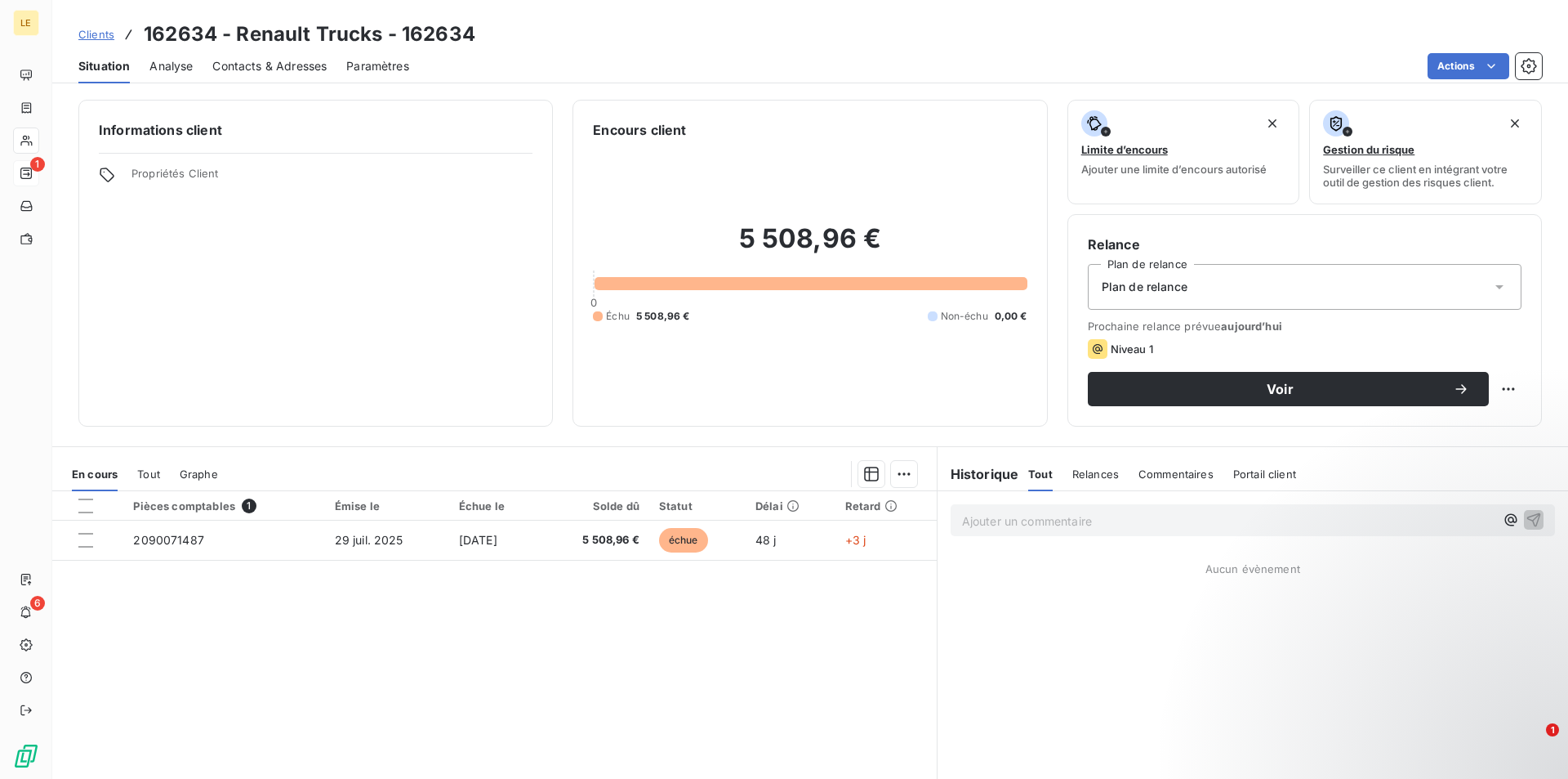
click at [106, 36] on span "Clients" at bounding box center [96, 34] width 36 height 13
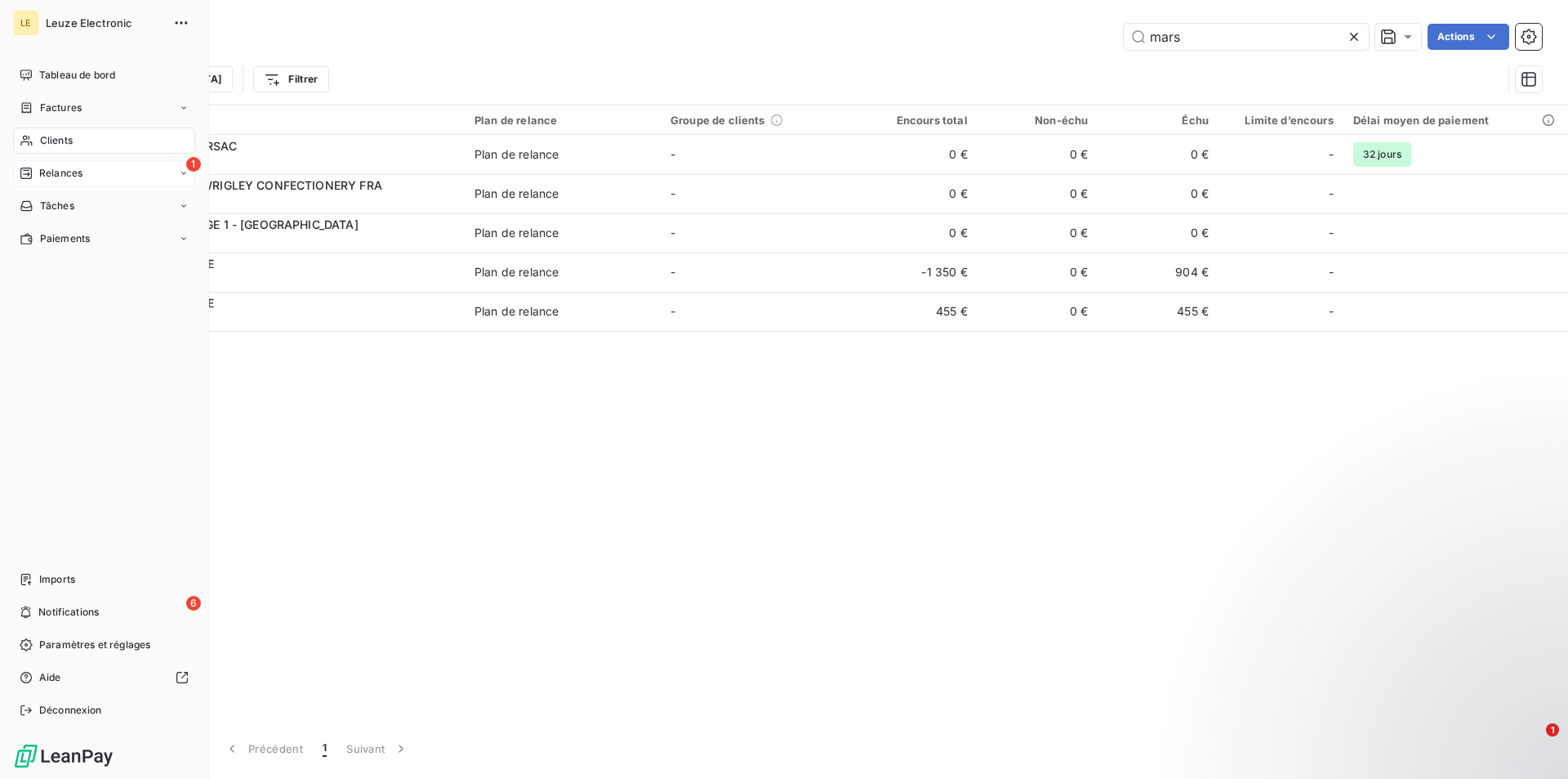
click at [54, 175] on span "Relances" at bounding box center [61, 173] width 43 height 15
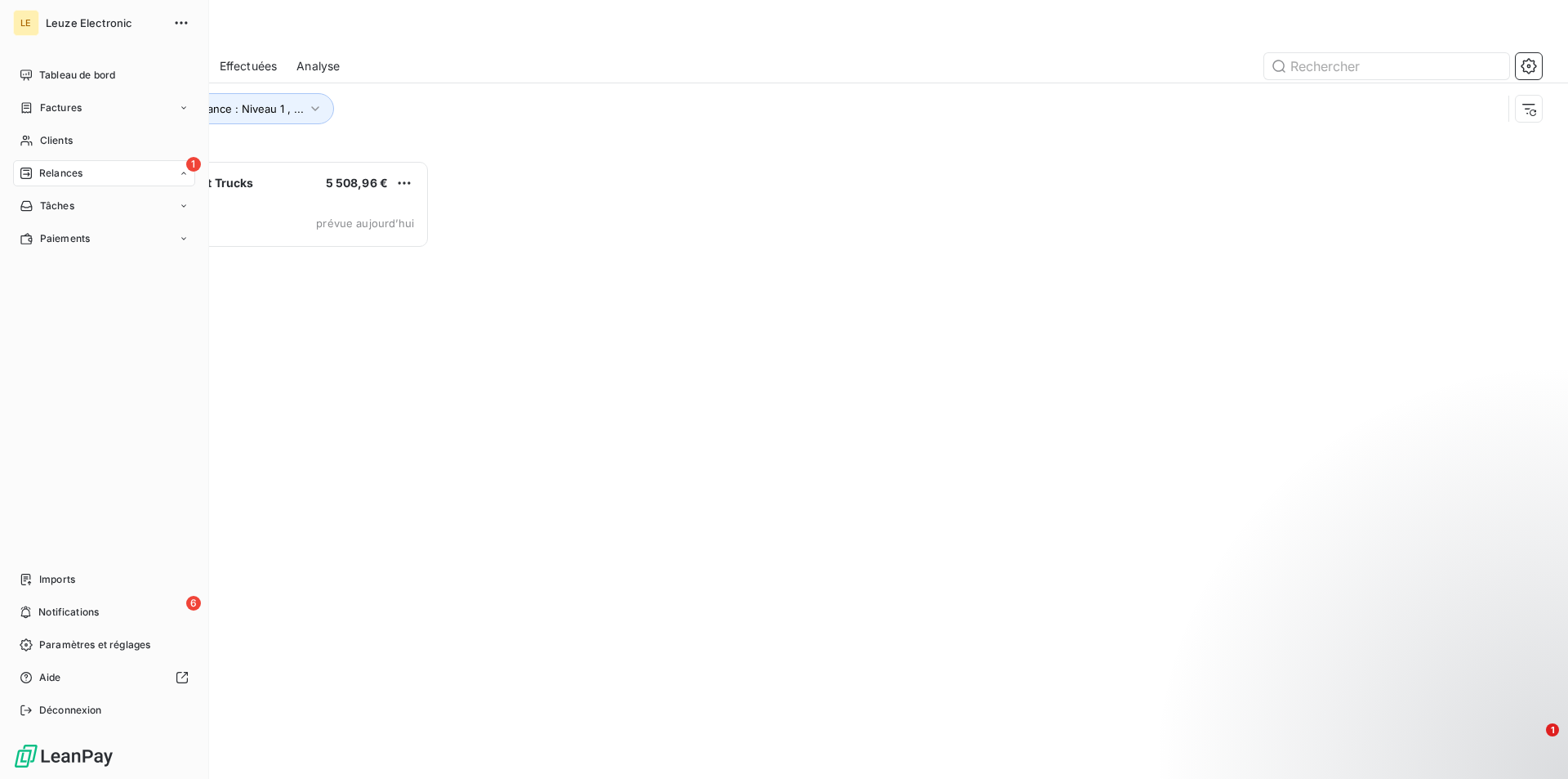
scroll to position [605, 337]
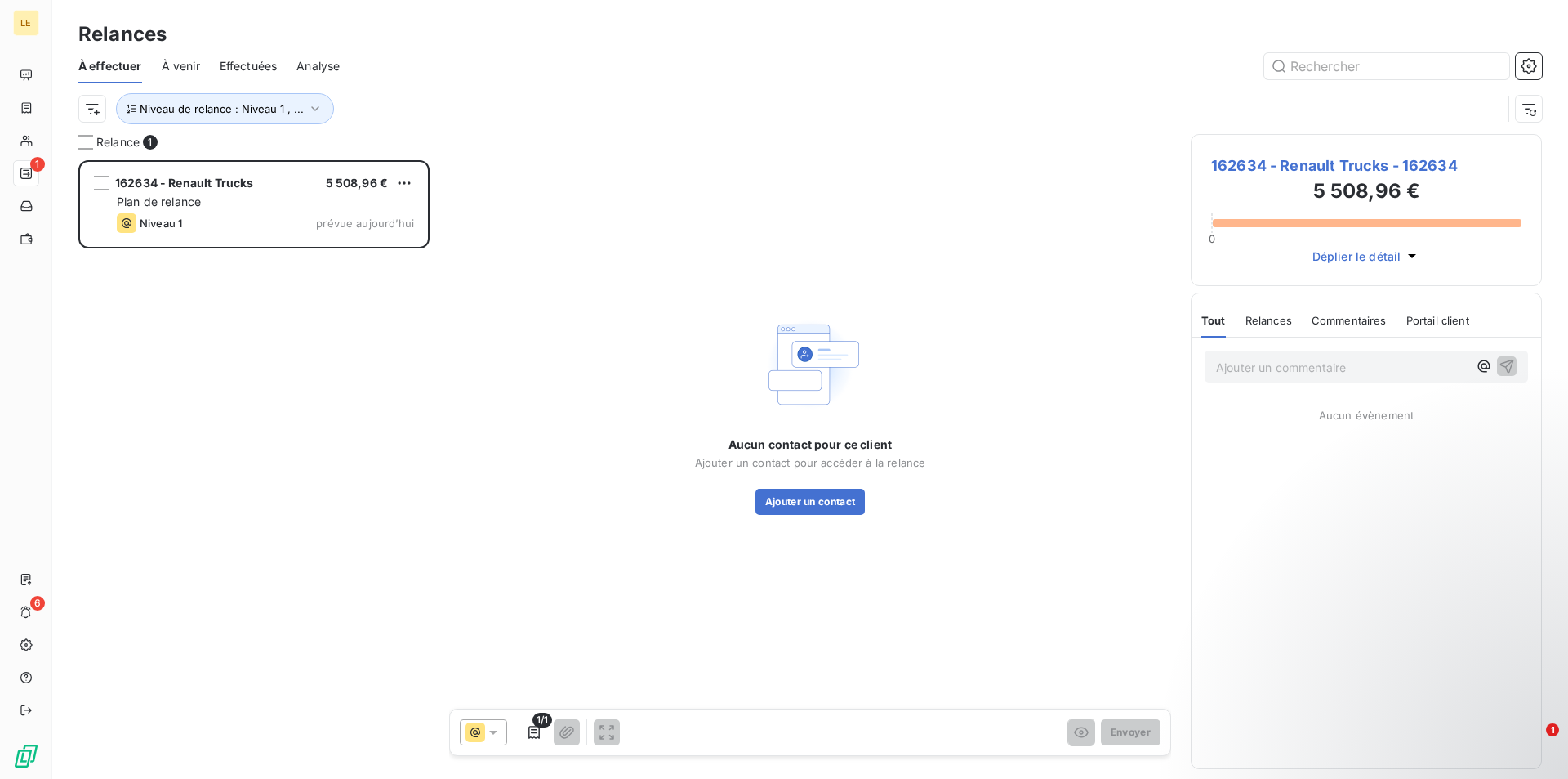
click at [749, 252] on div "Aucun contact pour ce client Ajouter un contact pour accéder à la relance Ajout…" at bounding box center [810, 413] width 722 height 559
click at [1336, 166] on span "162634 - Renault Trucks - 162634" at bounding box center [1366, 165] width 310 height 22
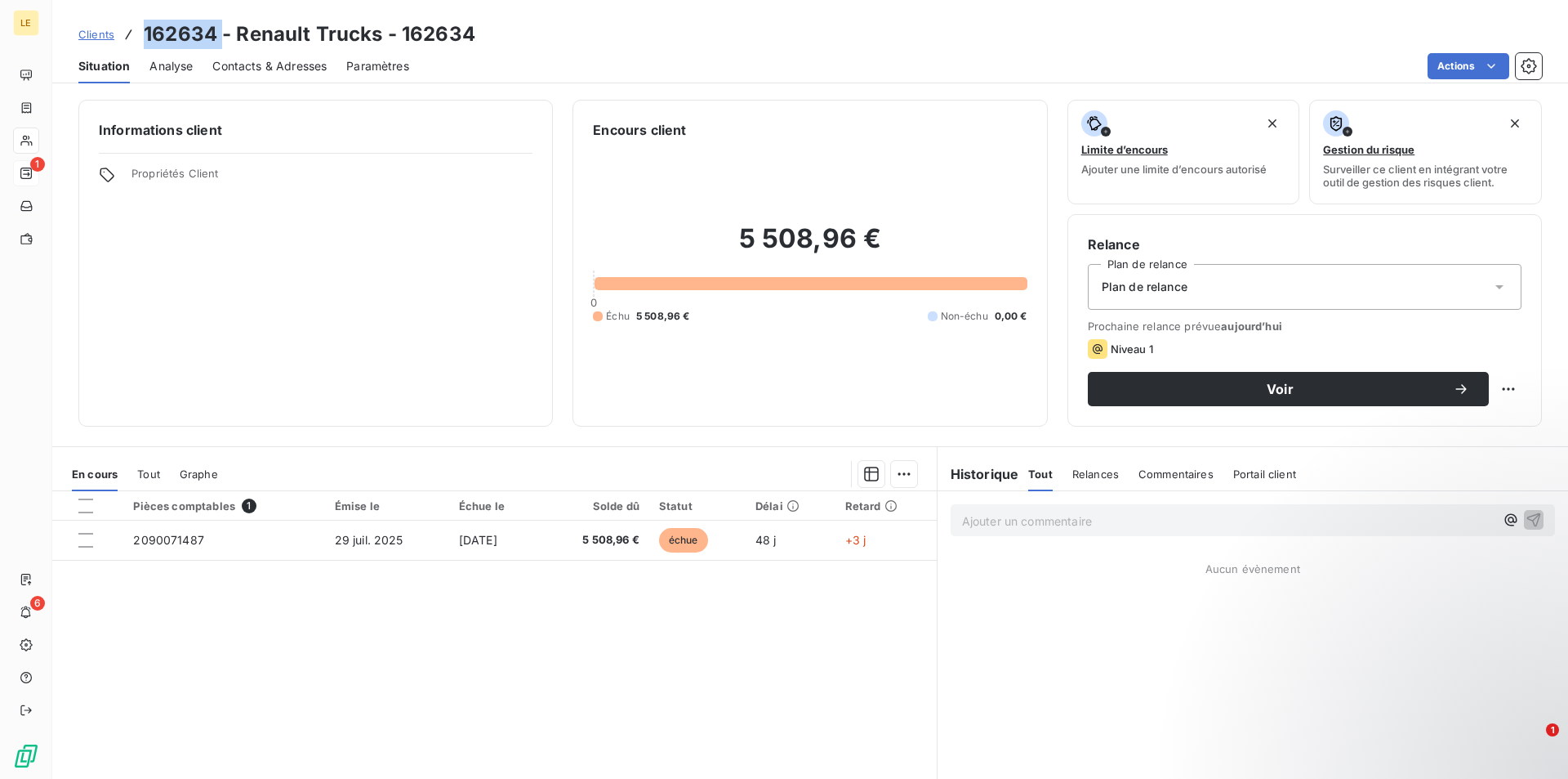
drag, startPoint x: 219, startPoint y: 25, endPoint x: 139, endPoint y: 15, distance: 80.6
click at [139, 15] on div "Clients 162634 - Renault Trucks - 162634 Situation Analyse Contacts & Adresses …" at bounding box center [810, 42] width 1516 height 83
copy h3 "162634"
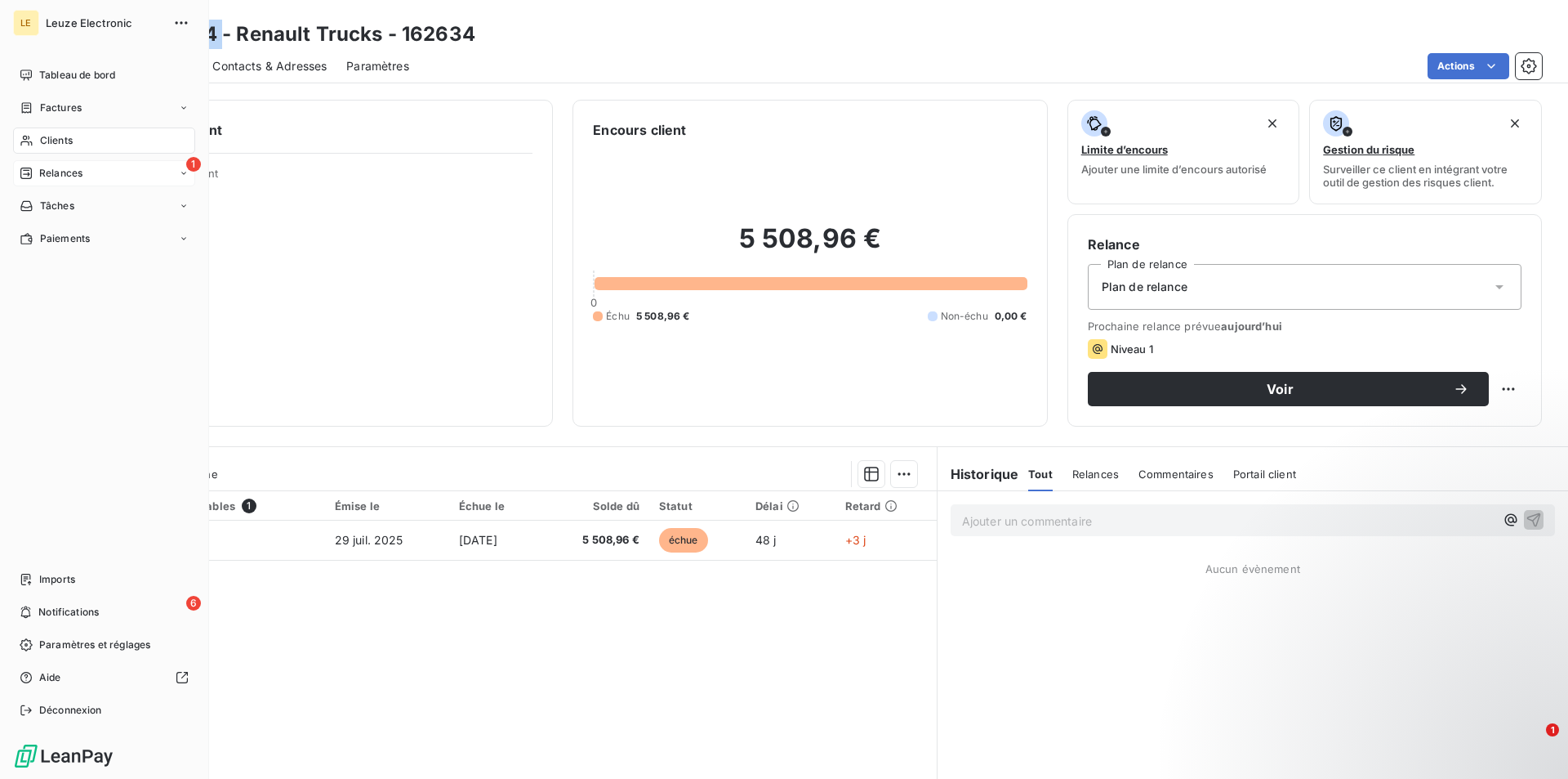
click at [51, 172] on span "Relances" at bounding box center [61, 173] width 43 height 15
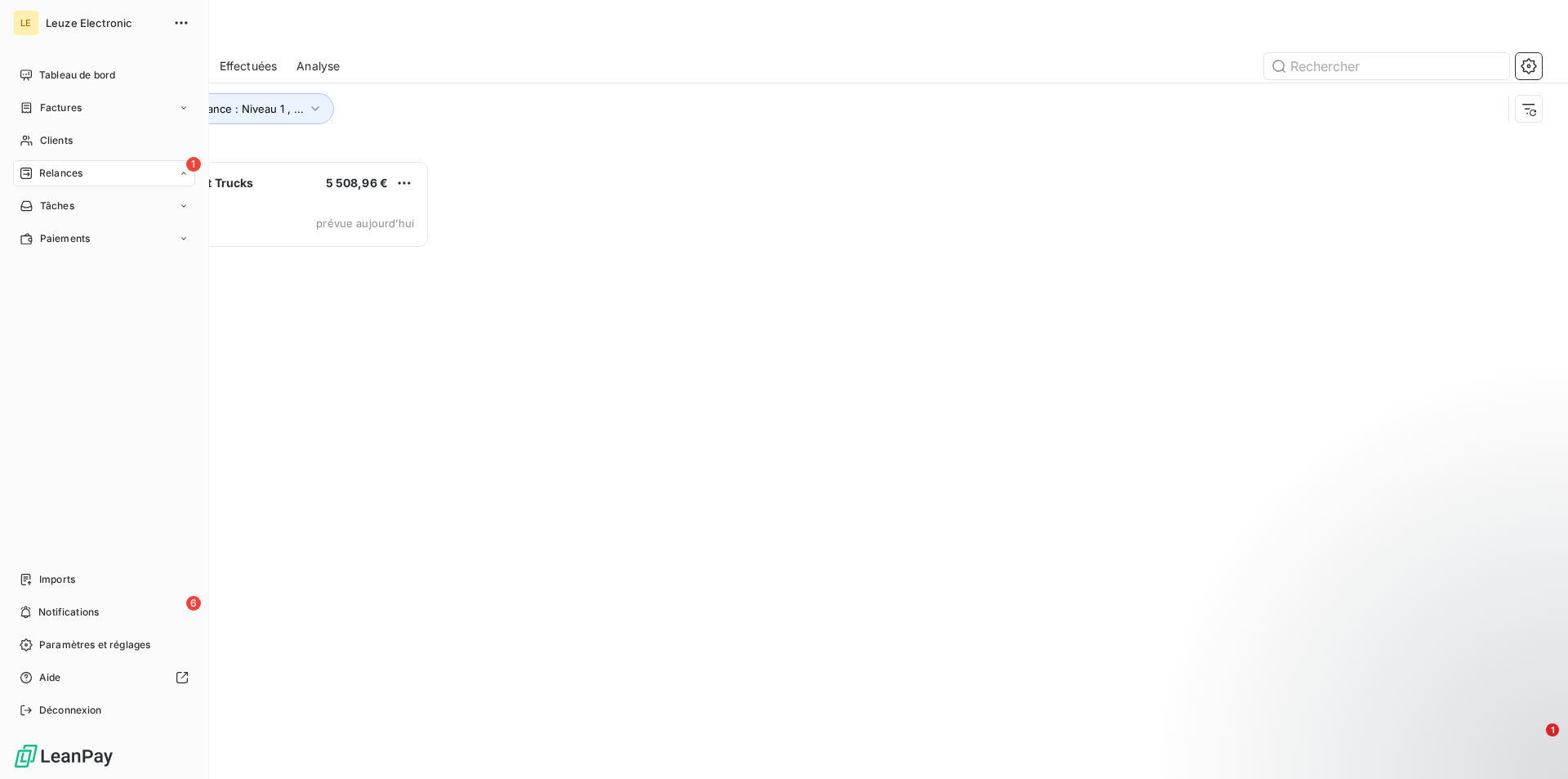
scroll to position [605, 337]
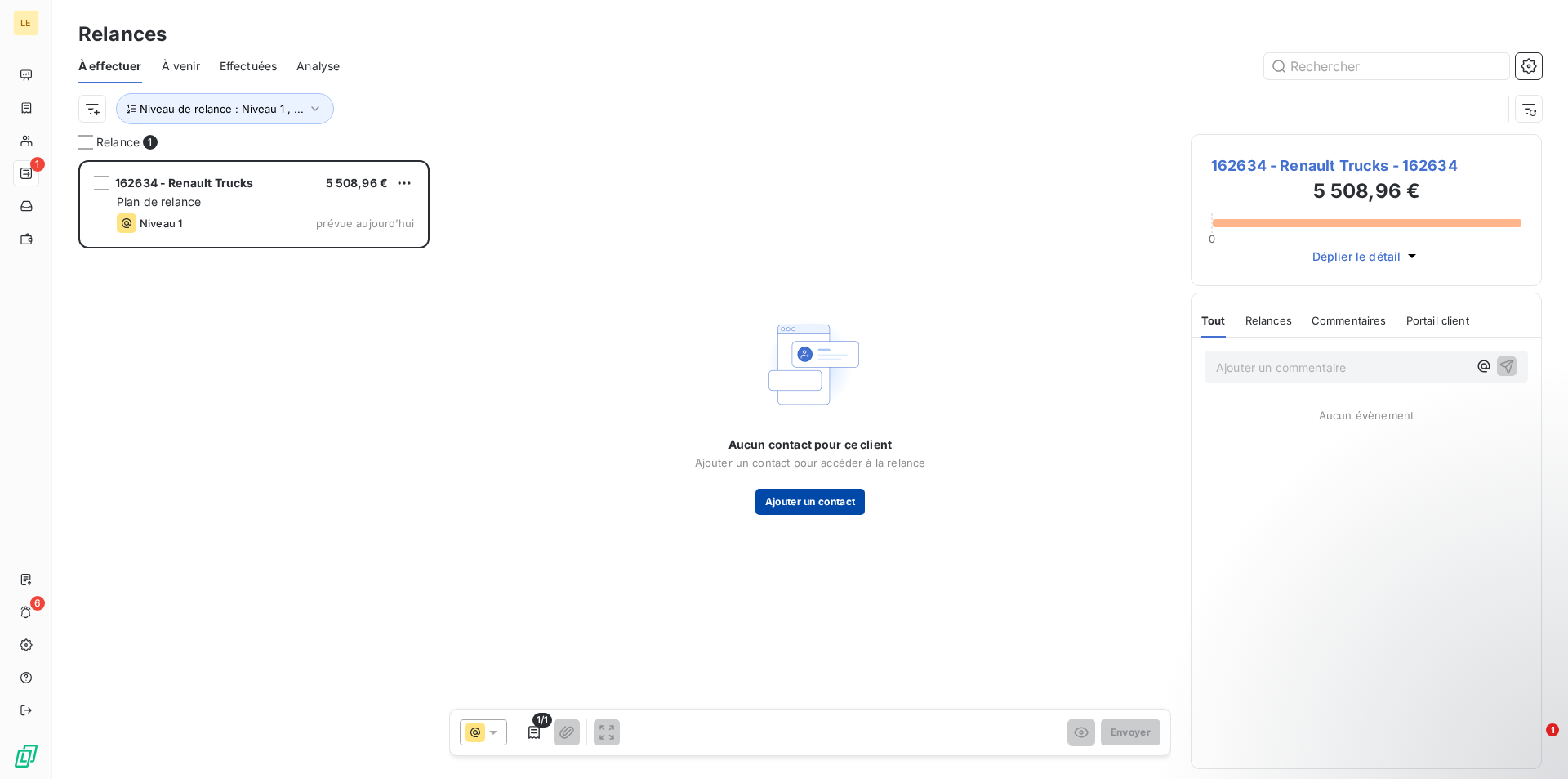
click at [841, 491] on button "Ajouter un contact" at bounding box center [811, 501] width 111 height 26
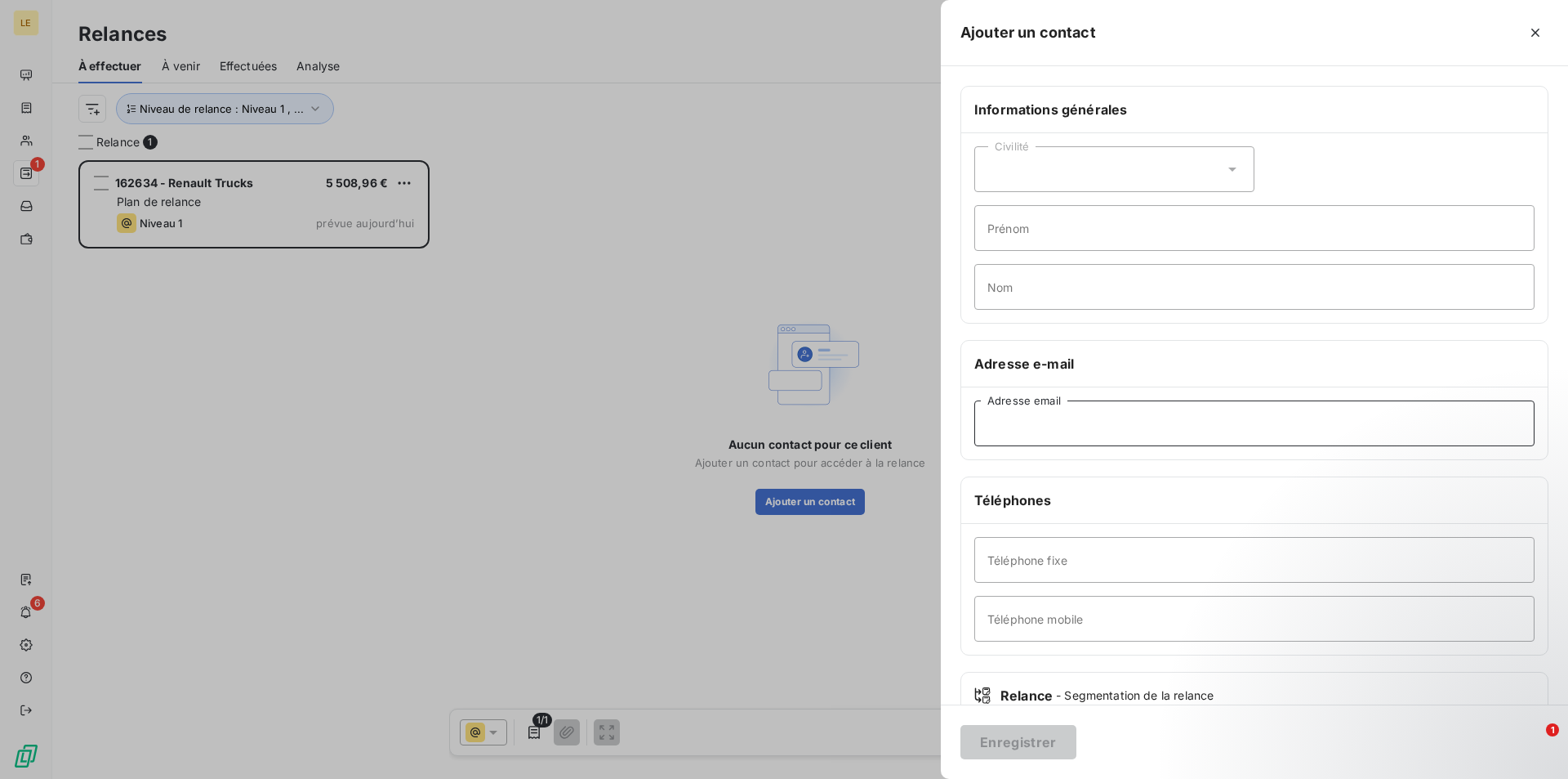
paste input "[PERSON_NAME][EMAIL_ADDRESS][DOMAIN_NAME]"
type input "[PERSON_NAME][EMAIL_ADDRESS][DOMAIN_NAME]"
click at [1053, 747] on button "Enregistrer" at bounding box center [1018, 741] width 116 height 35
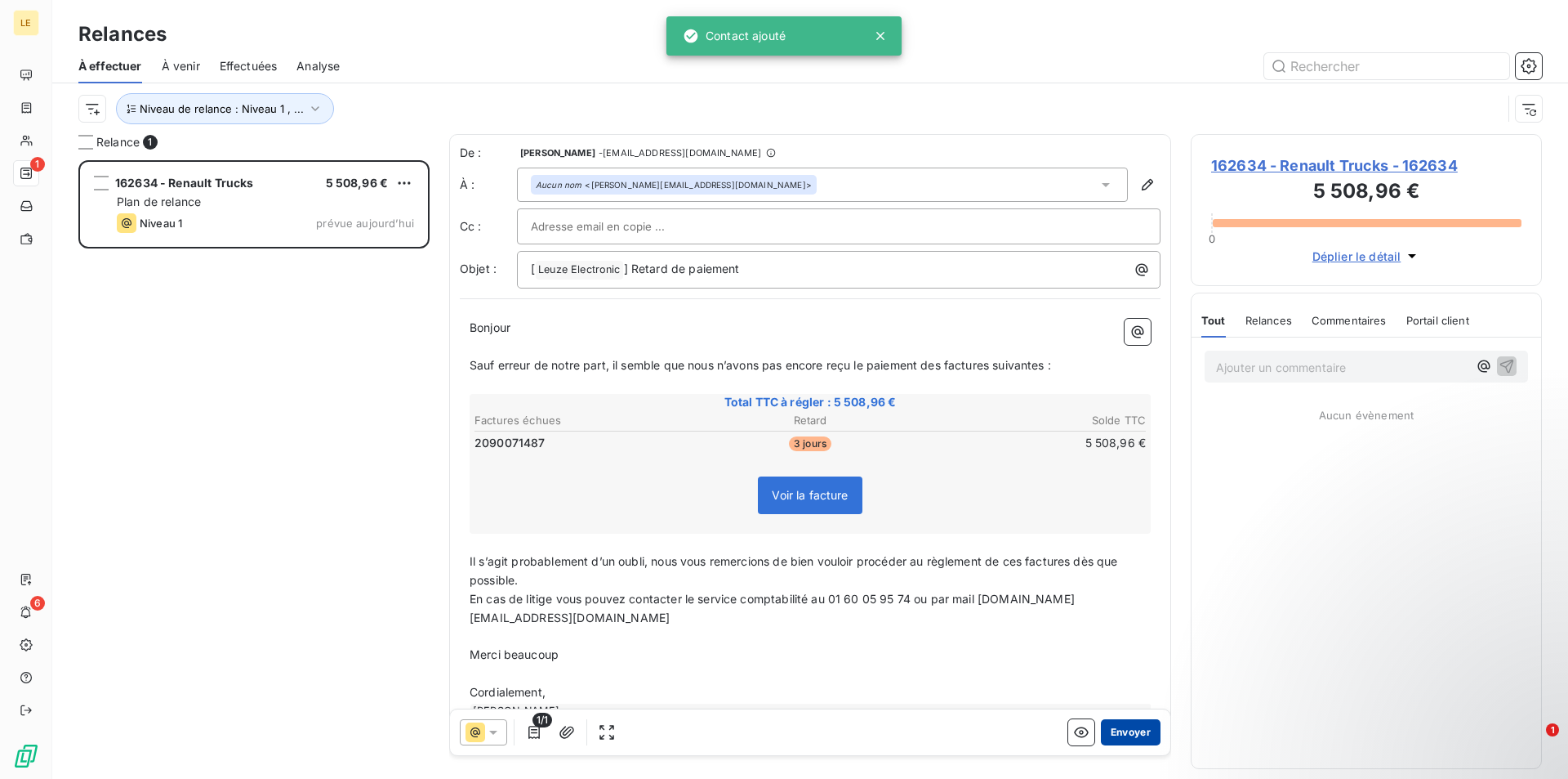
click at [1119, 723] on button "Envoyer" at bounding box center [1130, 732] width 59 height 26
